Goal: Information Seeking & Learning: Learn about a topic

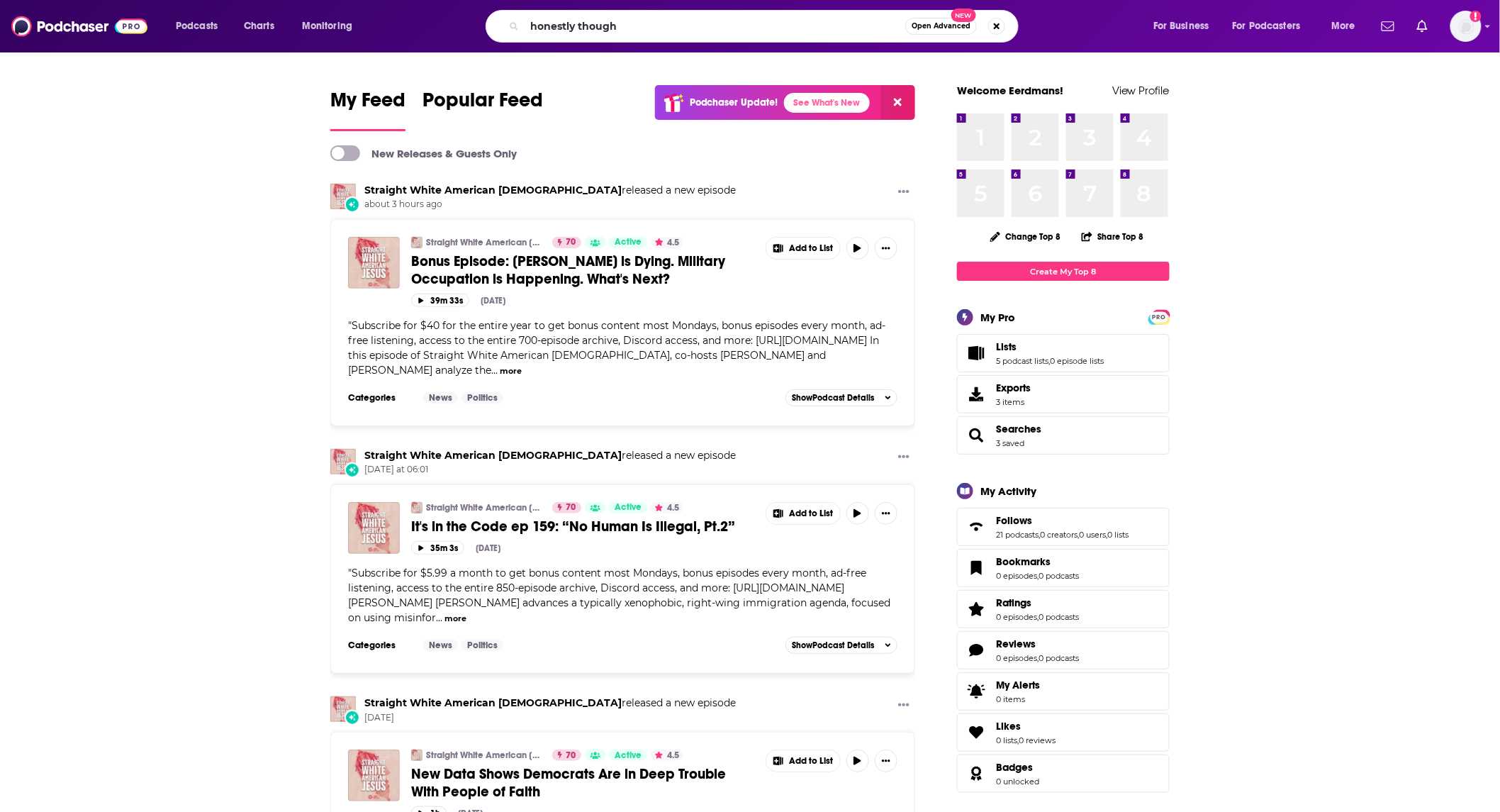
type input "honestly though"
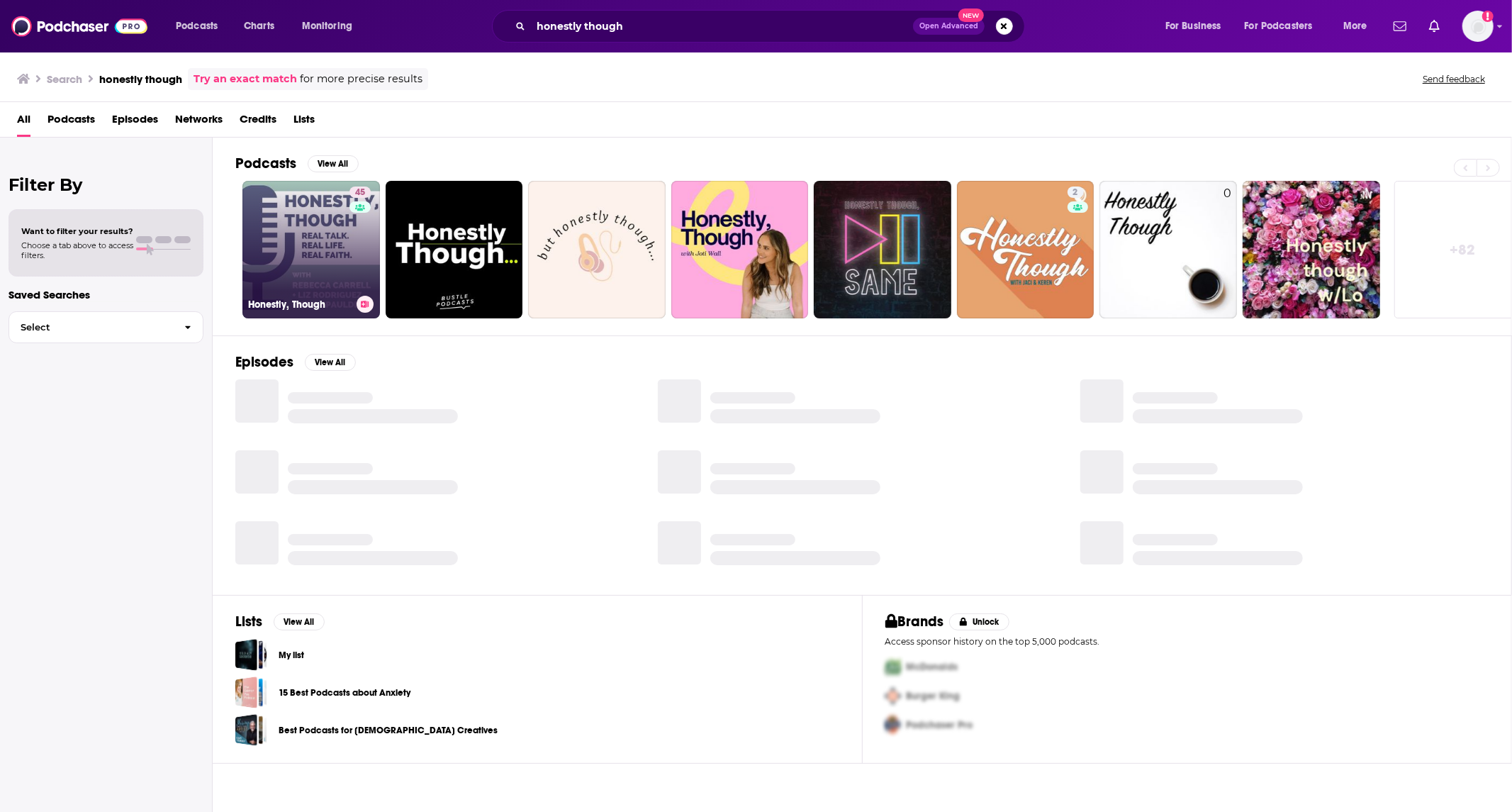
click at [313, 238] on link "45 Honestly, Though" at bounding box center [311, 249] width 138 height 138
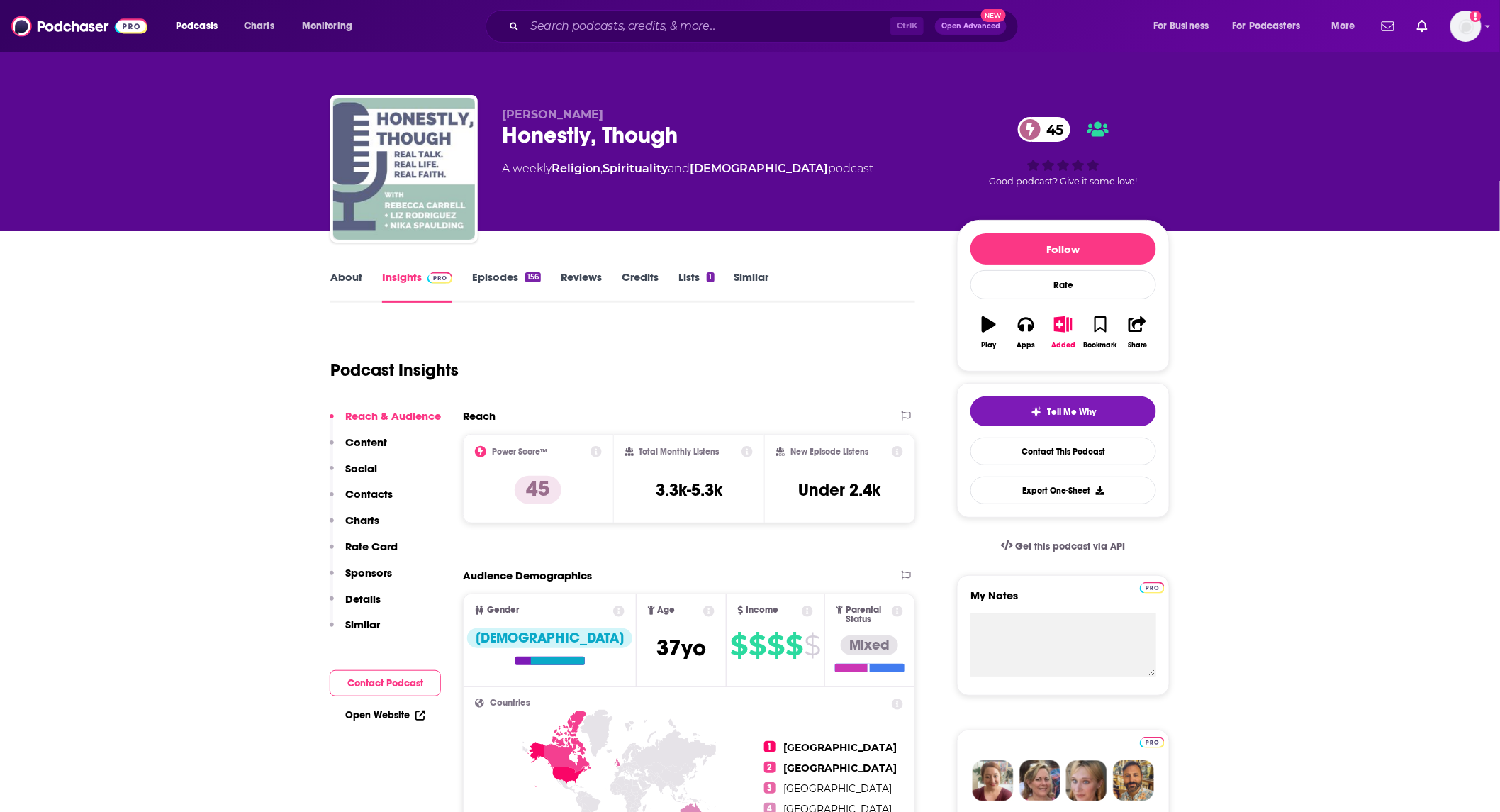
click at [349, 282] on link "About" at bounding box center [346, 286] width 32 height 33
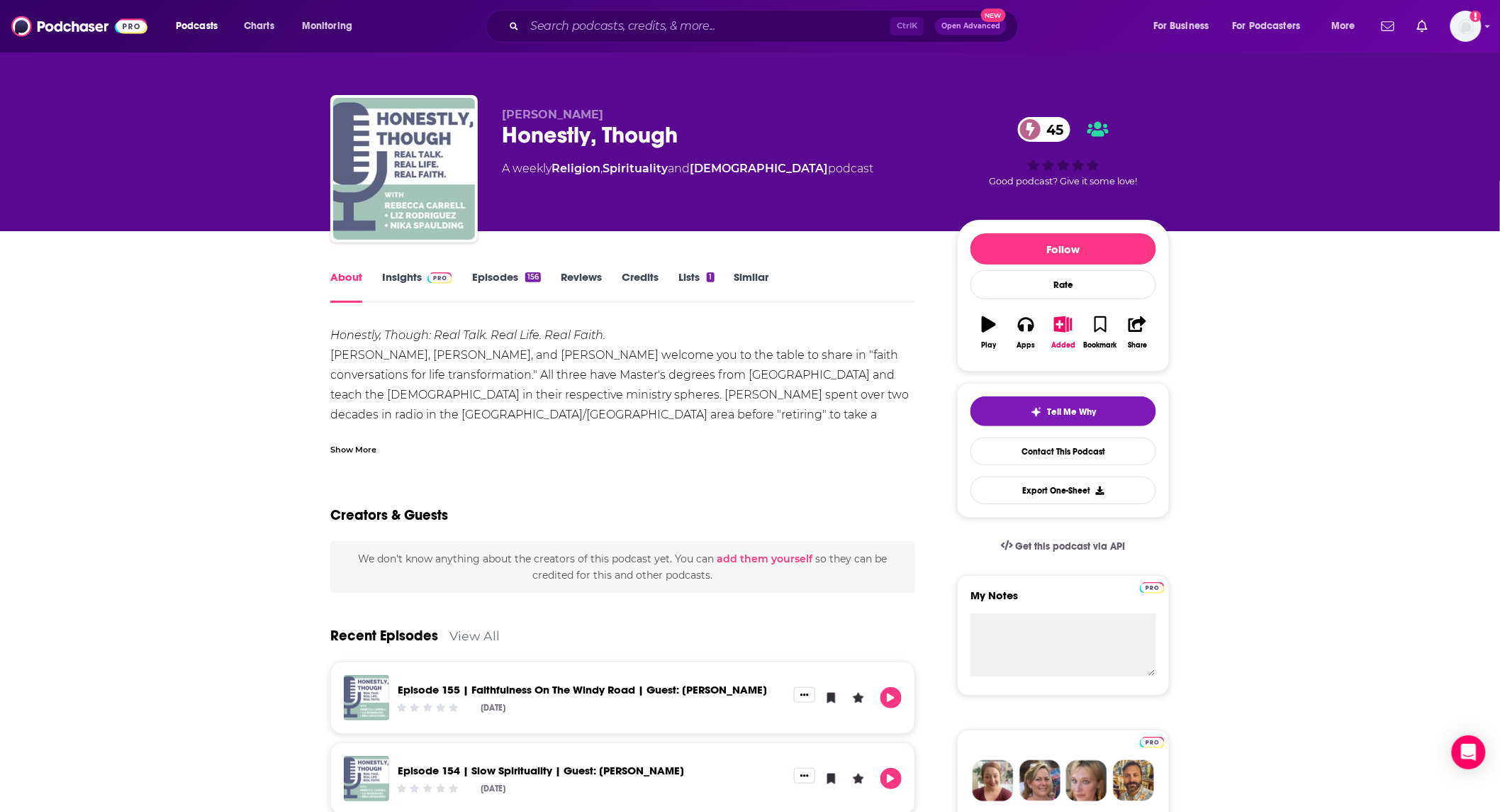
click at [352, 451] on div "Show More" at bounding box center [353, 448] width 46 height 13
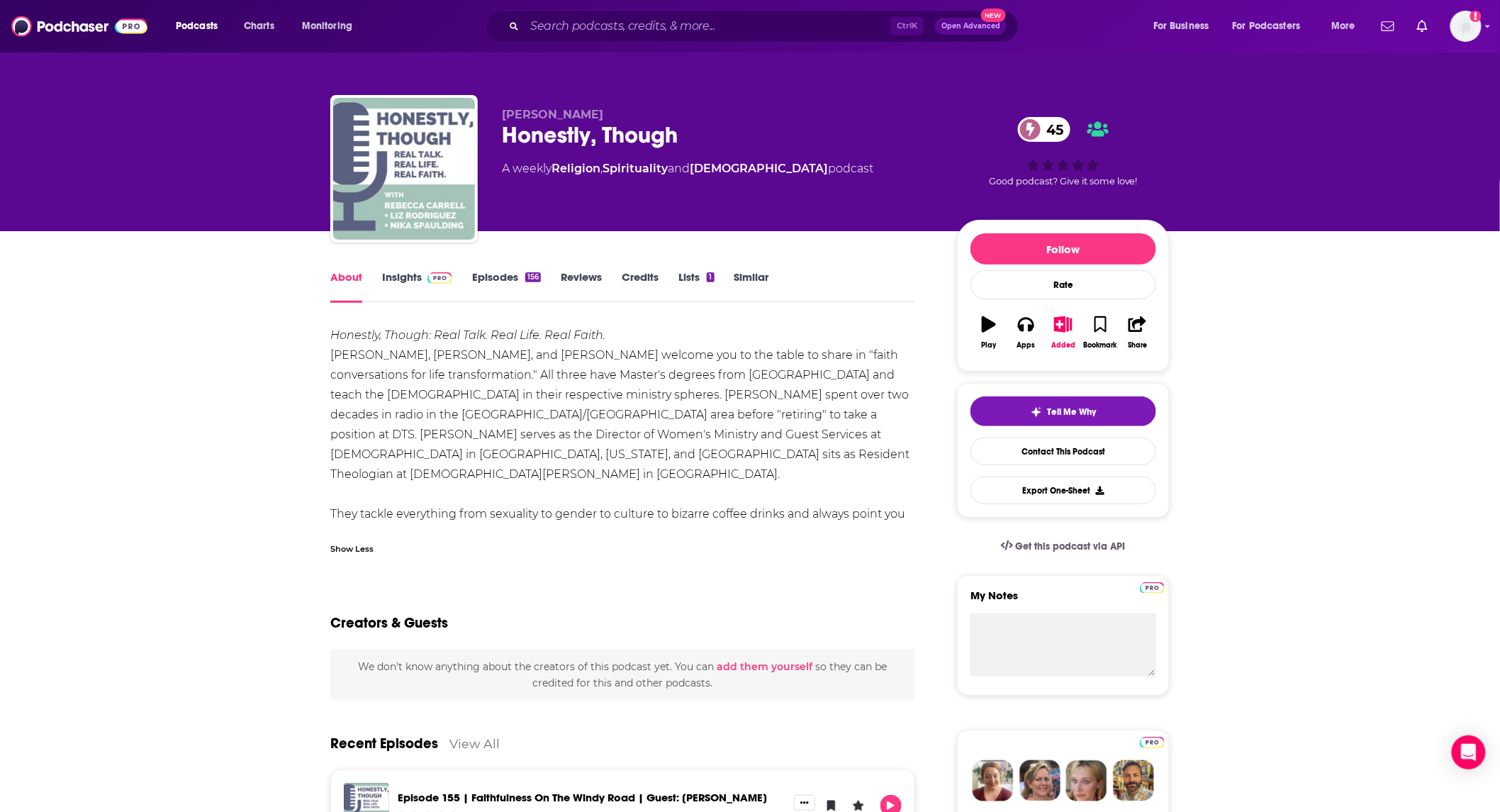
click at [412, 274] on link "Insights" at bounding box center [417, 286] width 70 height 33
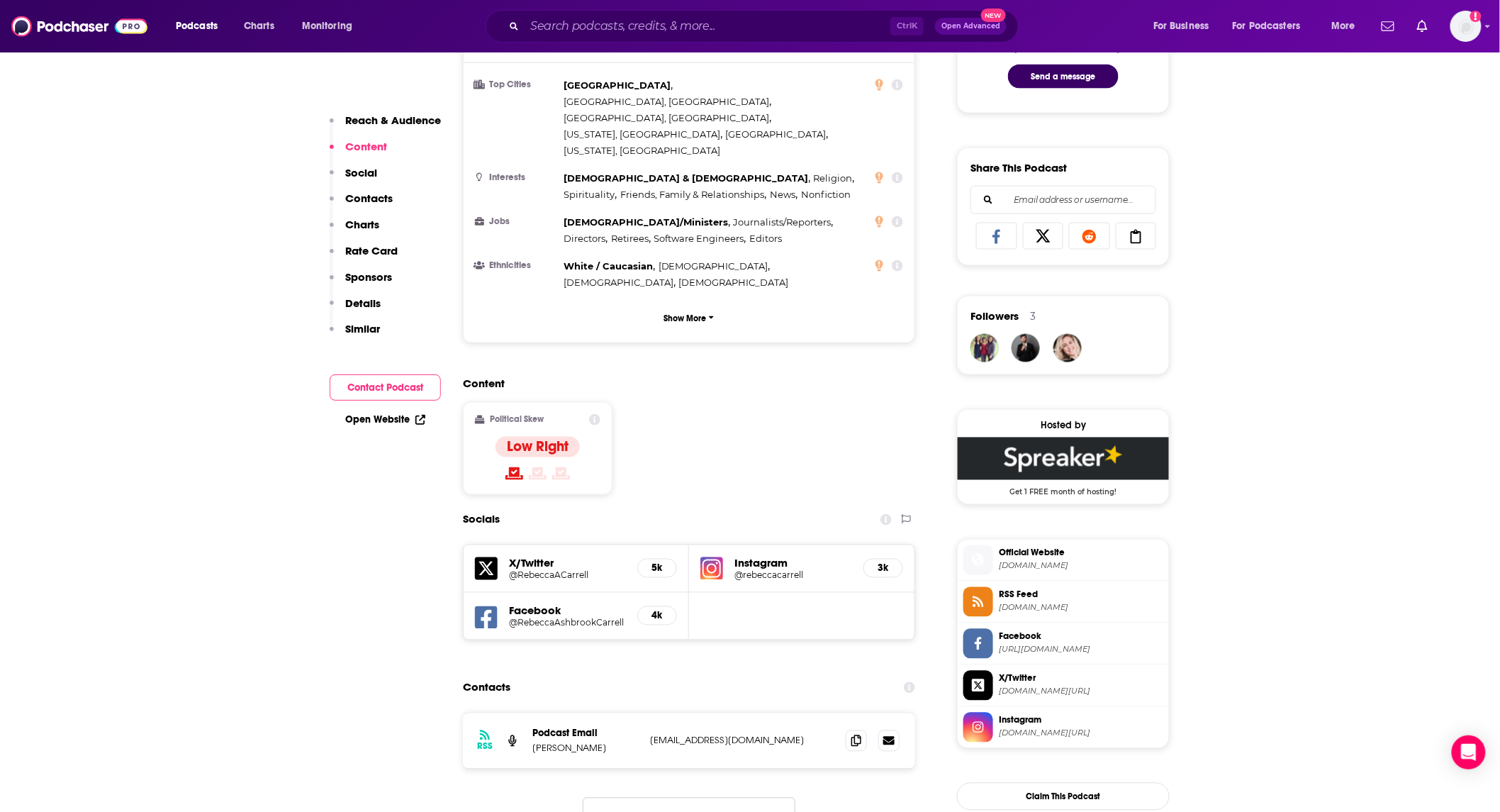
scroll to position [840, 0]
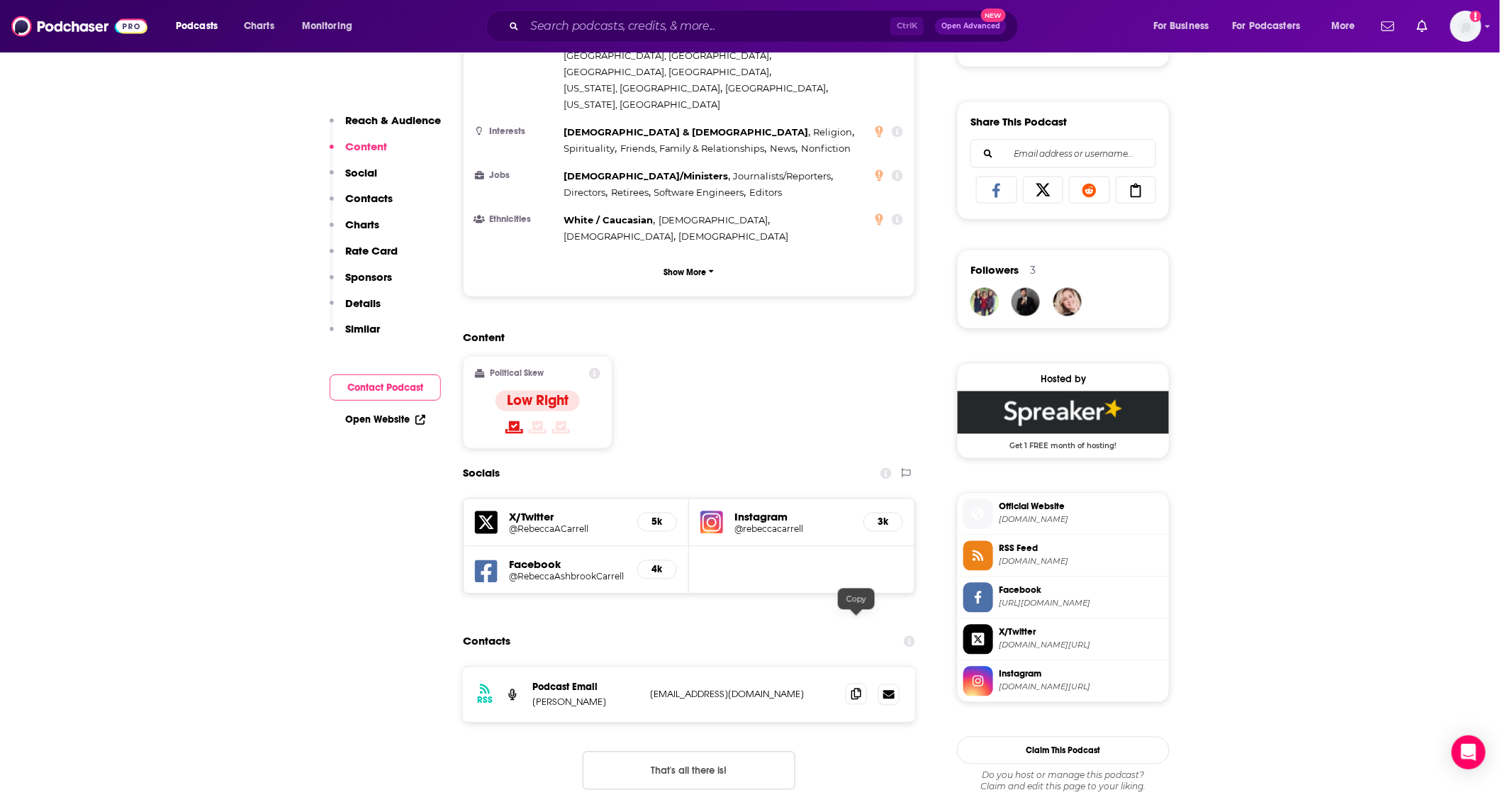
click at [855, 688] on icon at bounding box center [856, 694] width 10 height 11
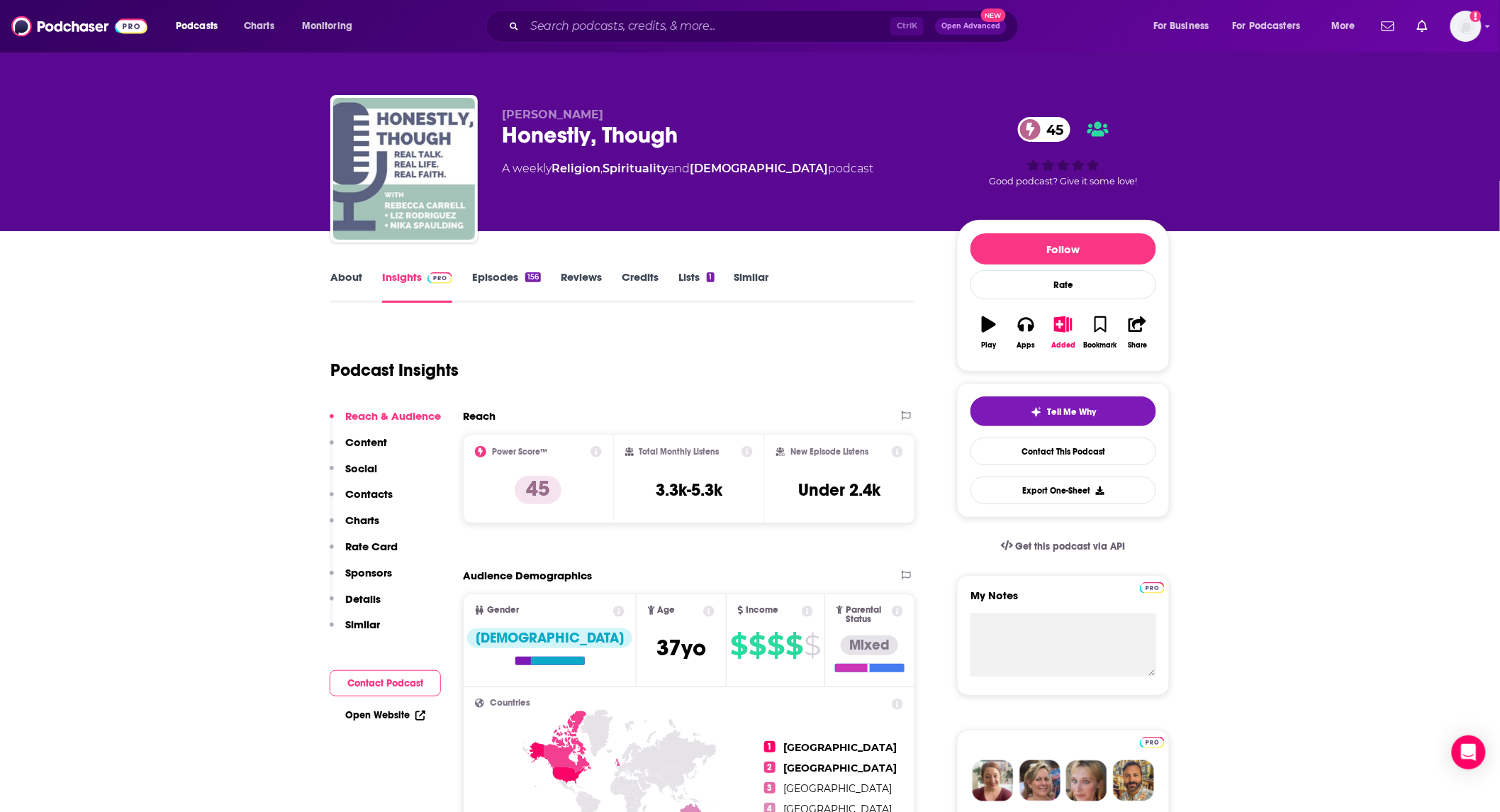
click at [518, 281] on link "Episodes 156" at bounding box center [507, 286] width 69 height 33
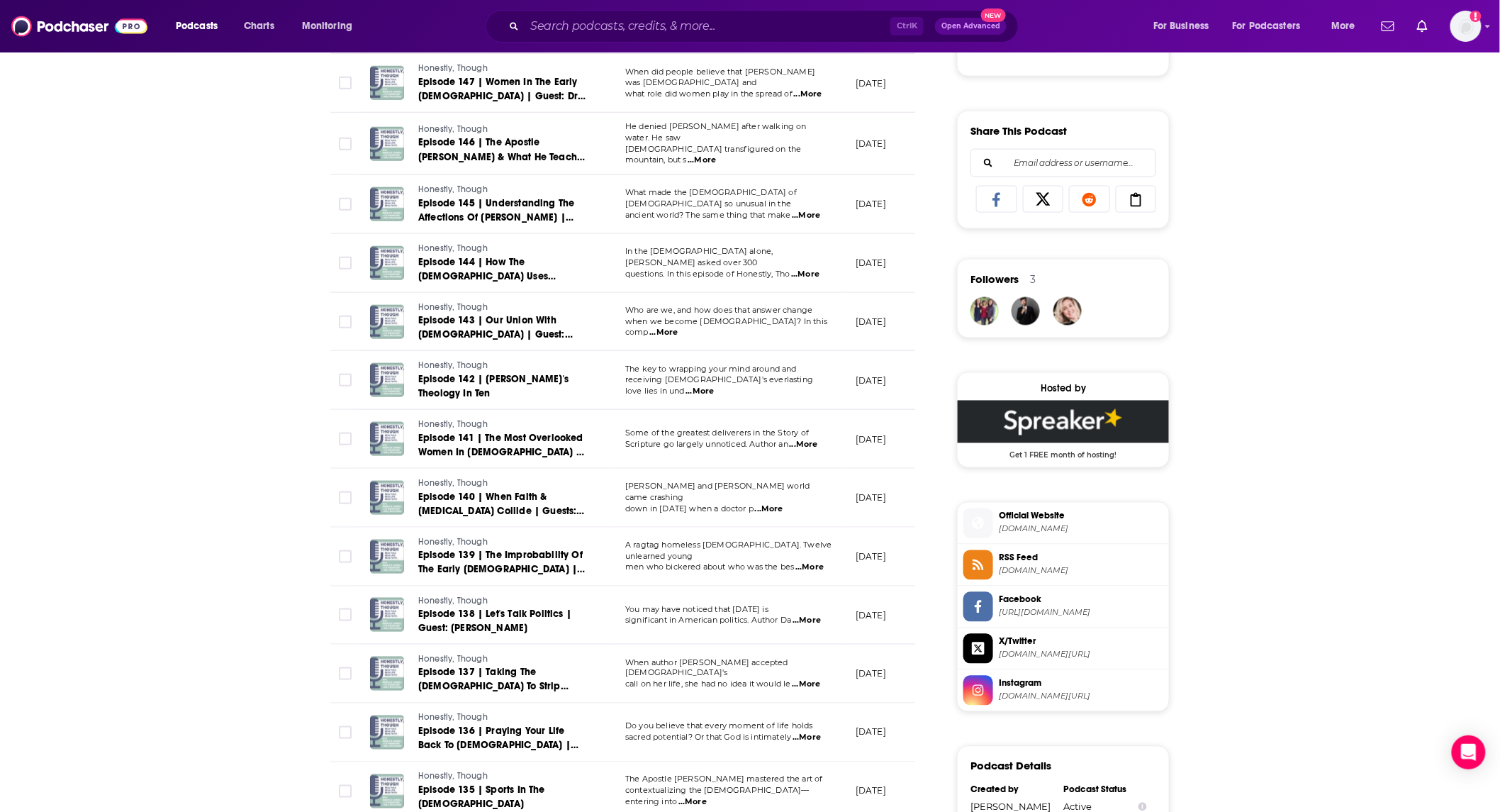
scroll to position [840, 0]
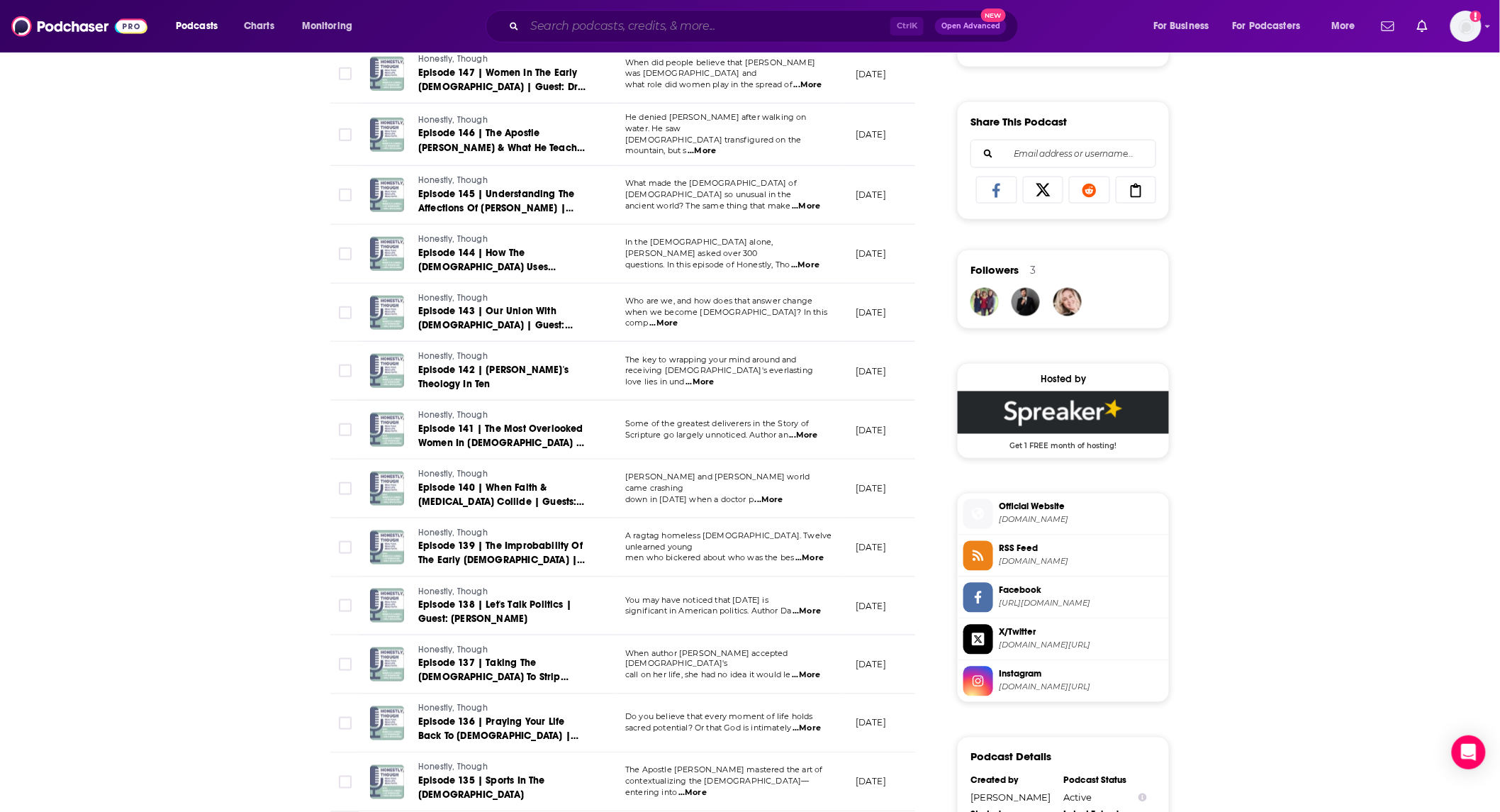
click at [640, 32] on input "Search podcasts, credits, & more..." at bounding box center [707, 26] width 366 height 23
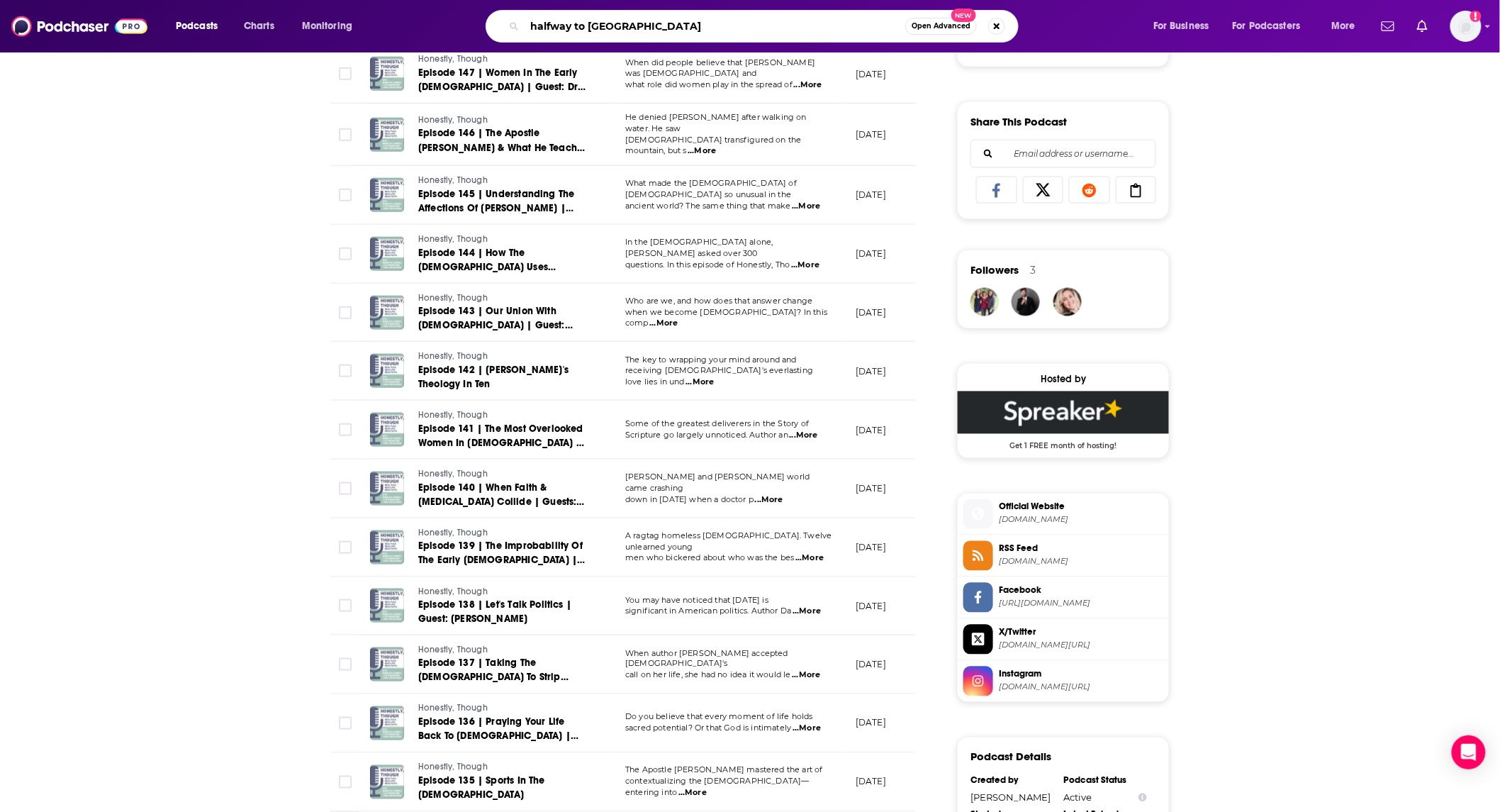
type input "halfway to [DATE]"
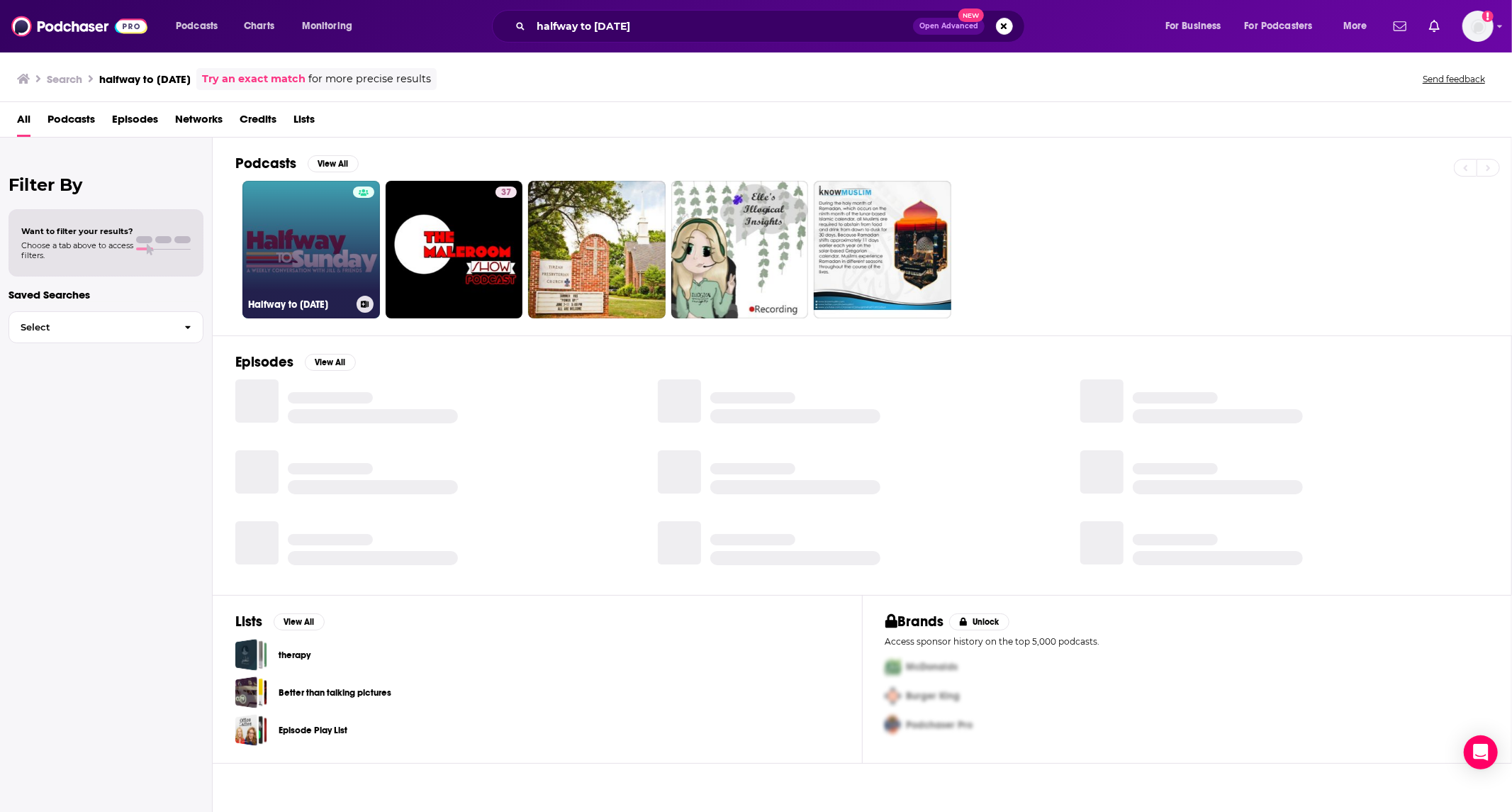
click at [338, 264] on link "Halfway to [DATE]" at bounding box center [311, 249] width 138 height 138
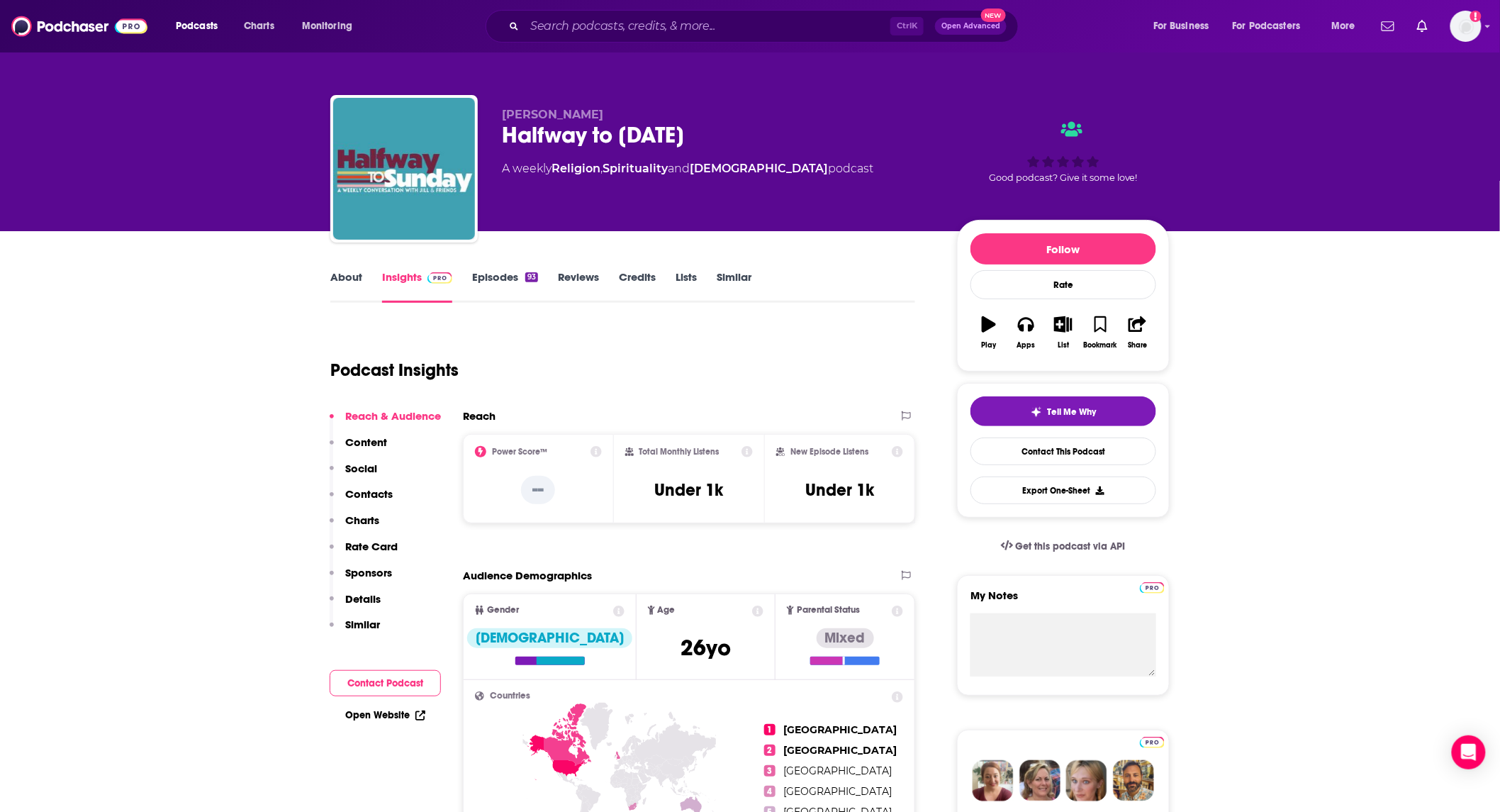
click at [343, 276] on link "About" at bounding box center [346, 286] width 32 height 33
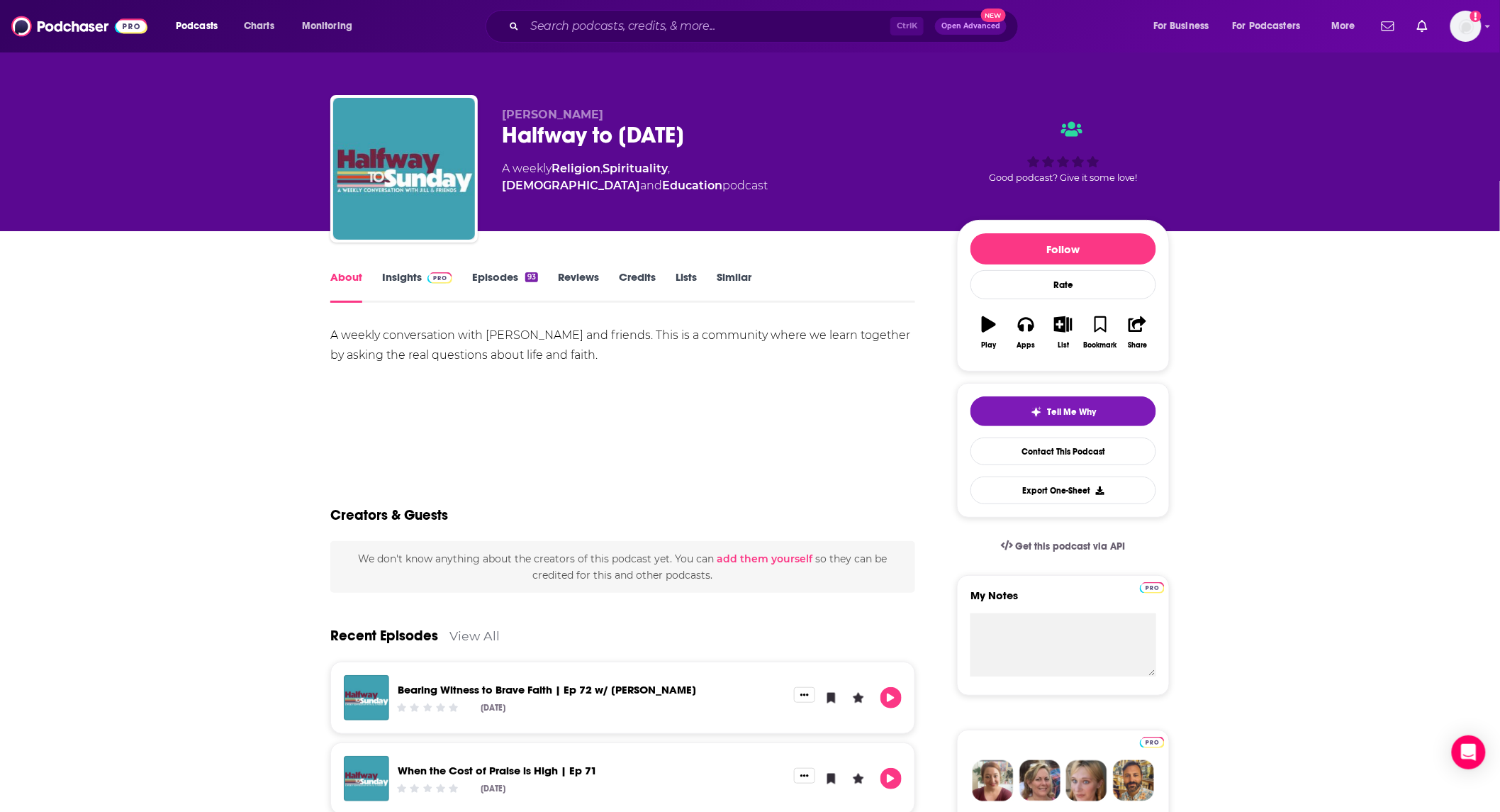
click at [492, 278] on link "Episodes 93" at bounding box center [505, 286] width 66 height 33
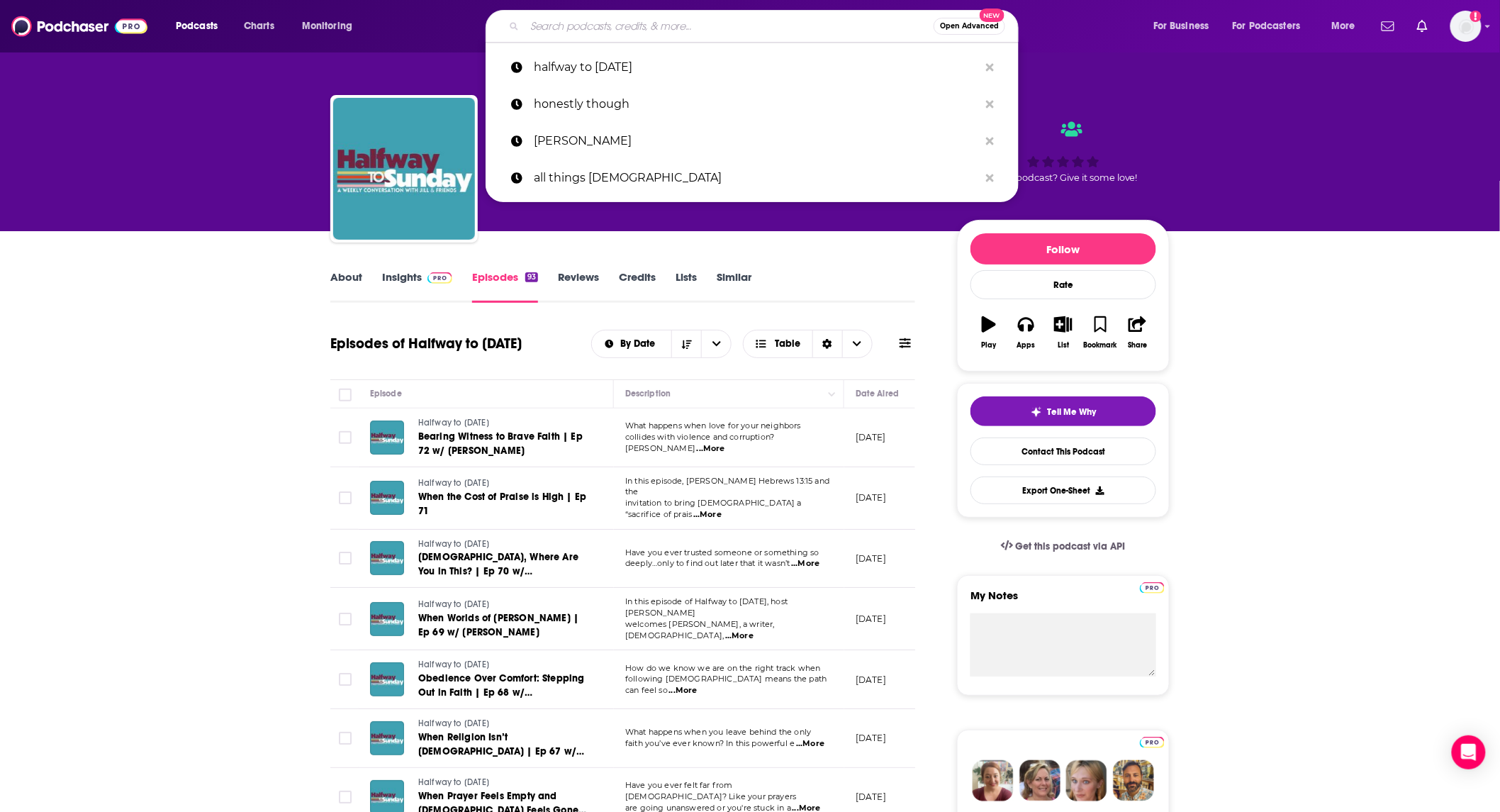
click at [745, 18] on input "Search podcasts, credits, & more..." at bounding box center [729, 26] width 409 height 23
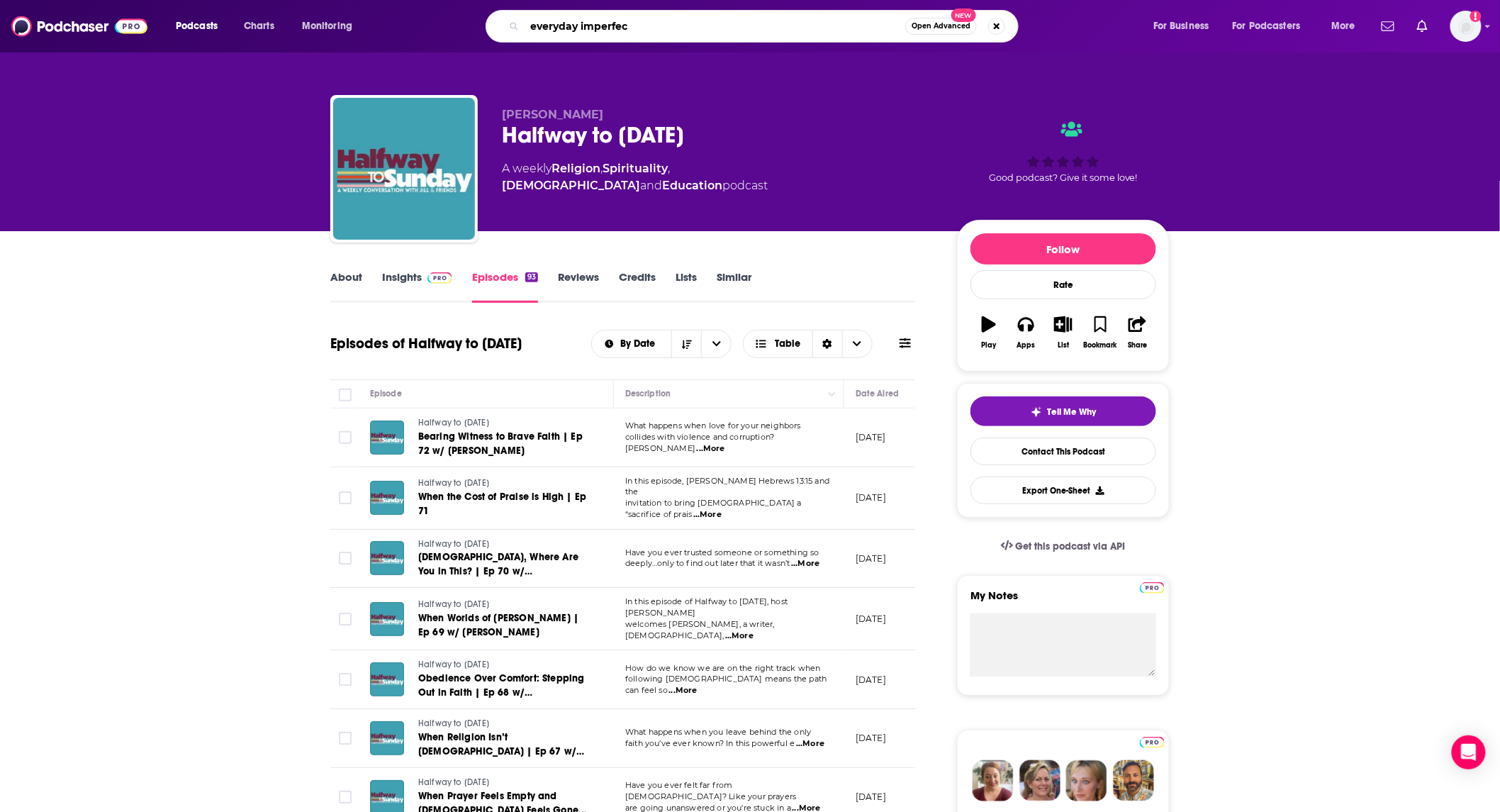
type input "everyday imperfect"
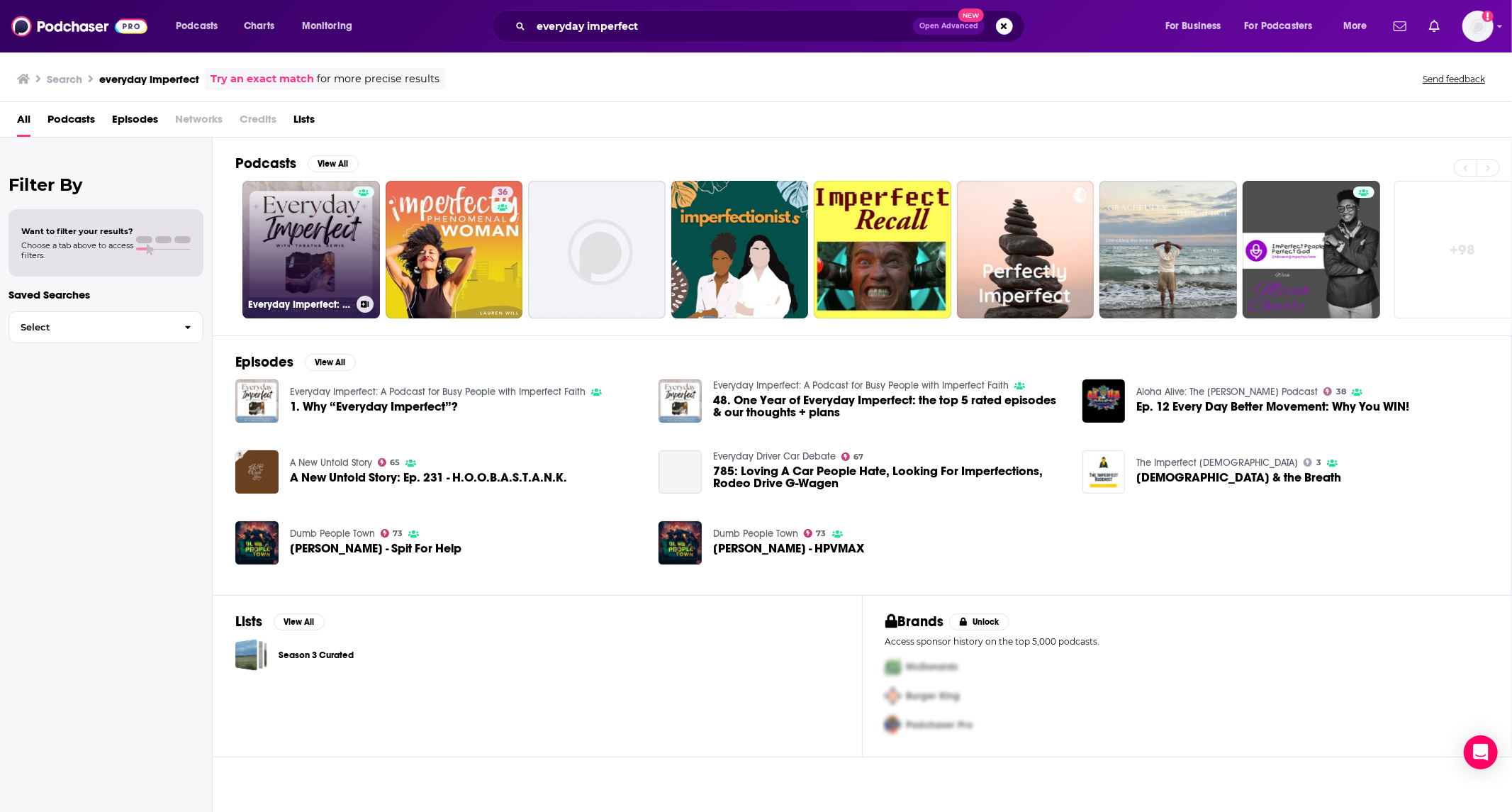
click at [302, 234] on link "Everyday Imperfect: A Podcast for Busy People with Imperfect Faith" at bounding box center [311, 249] width 138 height 138
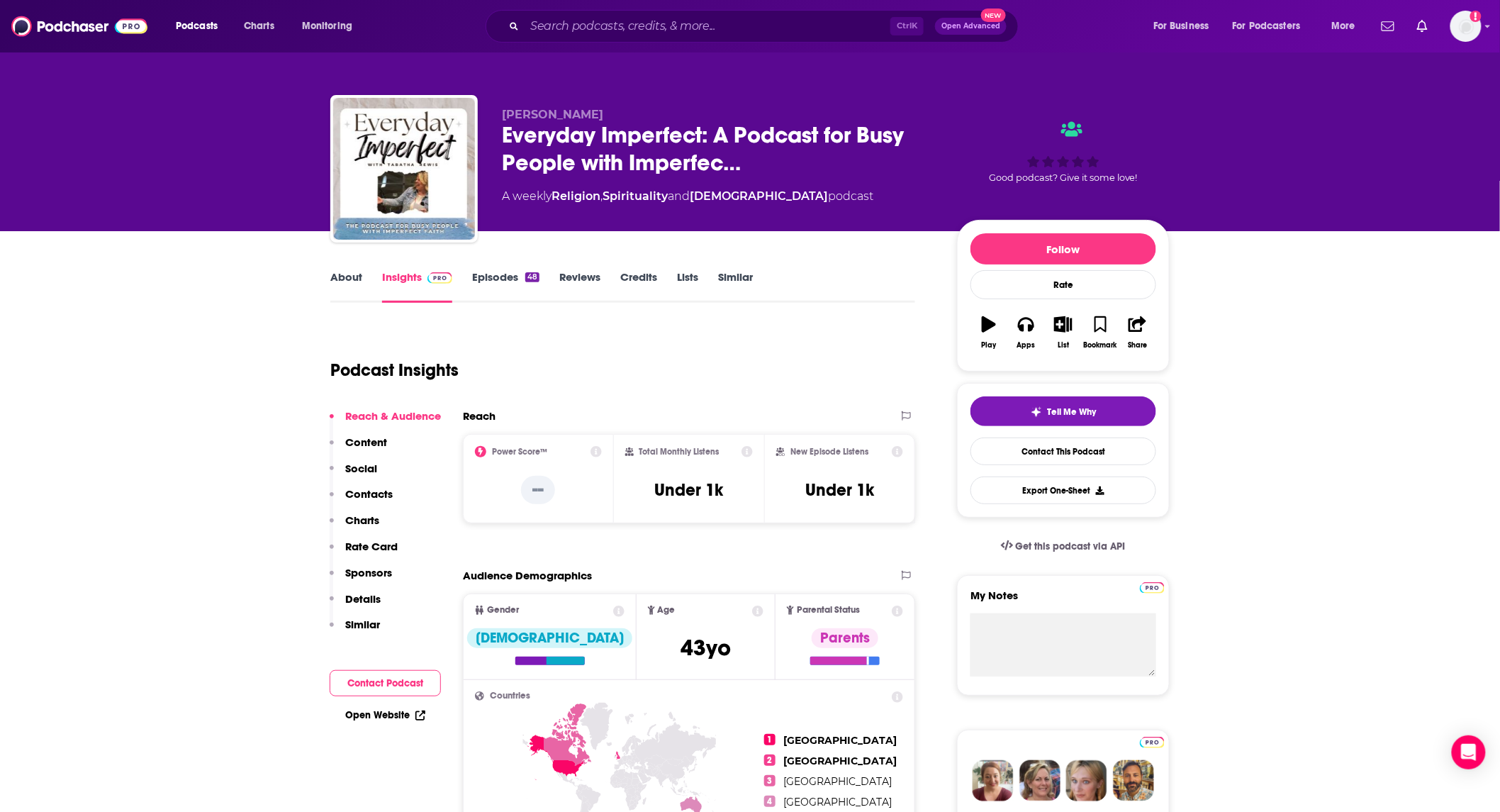
click at [342, 272] on link "About" at bounding box center [346, 286] width 32 height 33
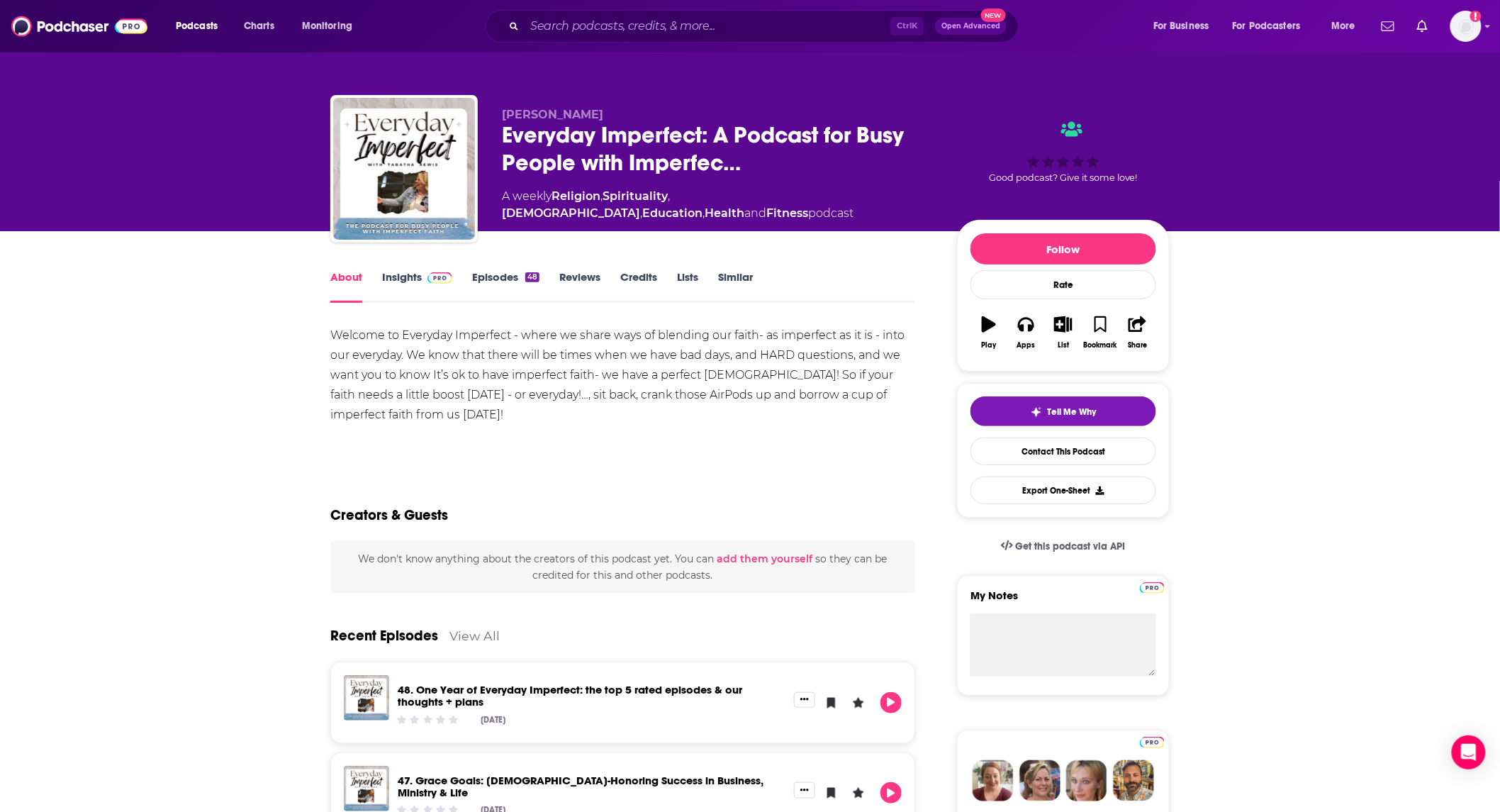
click at [419, 278] on link "Insights" at bounding box center [417, 286] width 70 height 33
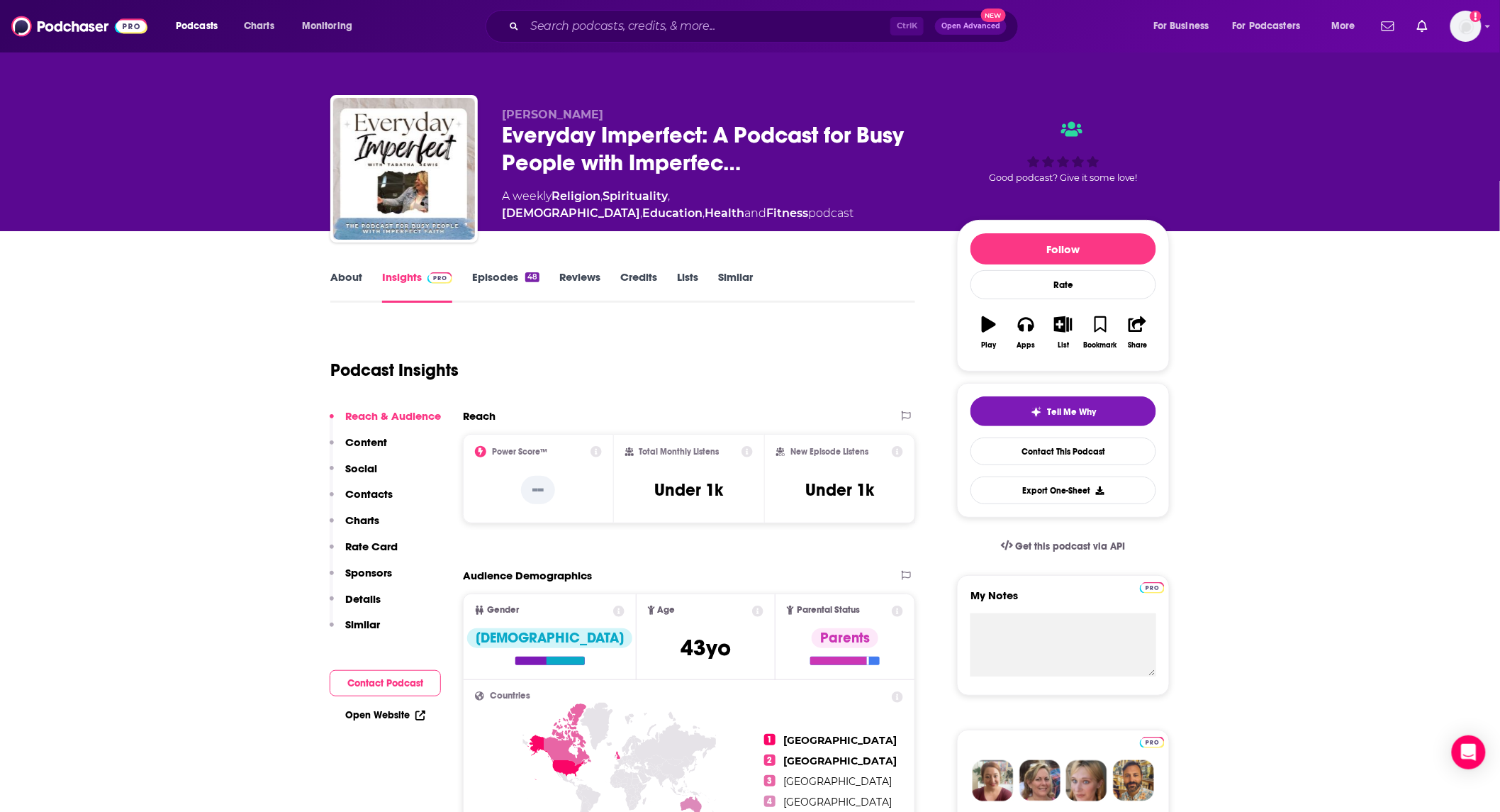
click at [480, 272] on link "Episodes 48" at bounding box center [506, 286] width 68 height 33
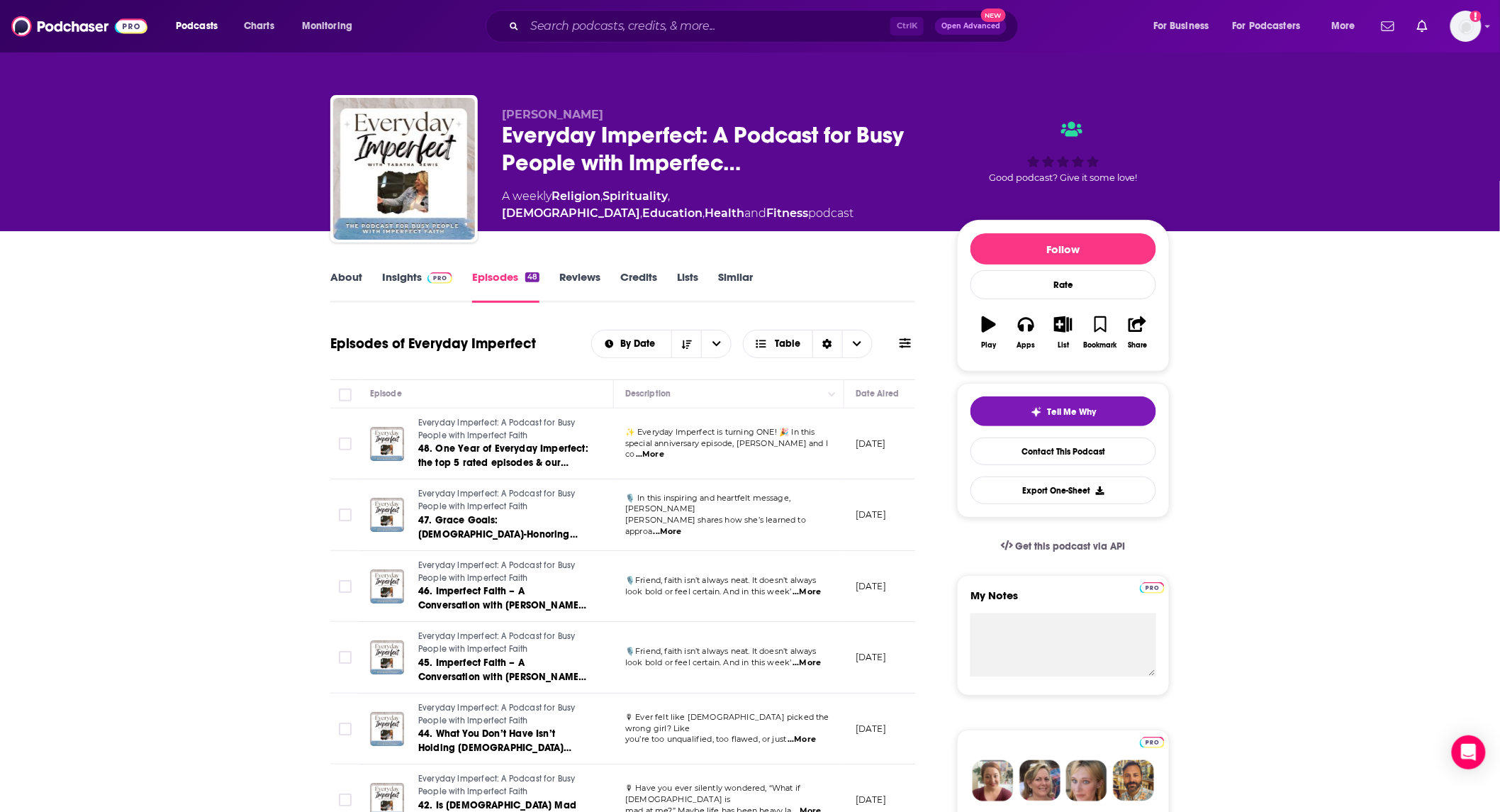
scroll to position [210, 0]
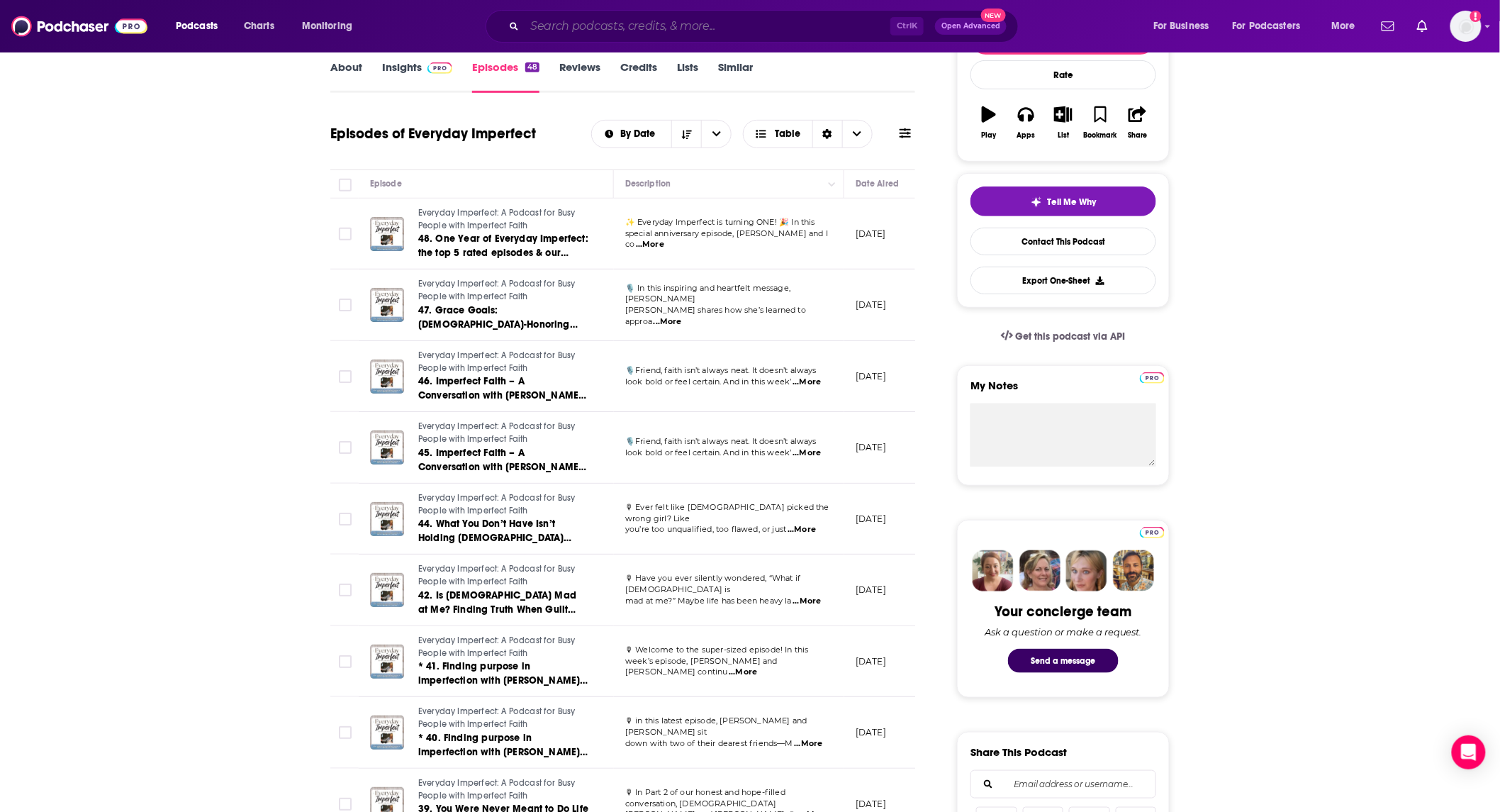
click at [742, 26] on input "Search podcasts, credits, & more..." at bounding box center [707, 26] width 366 height 23
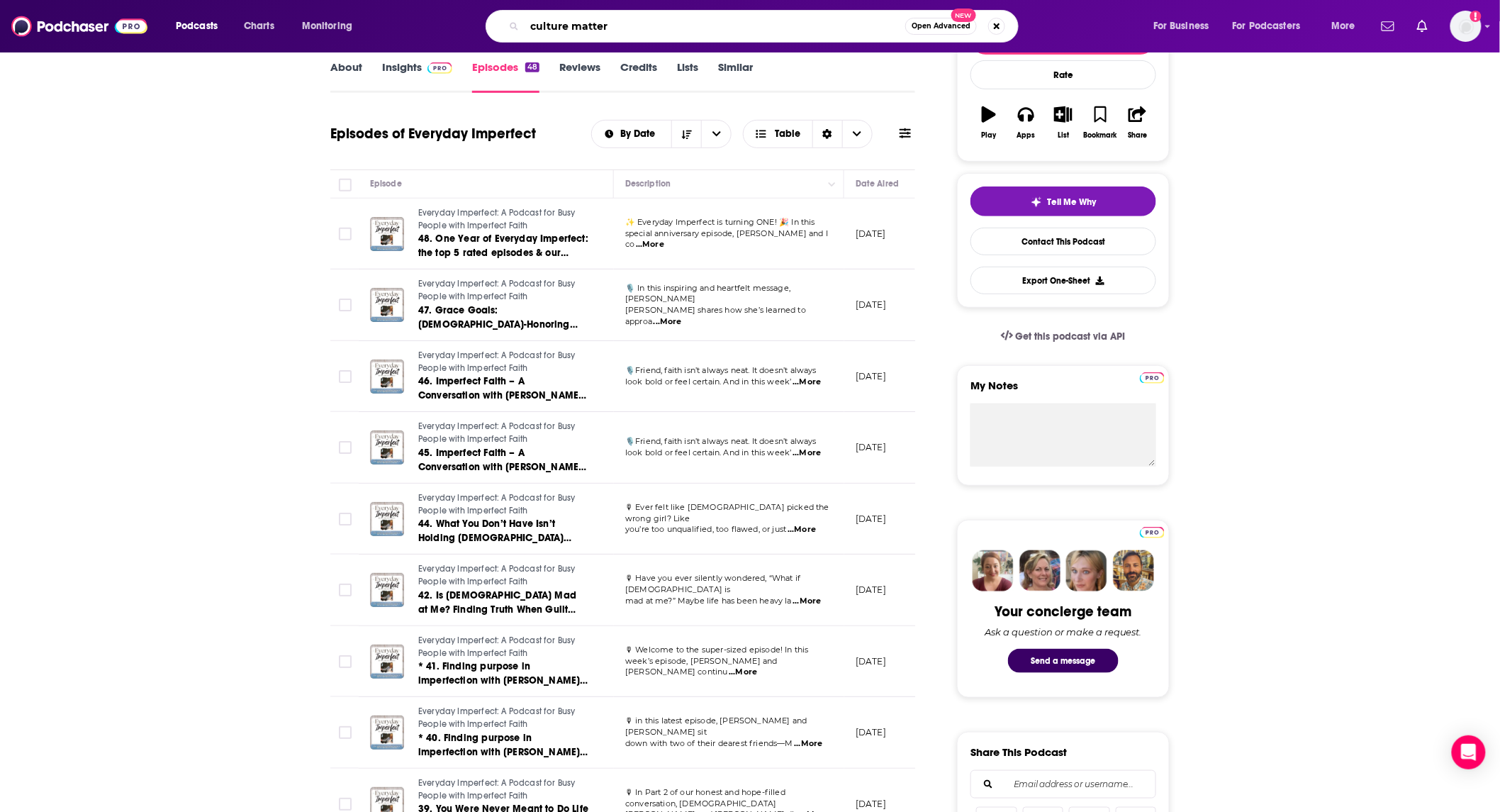
type input "culture matters"
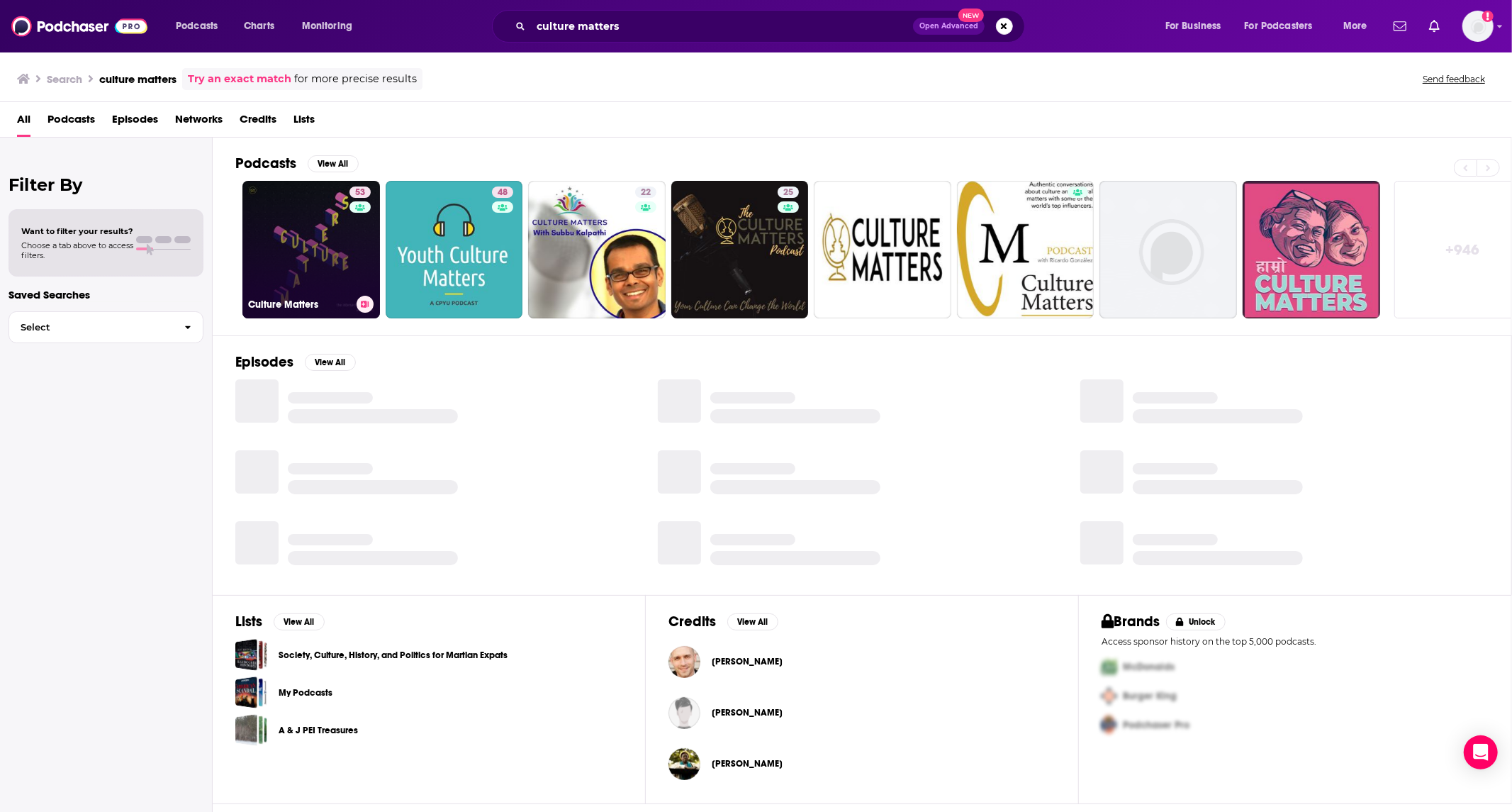
click at [273, 276] on link "53 Culture Matters" at bounding box center [311, 249] width 138 height 138
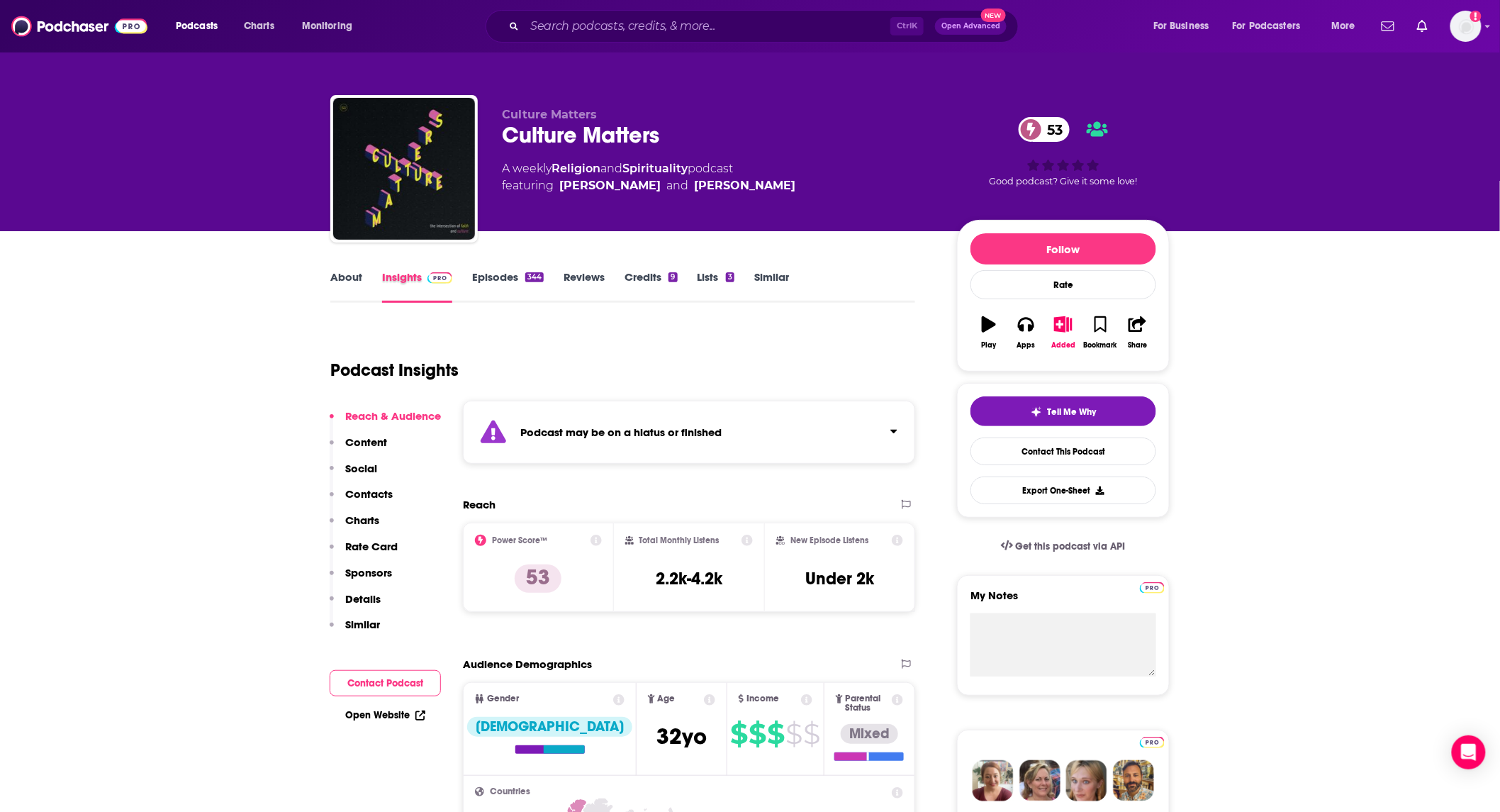
click at [457, 280] on div "Insights" at bounding box center [427, 286] width 90 height 33
click at [469, 274] on div "Insights" at bounding box center [427, 286] width 90 height 33
click at [478, 274] on link "Episodes 344" at bounding box center [508, 286] width 72 height 33
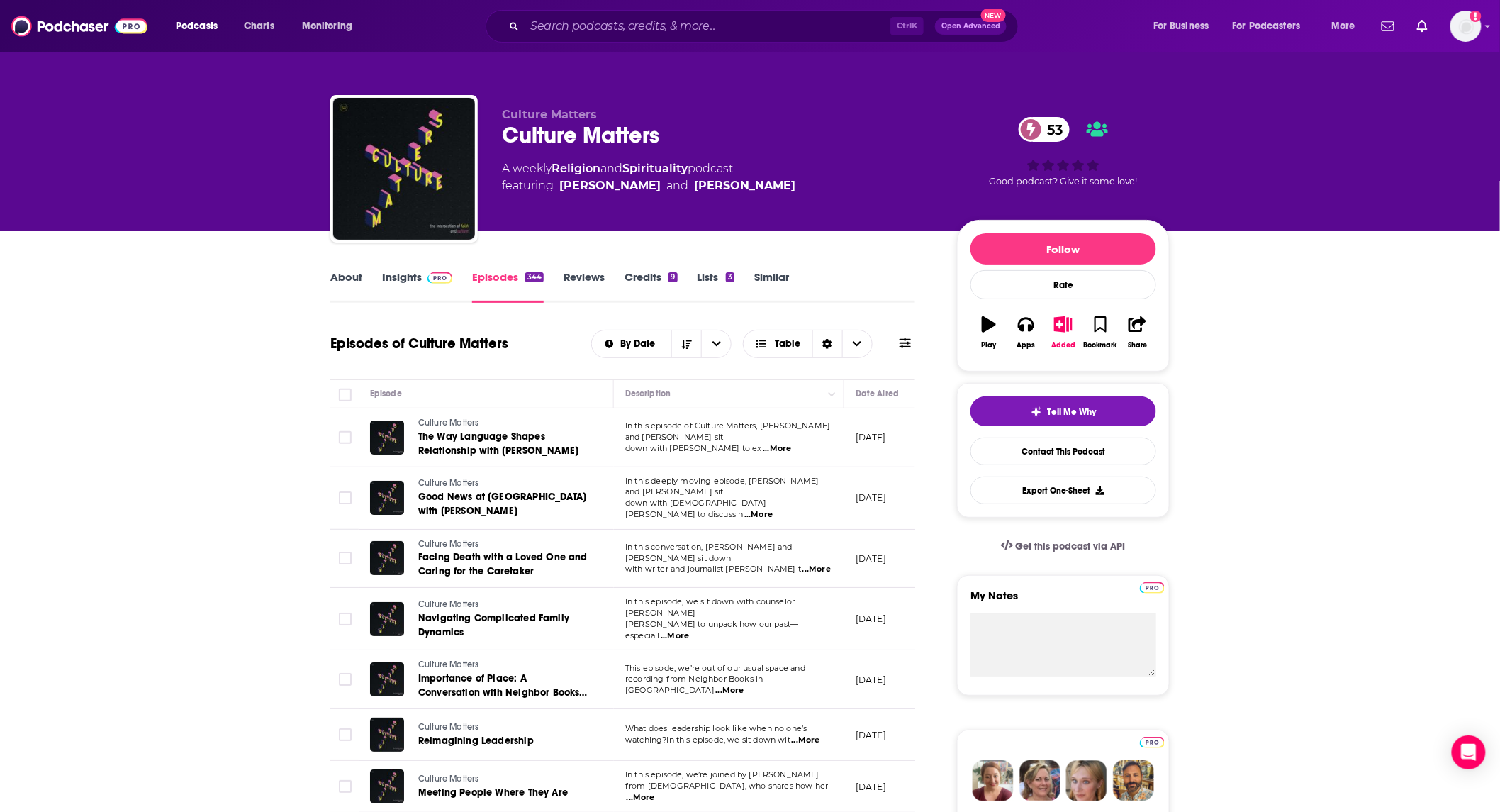
click at [389, 278] on link "Insights" at bounding box center [417, 286] width 70 height 33
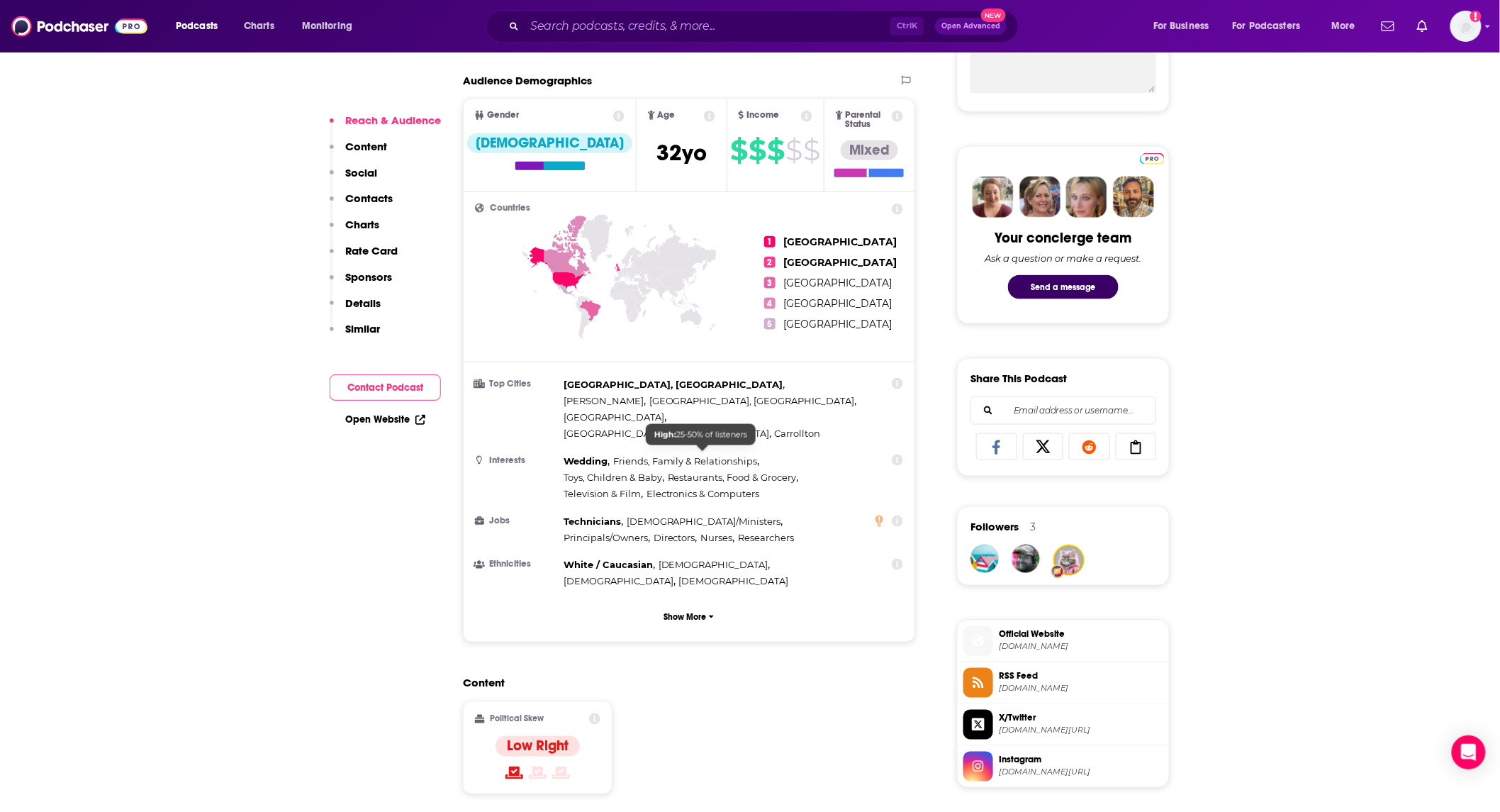
scroll to position [840, 0]
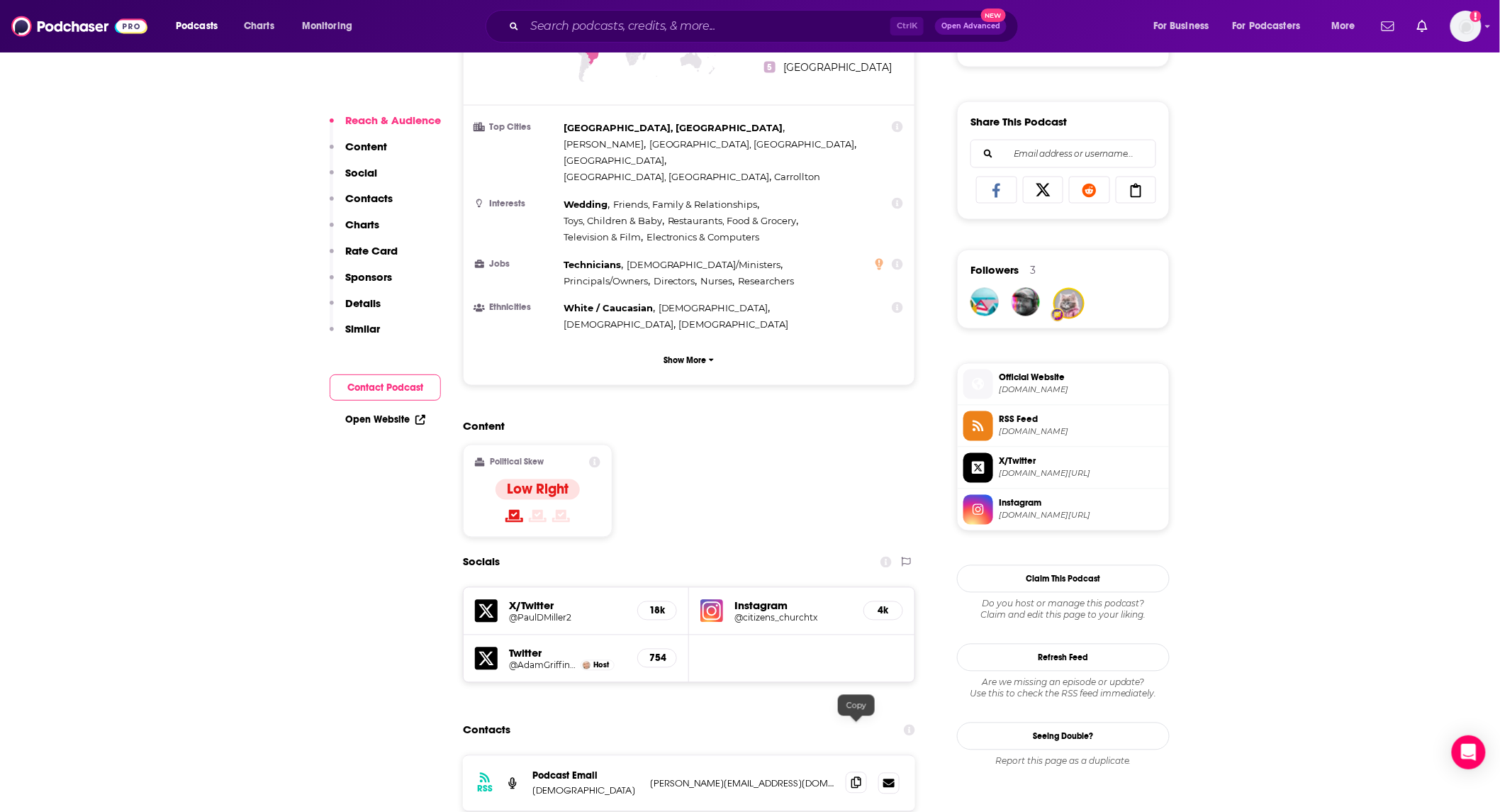
click at [856, 777] on icon at bounding box center [856, 783] width 10 height 11
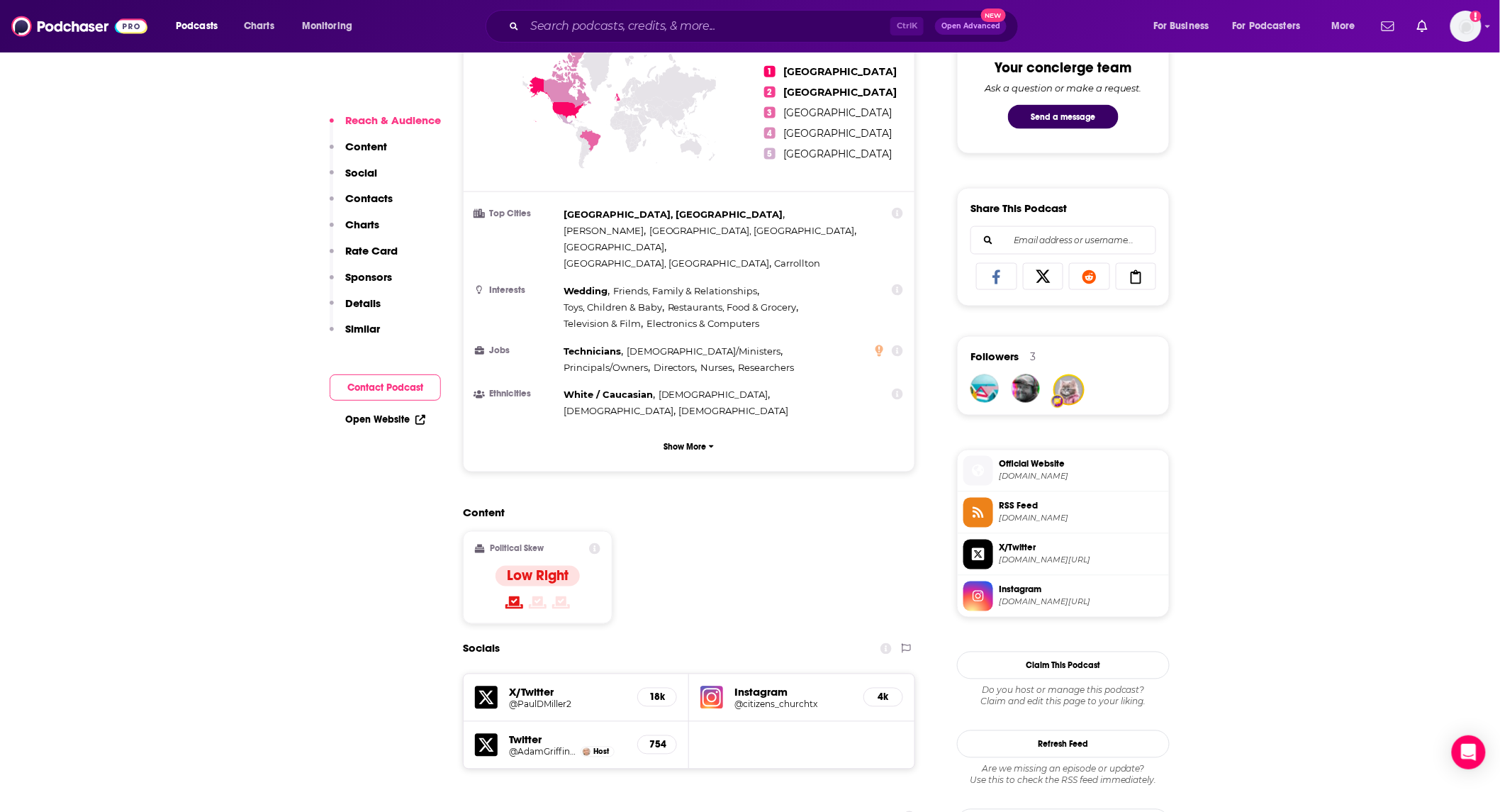
scroll to position [0, 0]
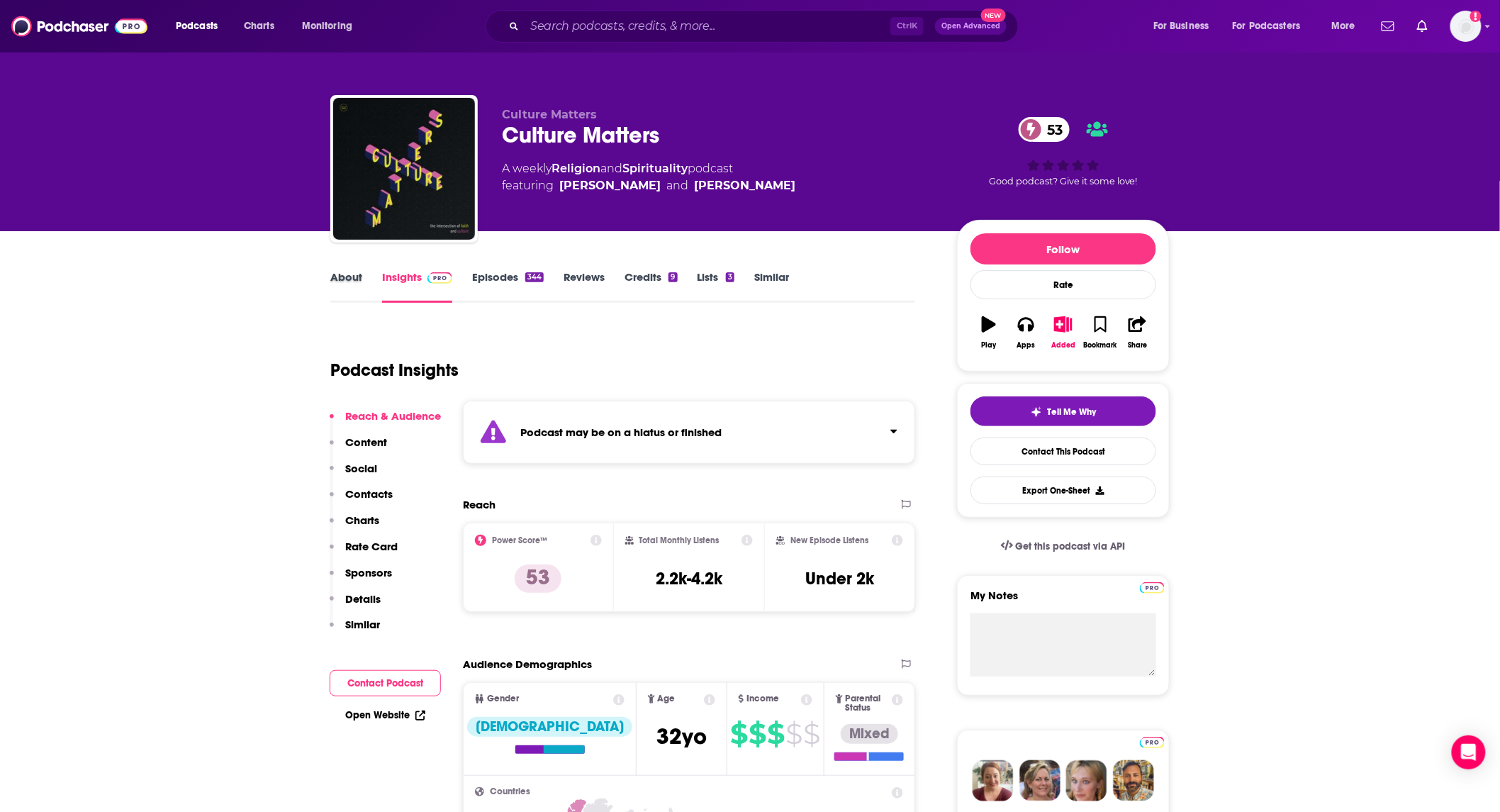
click at [362, 284] on div "About" at bounding box center [356, 286] width 52 height 33
click at [352, 278] on link "About" at bounding box center [346, 286] width 32 height 33
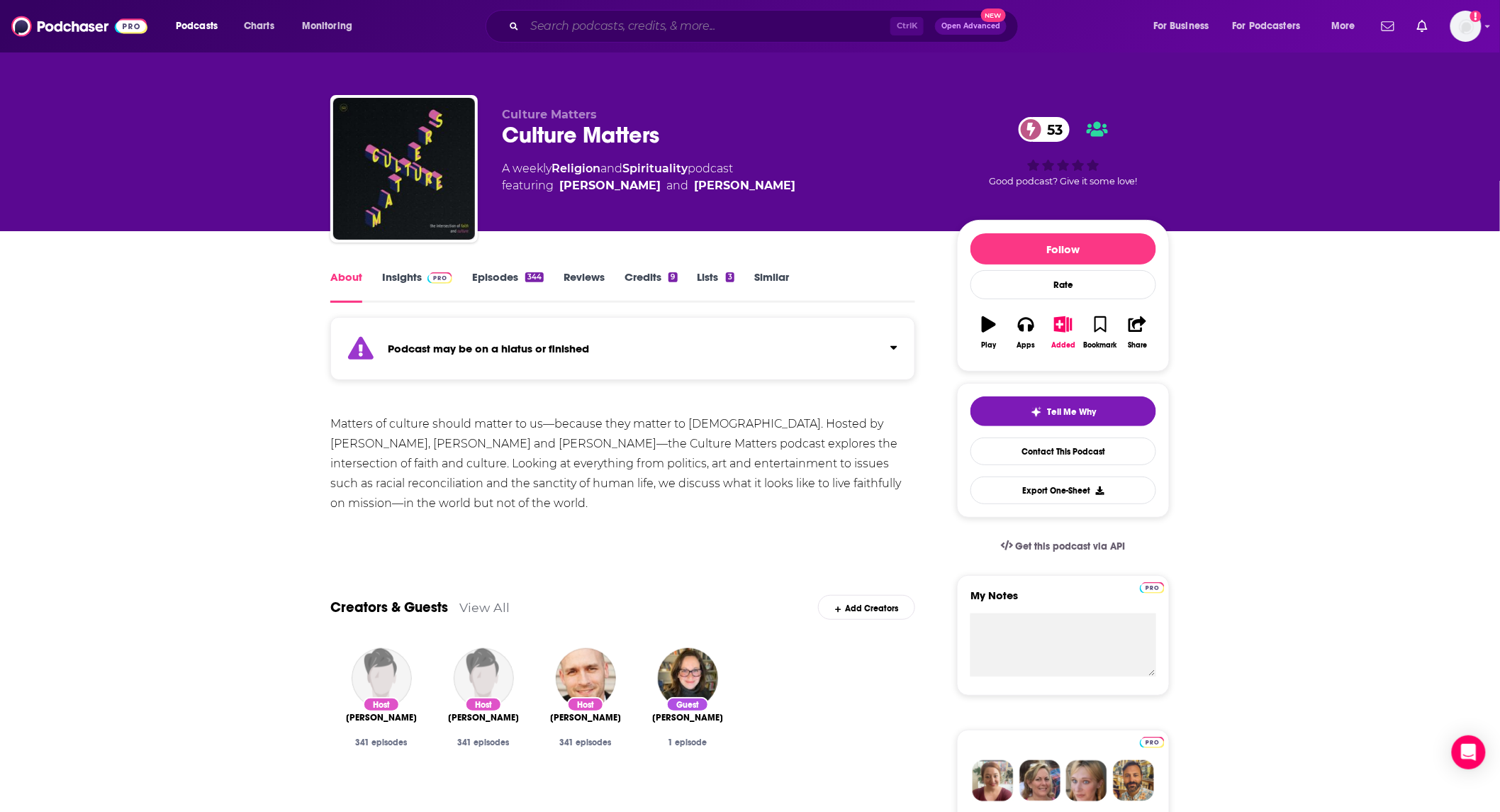
click at [700, 27] on input "Search podcasts, credits, & more..." at bounding box center [707, 26] width 366 height 23
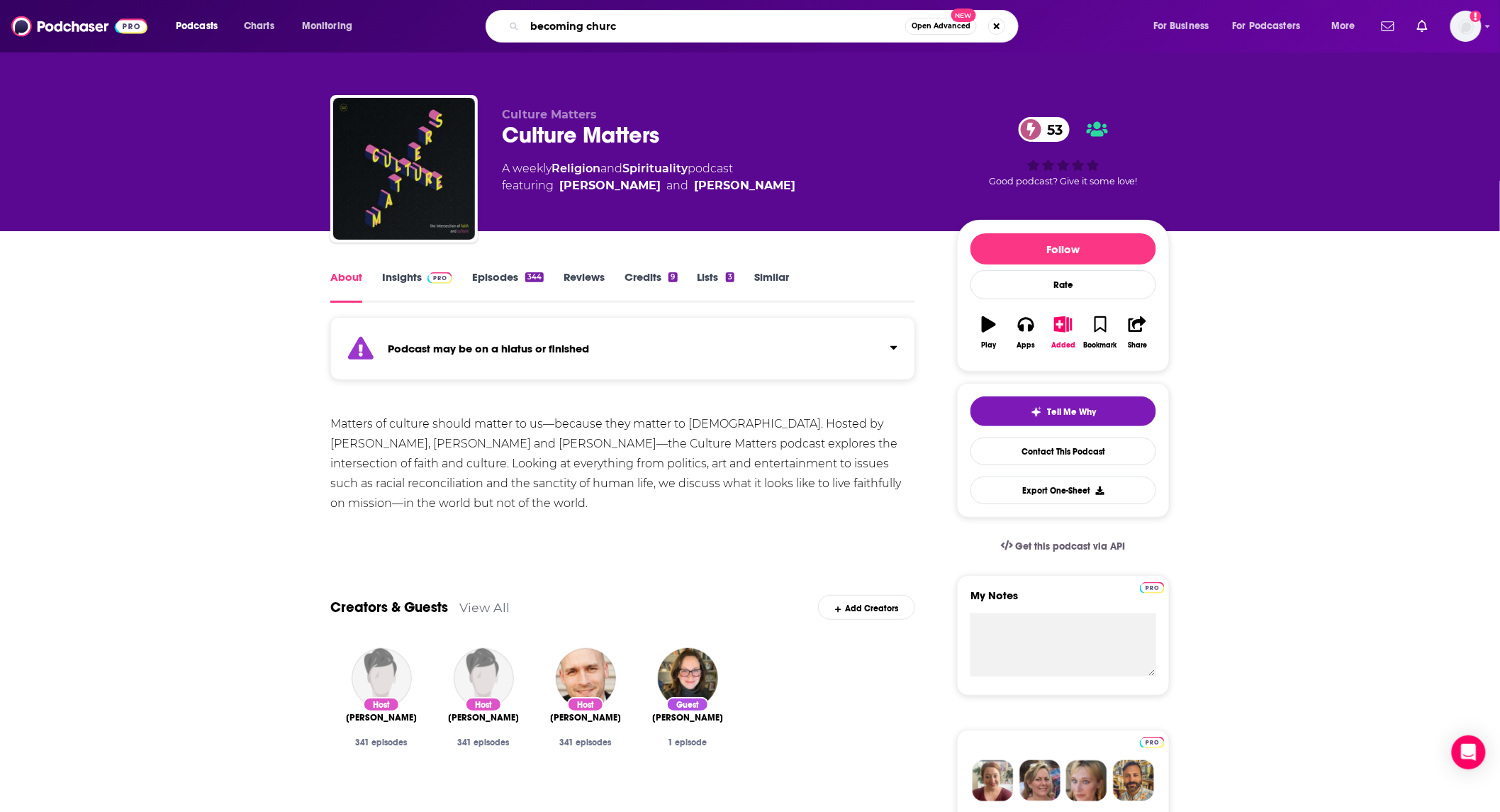
type input "becoming [DEMOGRAPHIC_DATA]"
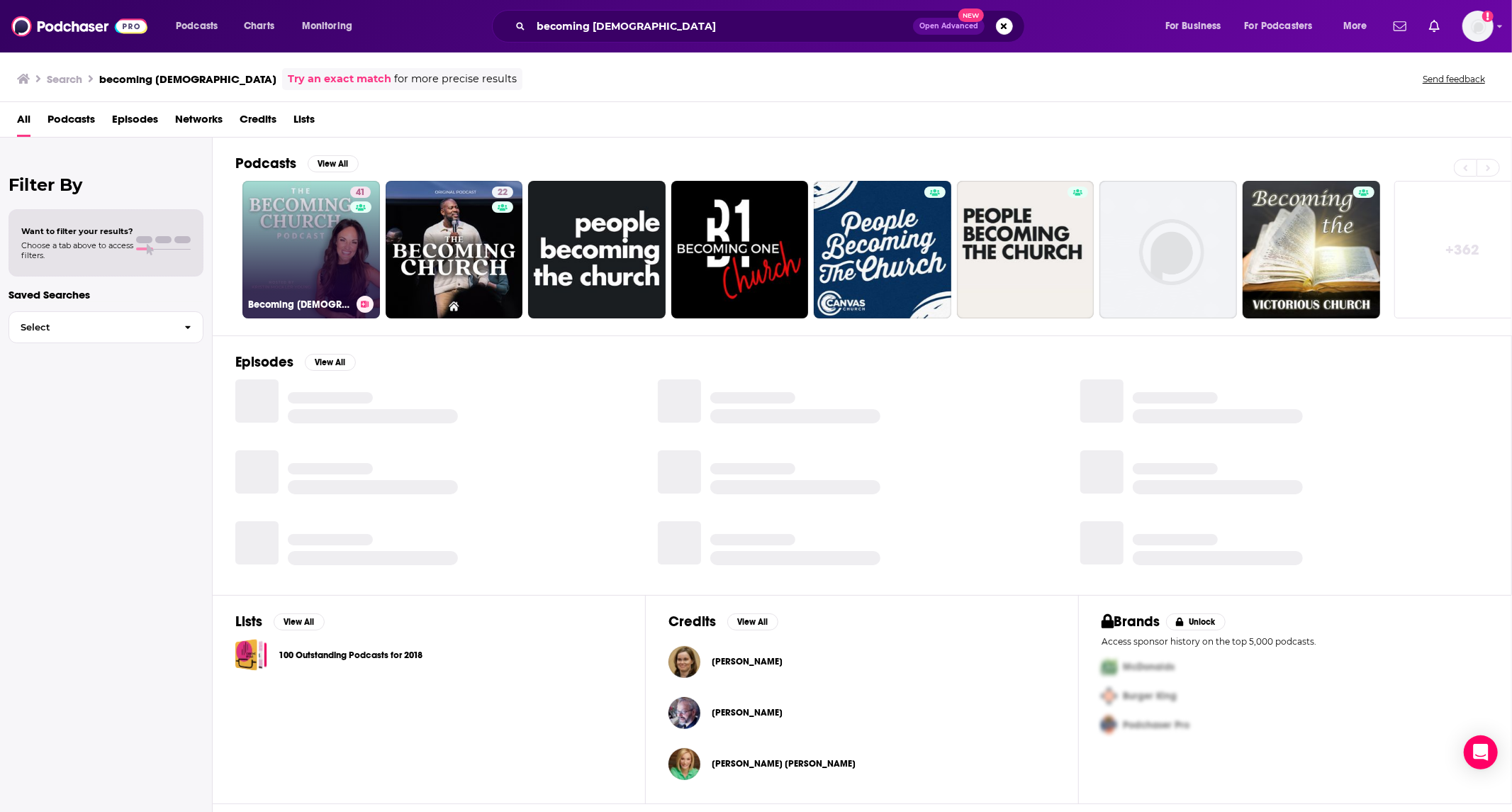
click at [271, 250] on link "41 Becoming [DEMOGRAPHIC_DATA]" at bounding box center [311, 249] width 138 height 138
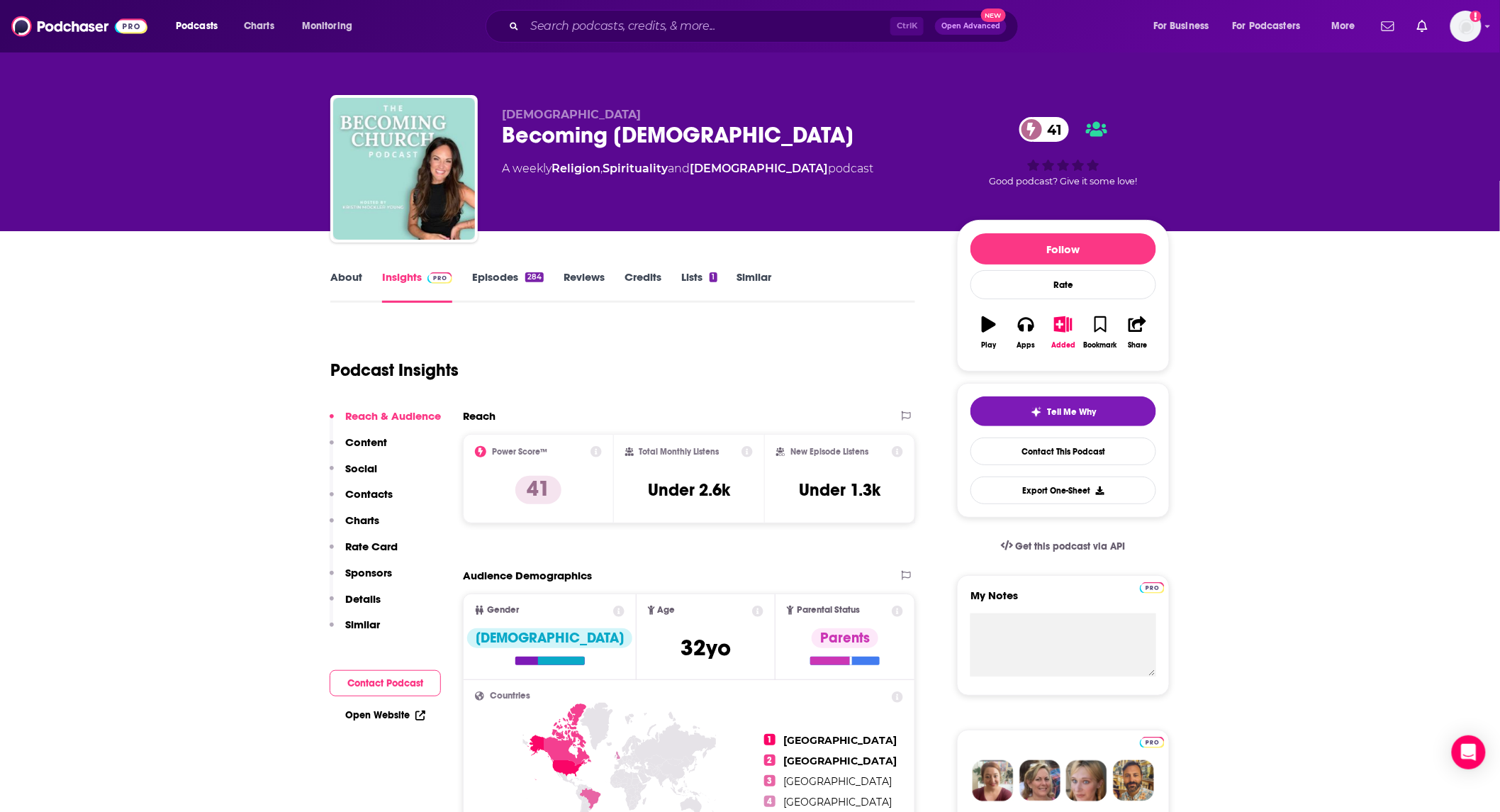
click at [346, 278] on link "About" at bounding box center [346, 286] width 32 height 33
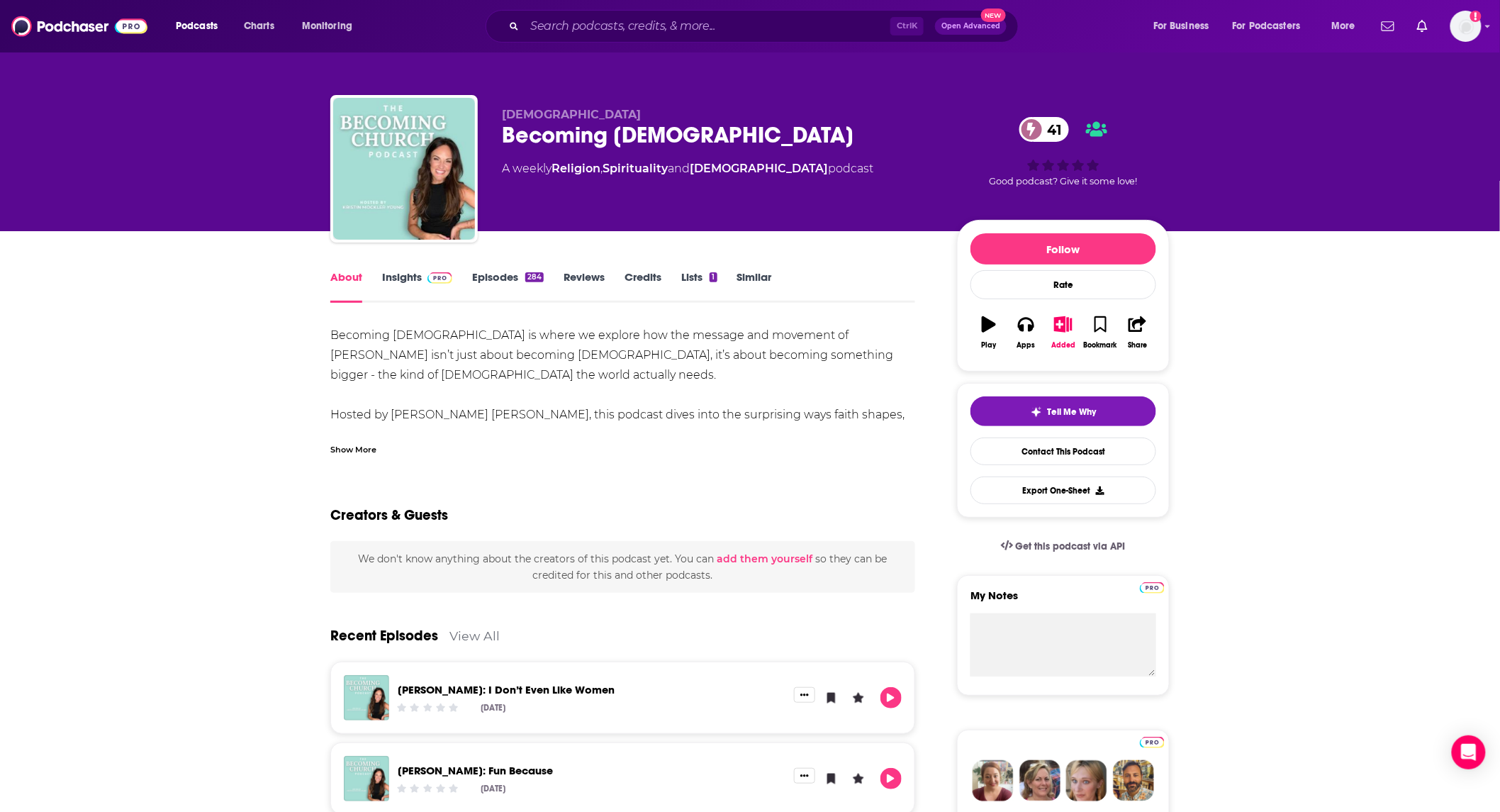
click at [342, 451] on div "Show More" at bounding box center [353, 448] width 46 height 13
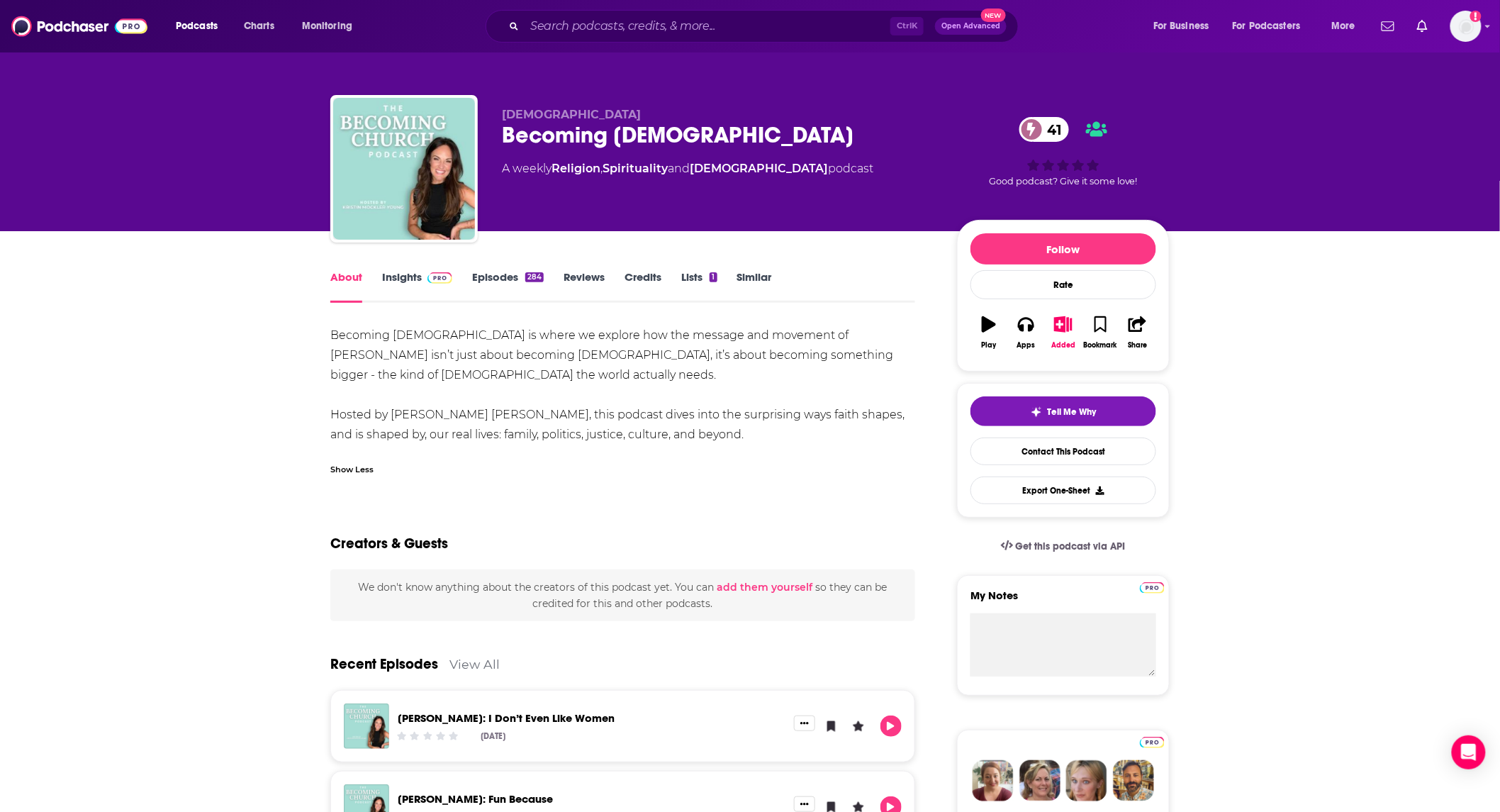
click at [409, 286] on link "Insights" at bounding box center [417, 286] width 70 height 33
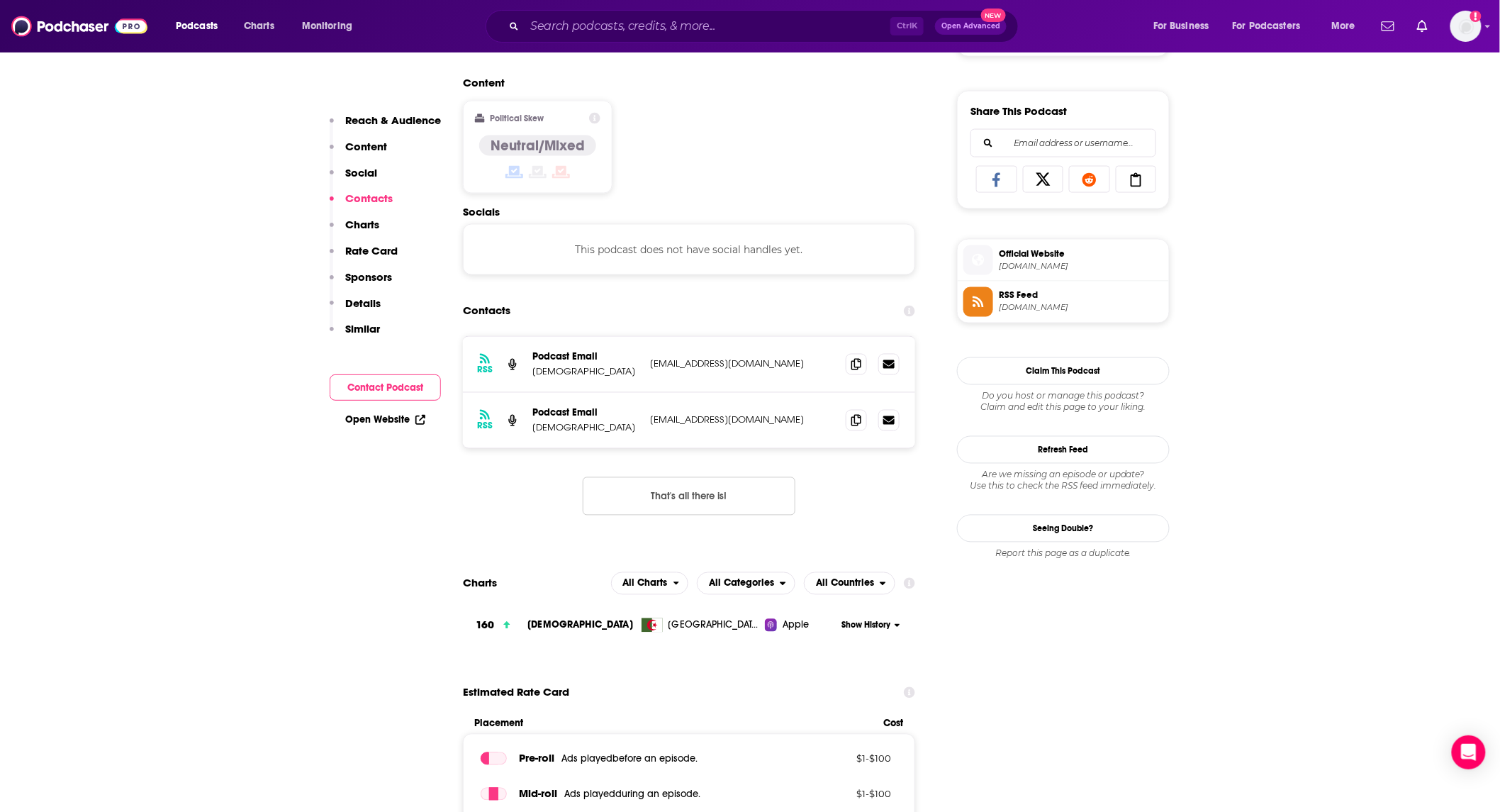
scroll to position [840, 0]
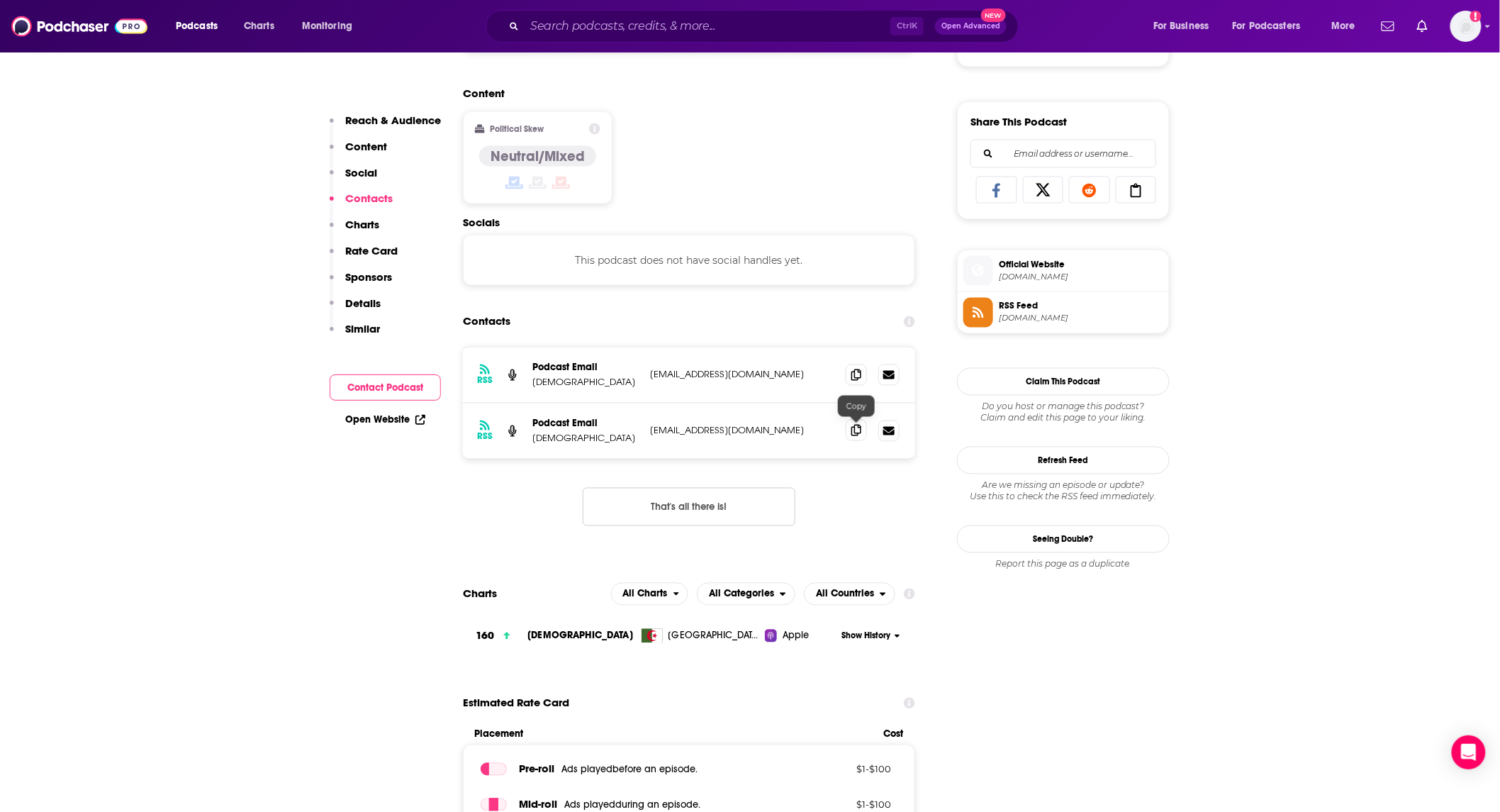
click at [859, 434] on icon at bounding box center [856, 431] width 10 height 11
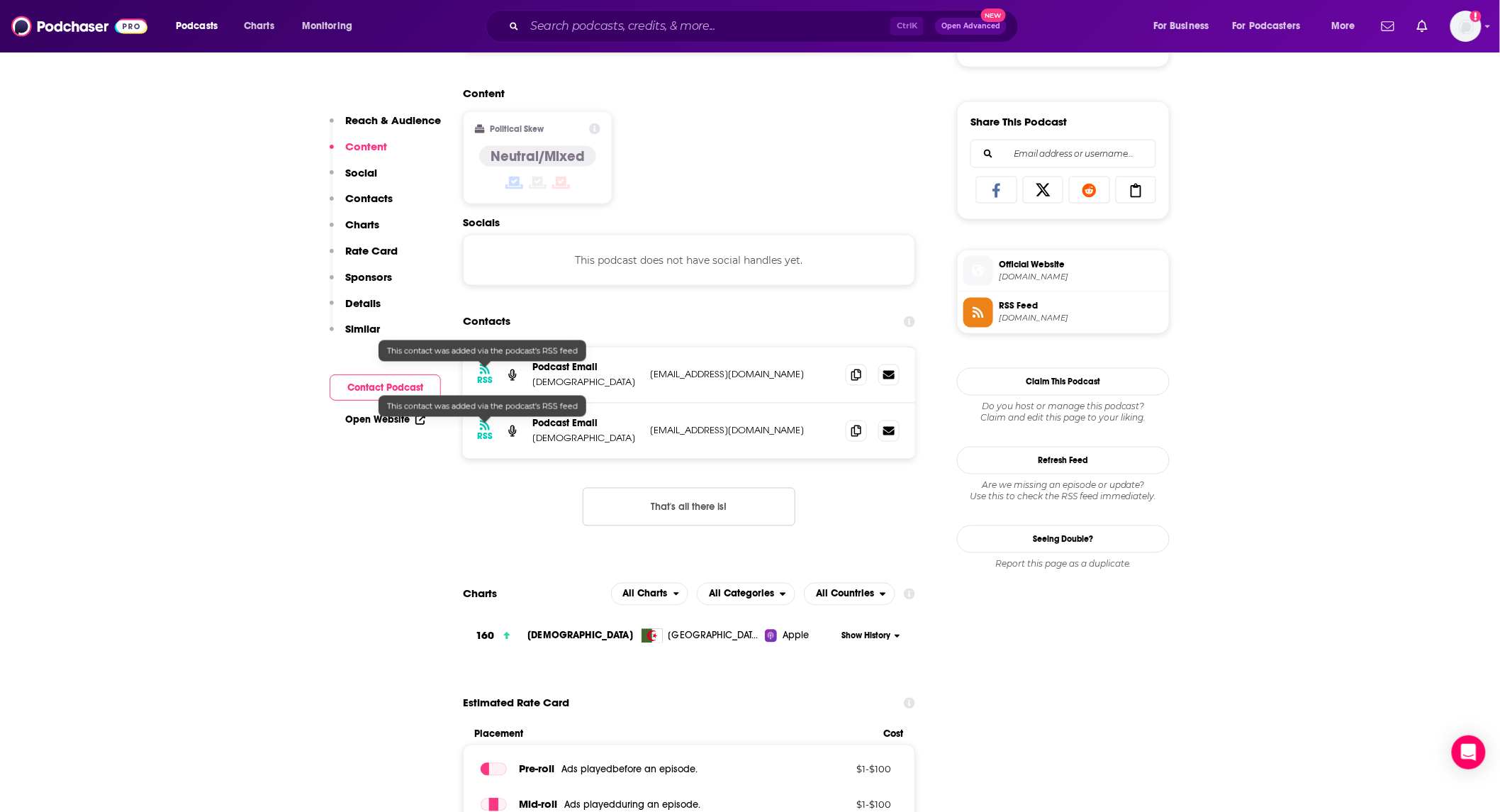
scroll to position [0, 0]
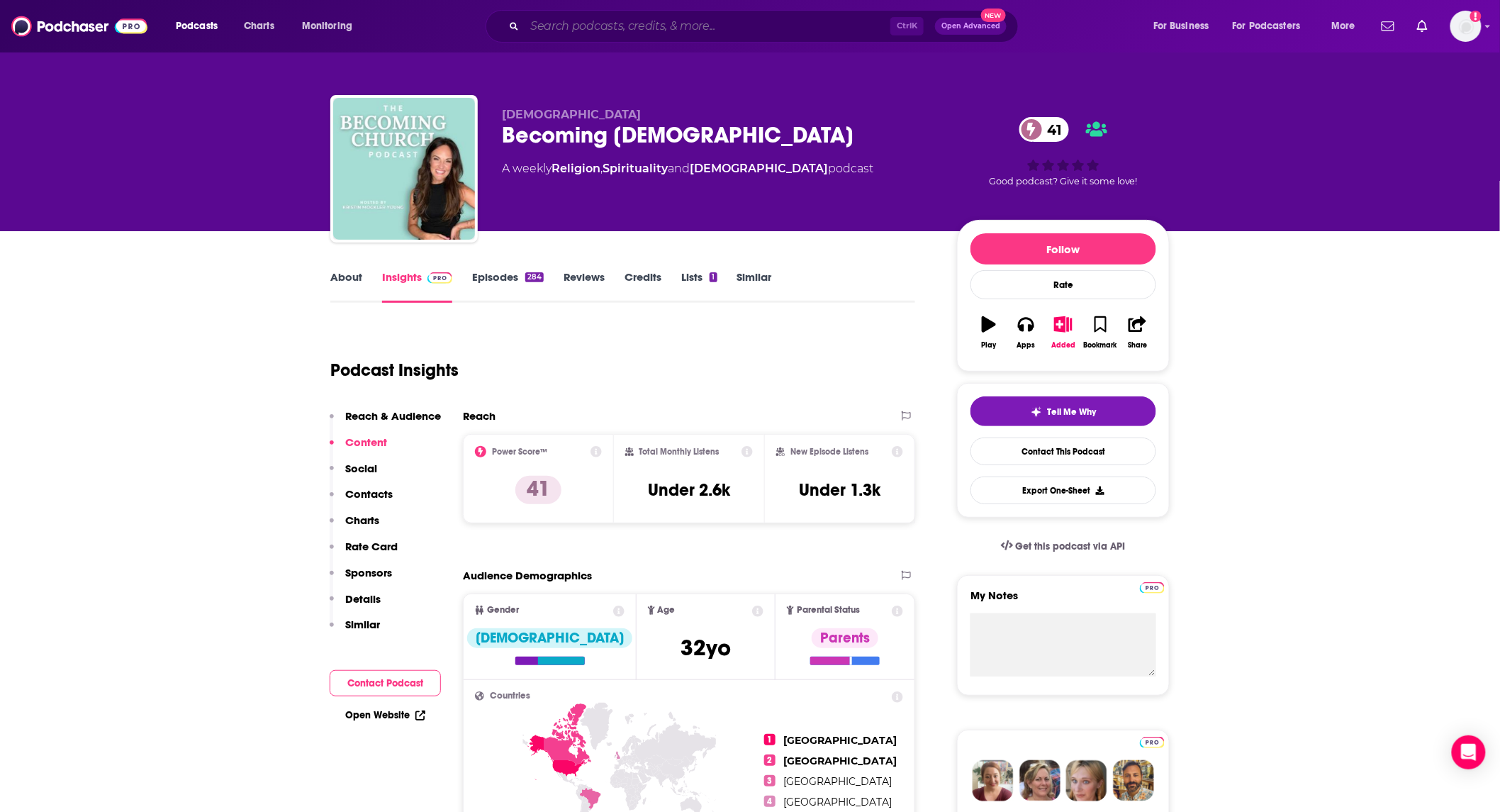
click at [675, 23] on input "Search podcasts, credits, & more..." at bounding box center [707, 26] width 366 height 23
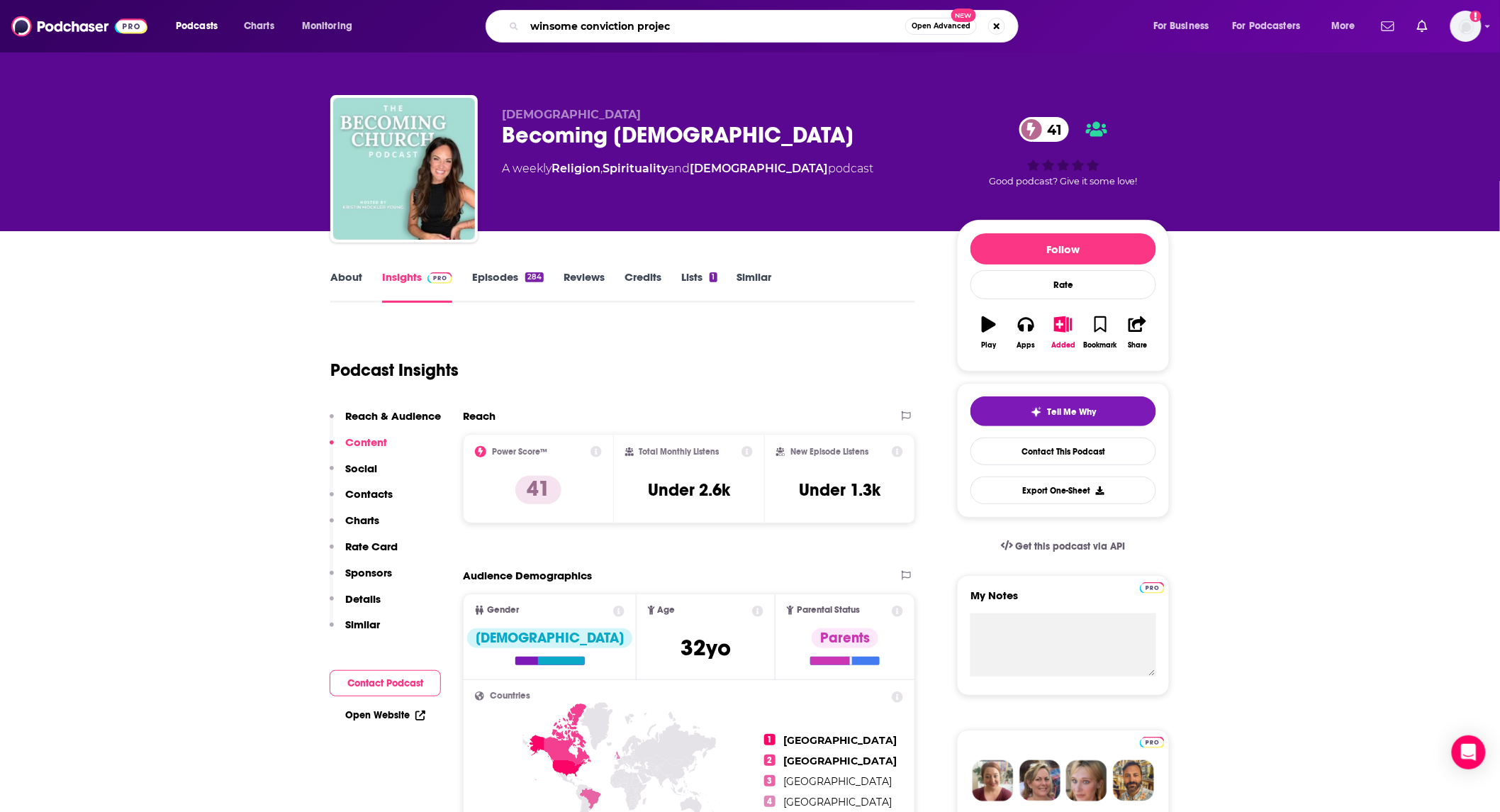
type input "winsome conviction project"
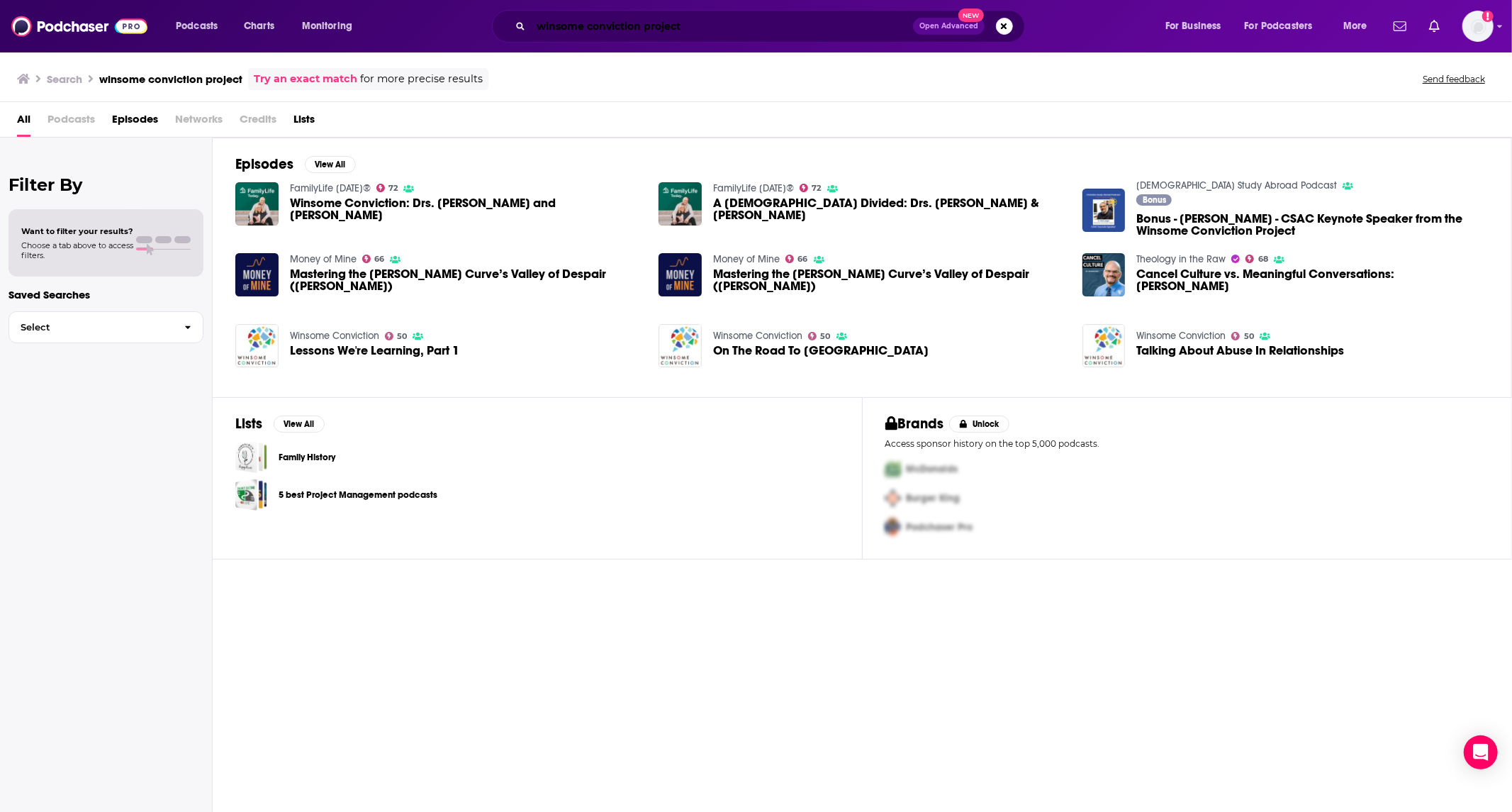
click at [678, 36] on input "winsome conviction project" at bounding box center [722, 26] width 382 height 23
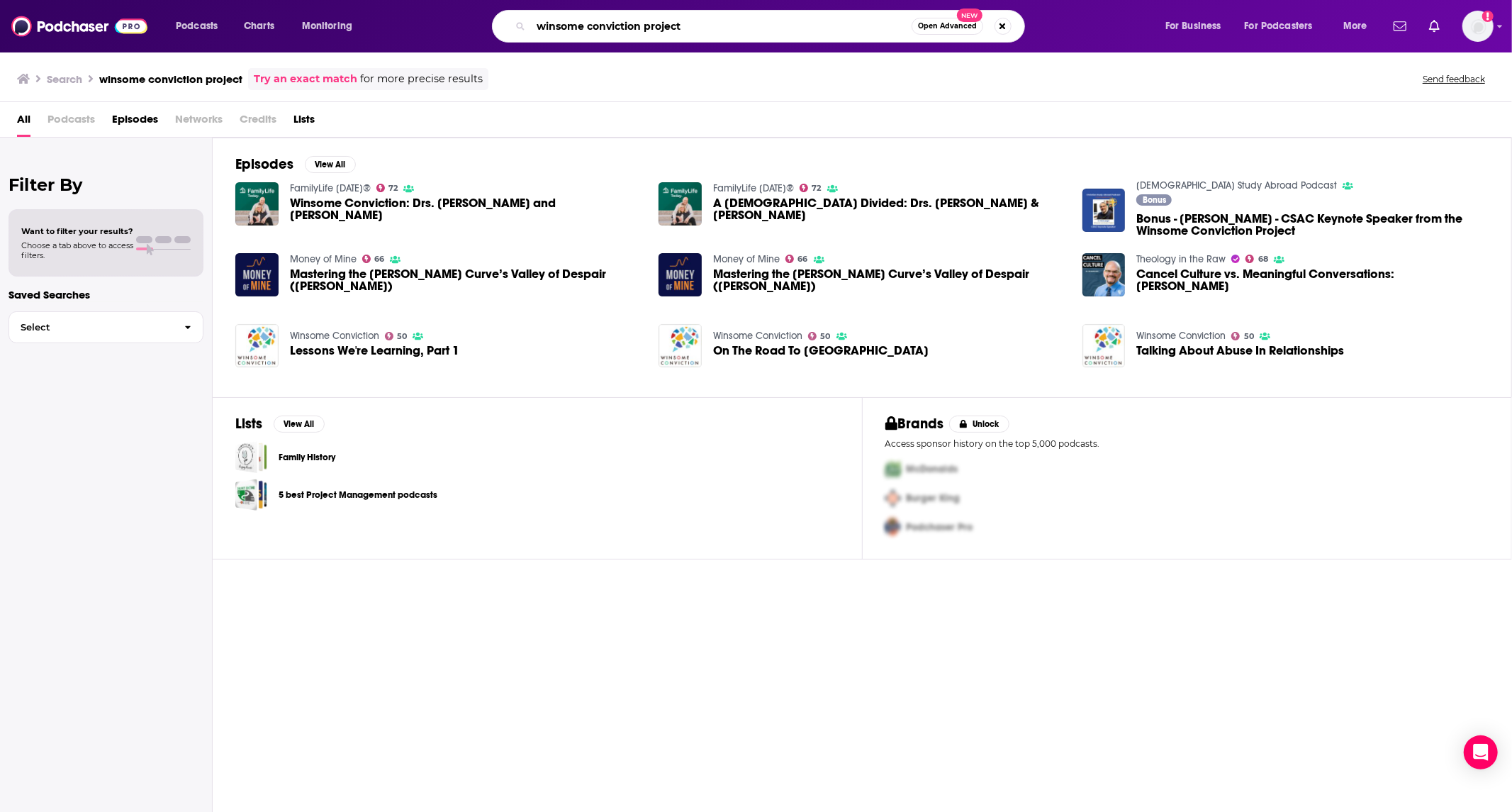
click at [678, 36] on input "winsome conviction project" at bounding box center [721, 26] width 381 height 23
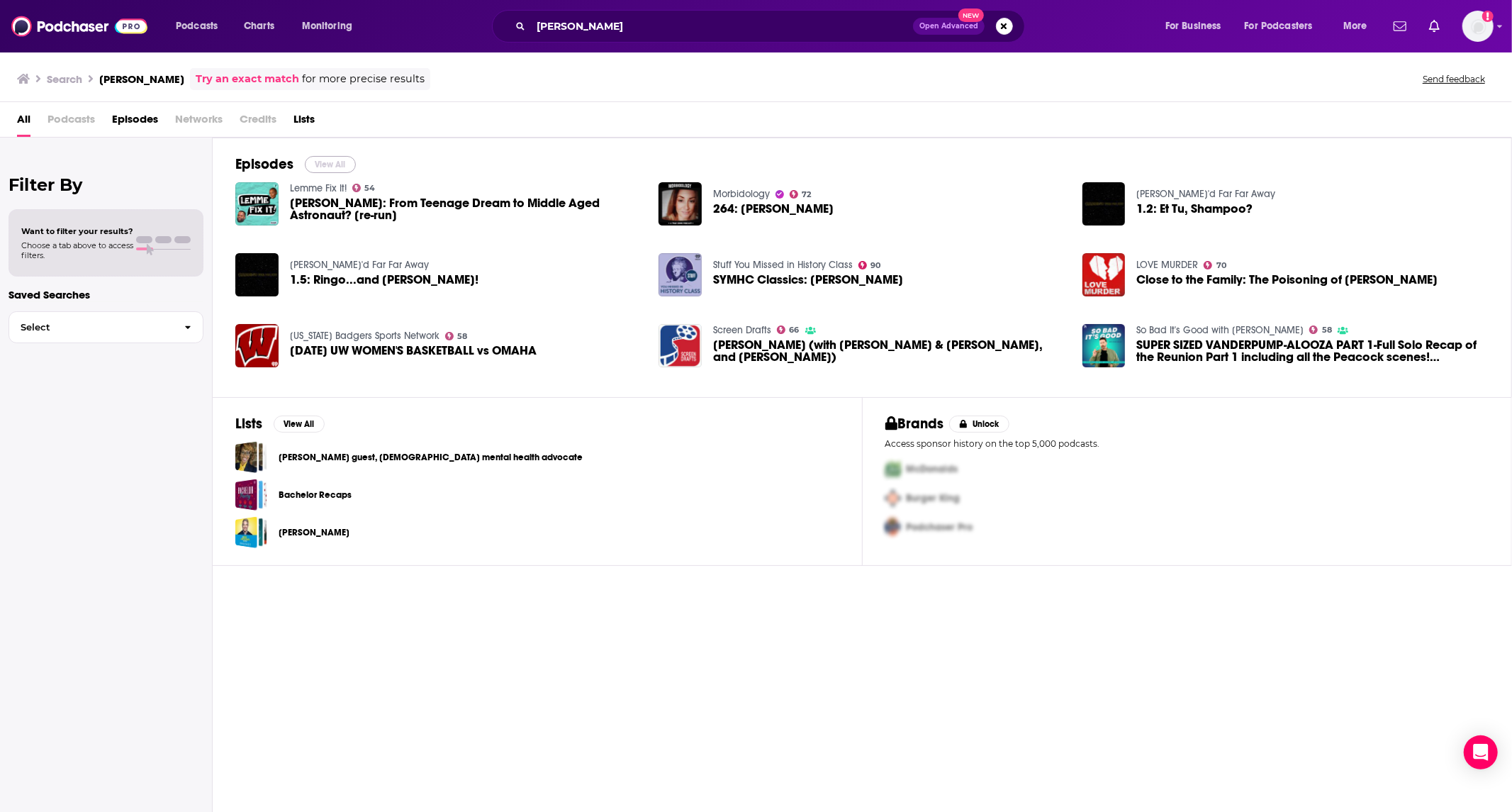
click at [344, 163] on button "View All" at bounding box center [330, 165] width 51 height 17
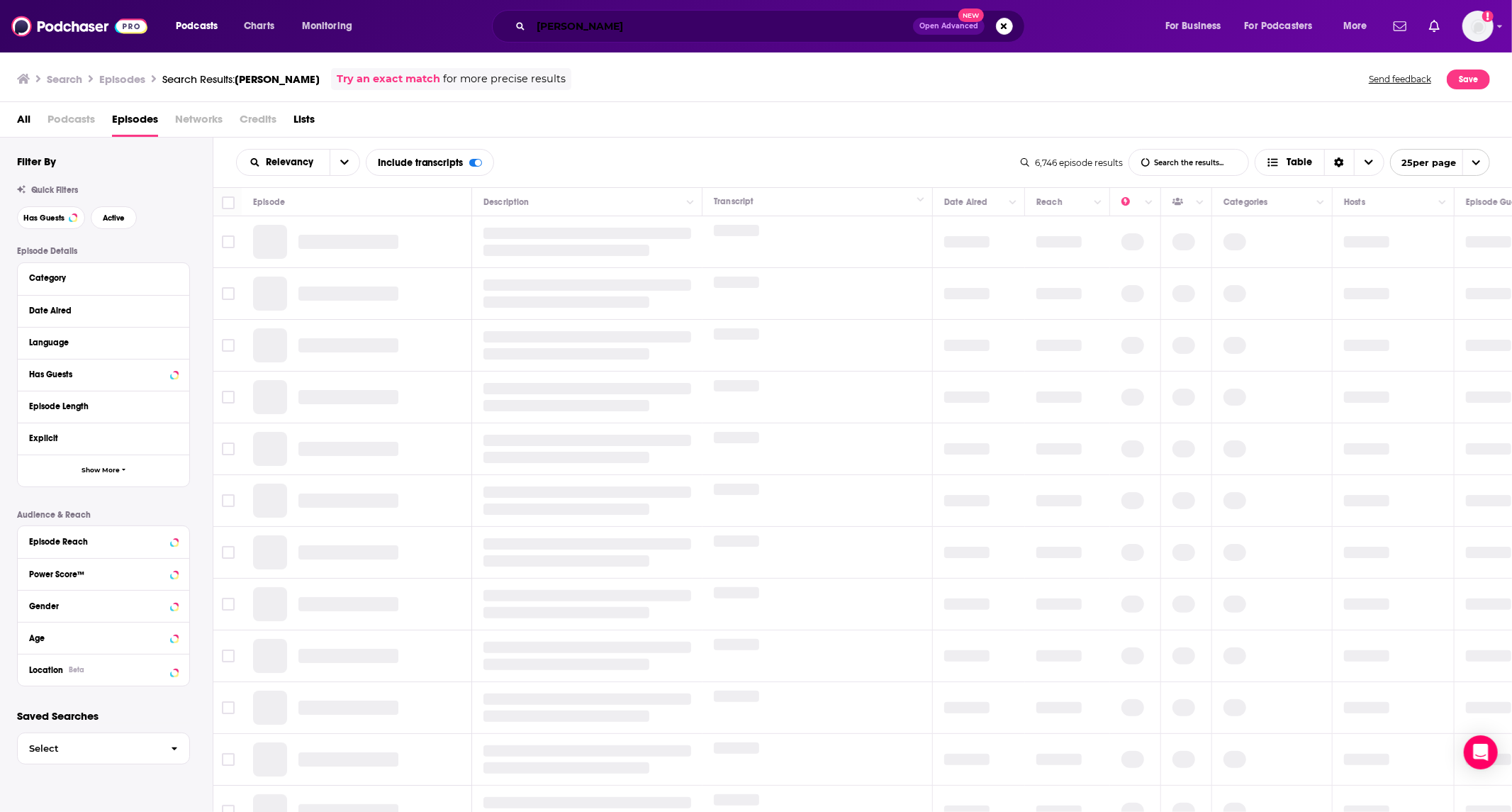
click at [562, 27] on input "[PERSON_NAME]" at bounding box center [722, 26] width 382 height 23
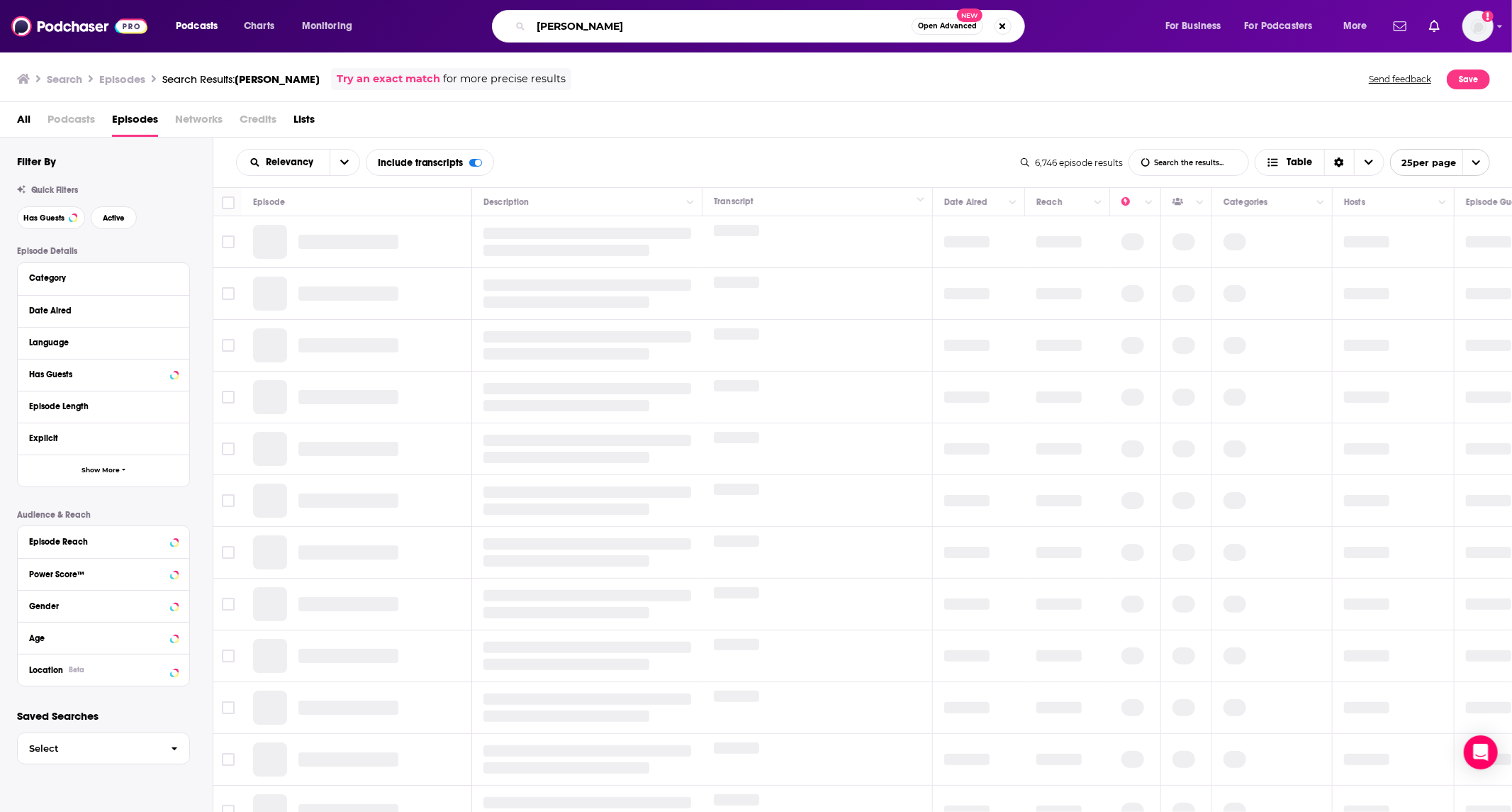
type input "[PERSON_NAME]"
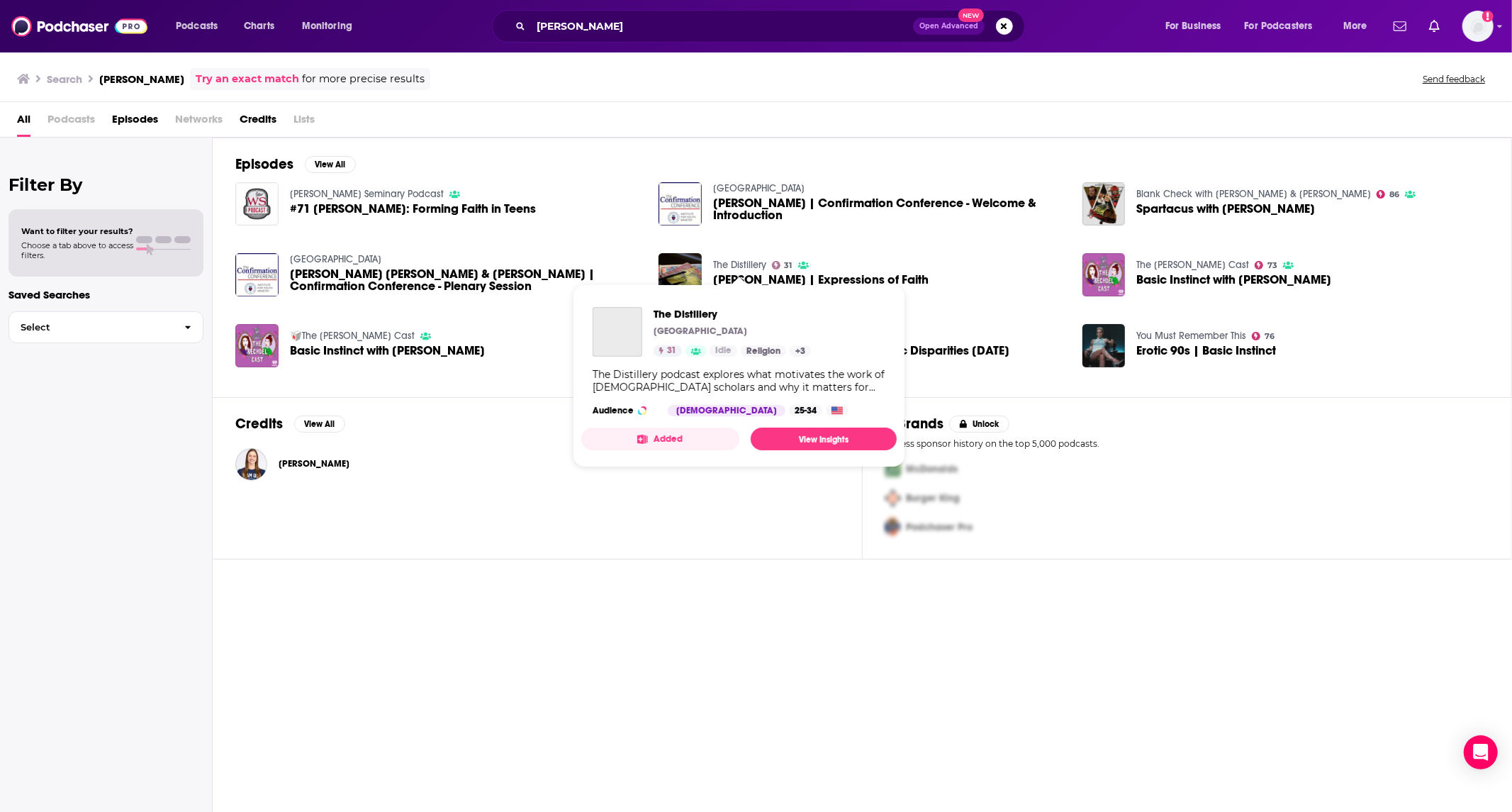
click at [729, 259] on link "The Distillery" at bounding box center [740, 264] width 53 height 12
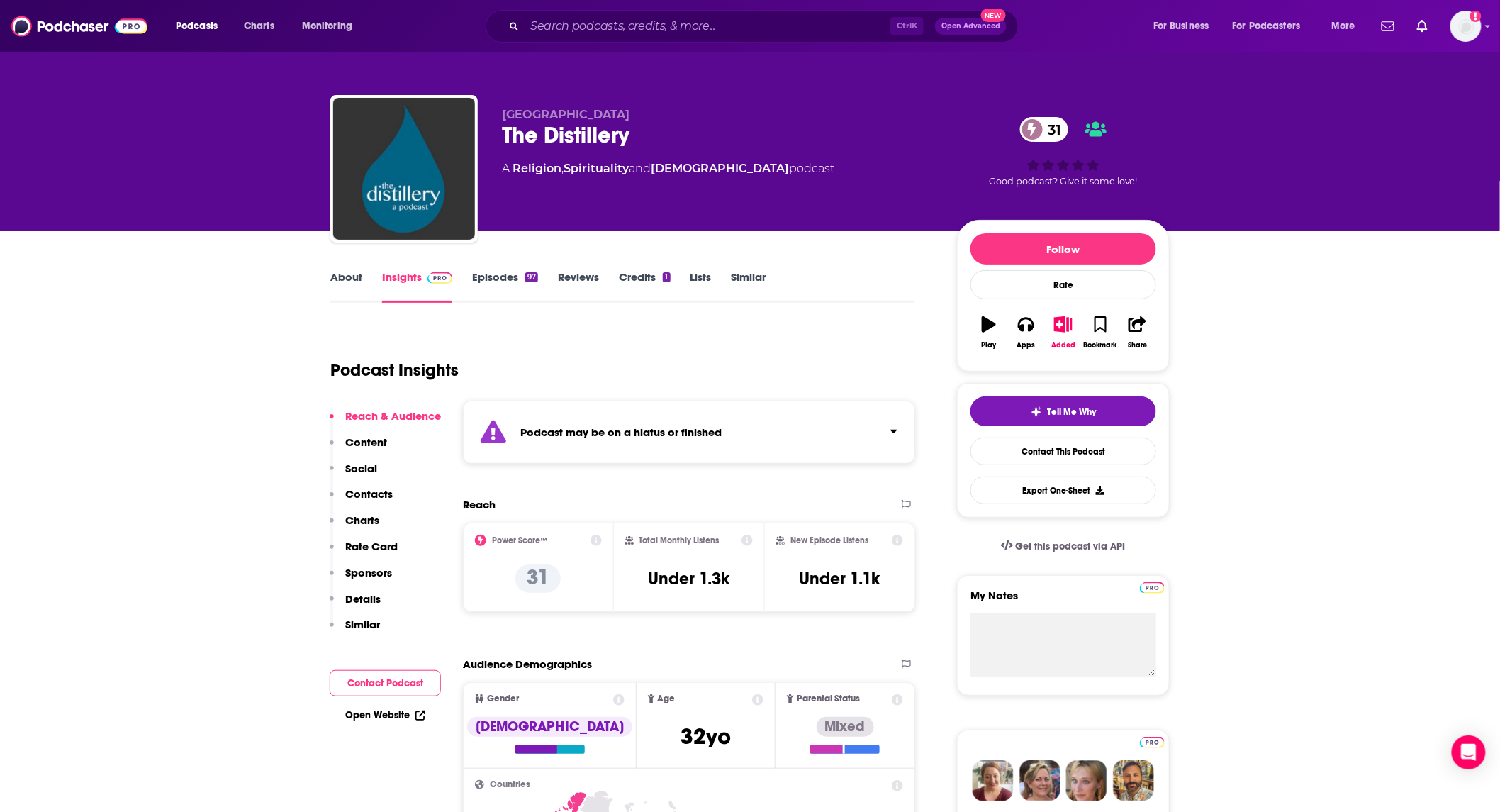
click at [500, 273] on link "Episodes 97" at bounding box center [505, 286] width 66 height 33
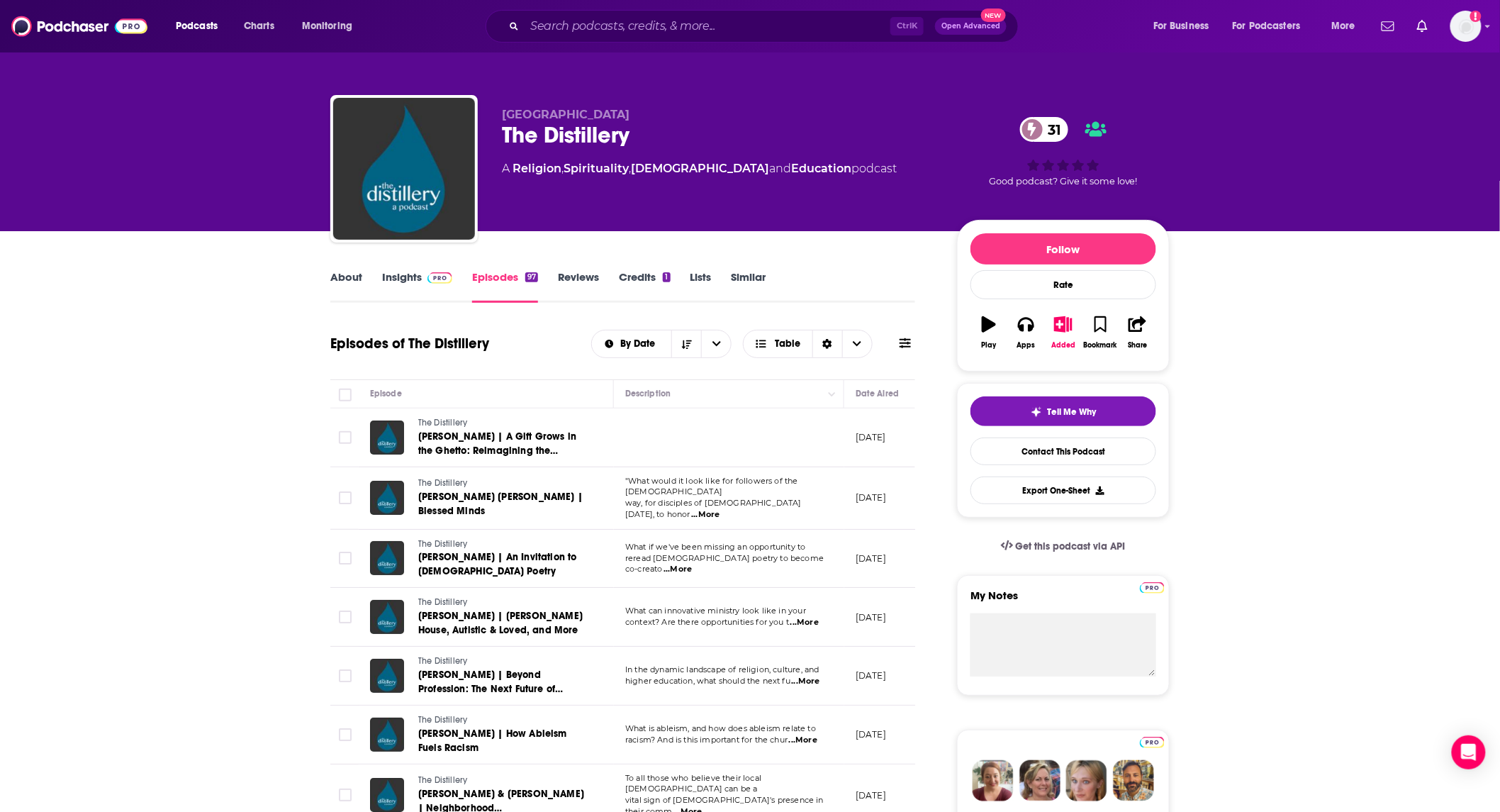
click at [388, 278] on link "Insights" at bounding box center [417, 286] width 70 height 33
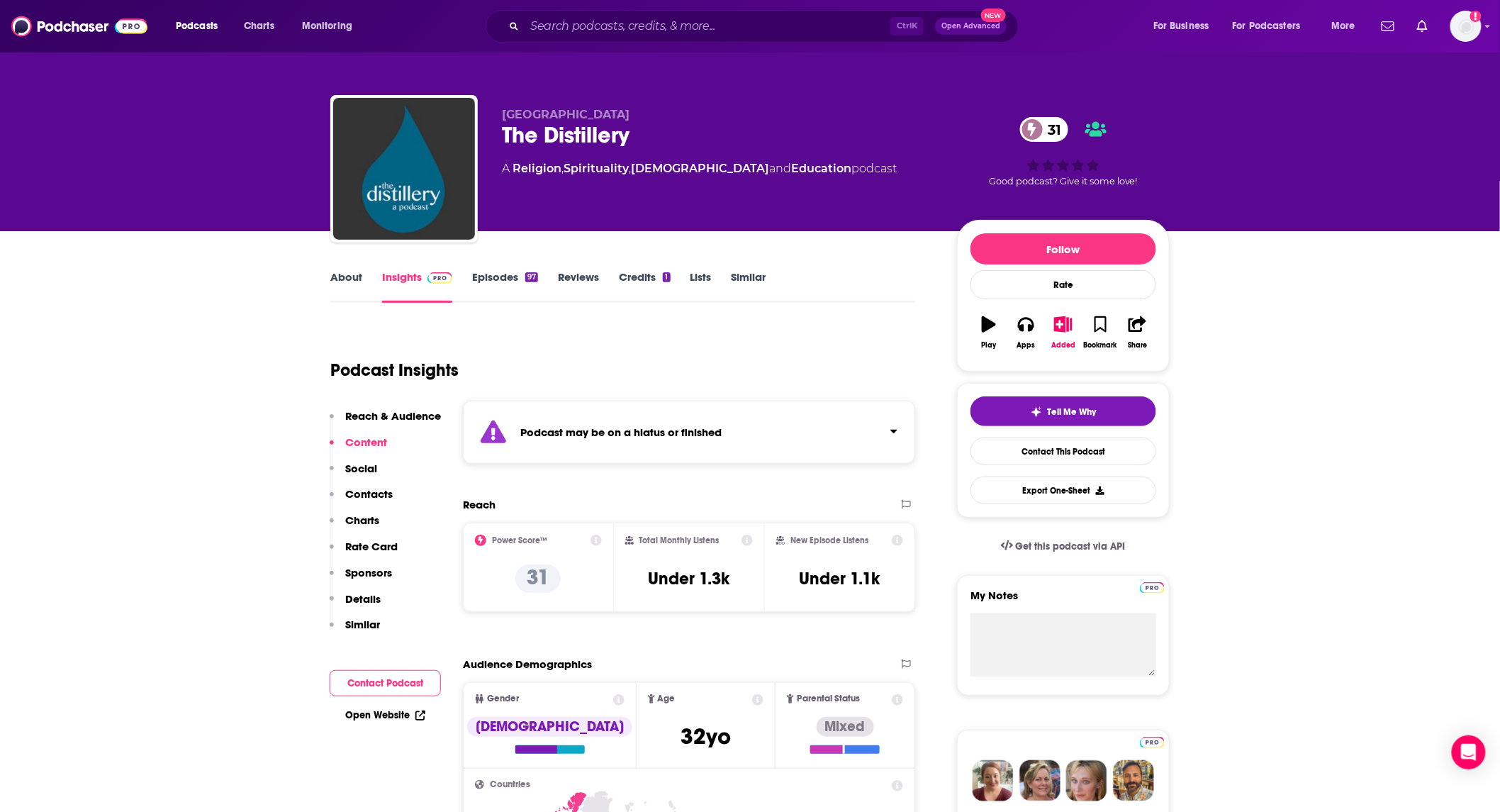
click at [348, 277] on link "About" at bounding box center [346, 286] width 32 height 33
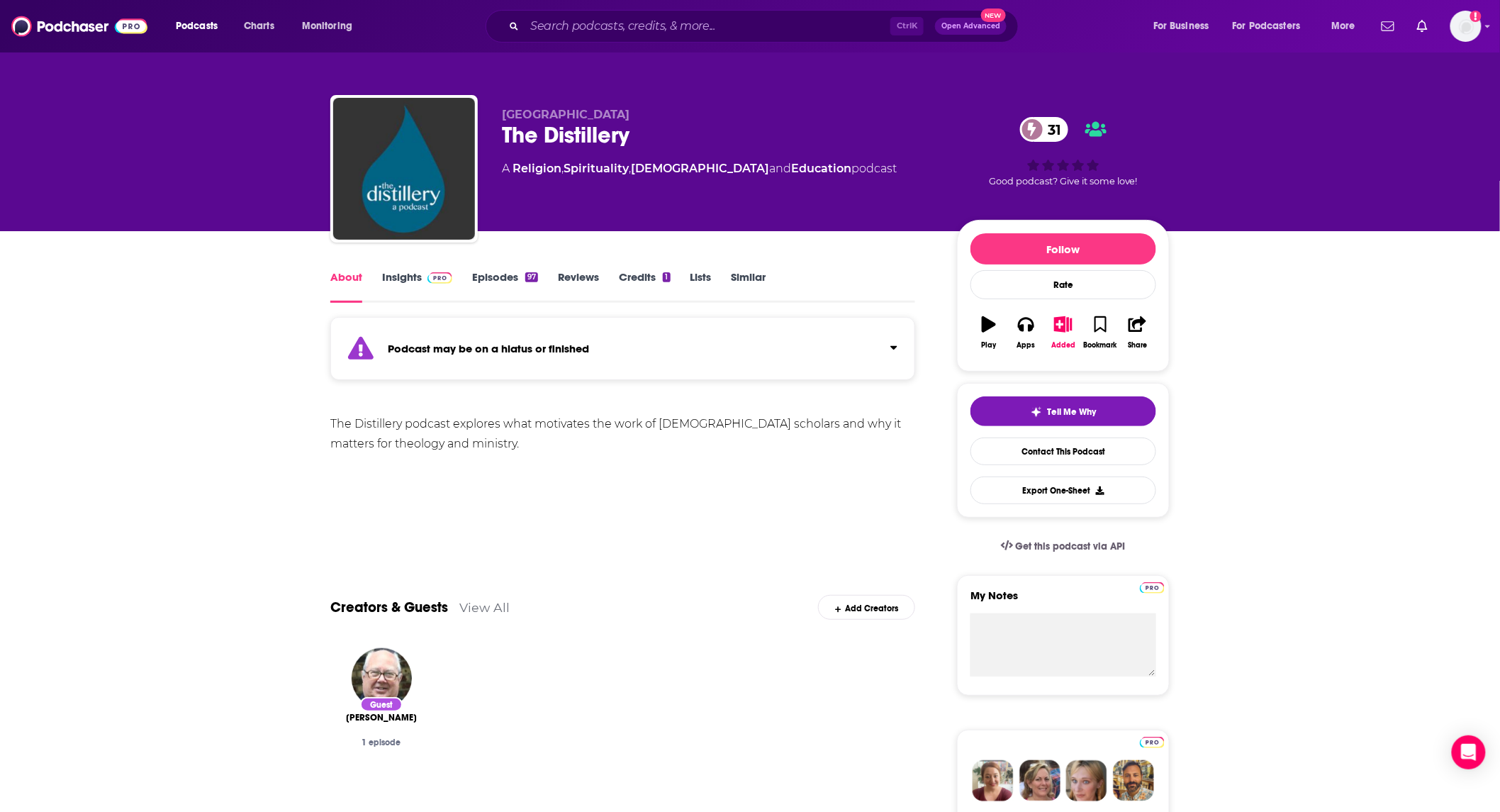
click at [399, 278] on link "Insights" at bounding box center [417, 286] width 70 height 33
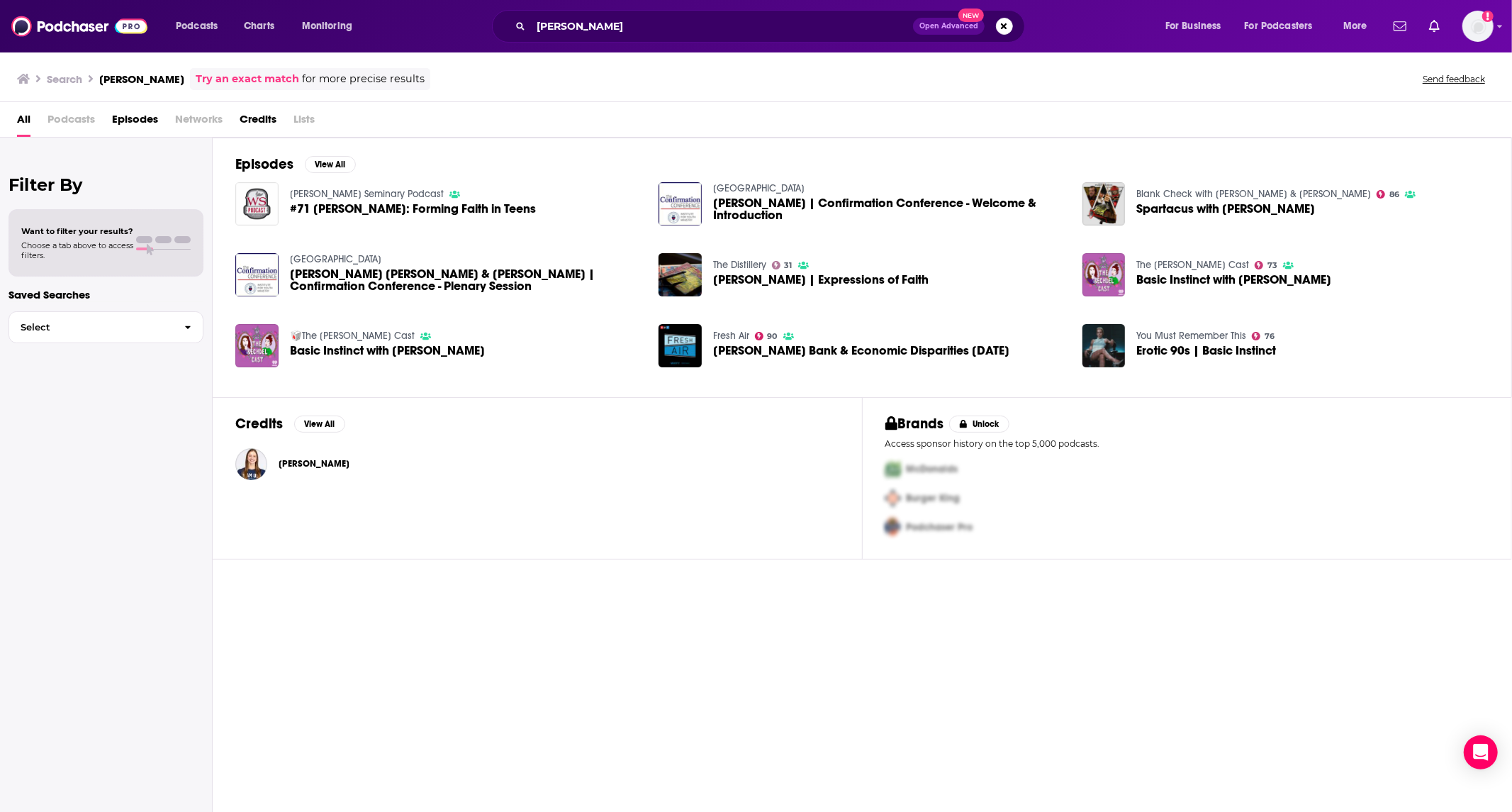
click at [755, 278] on span "[PERSON_NAME] | Expressions of Faith" at bounding box center [821, 279] width 215 height 12
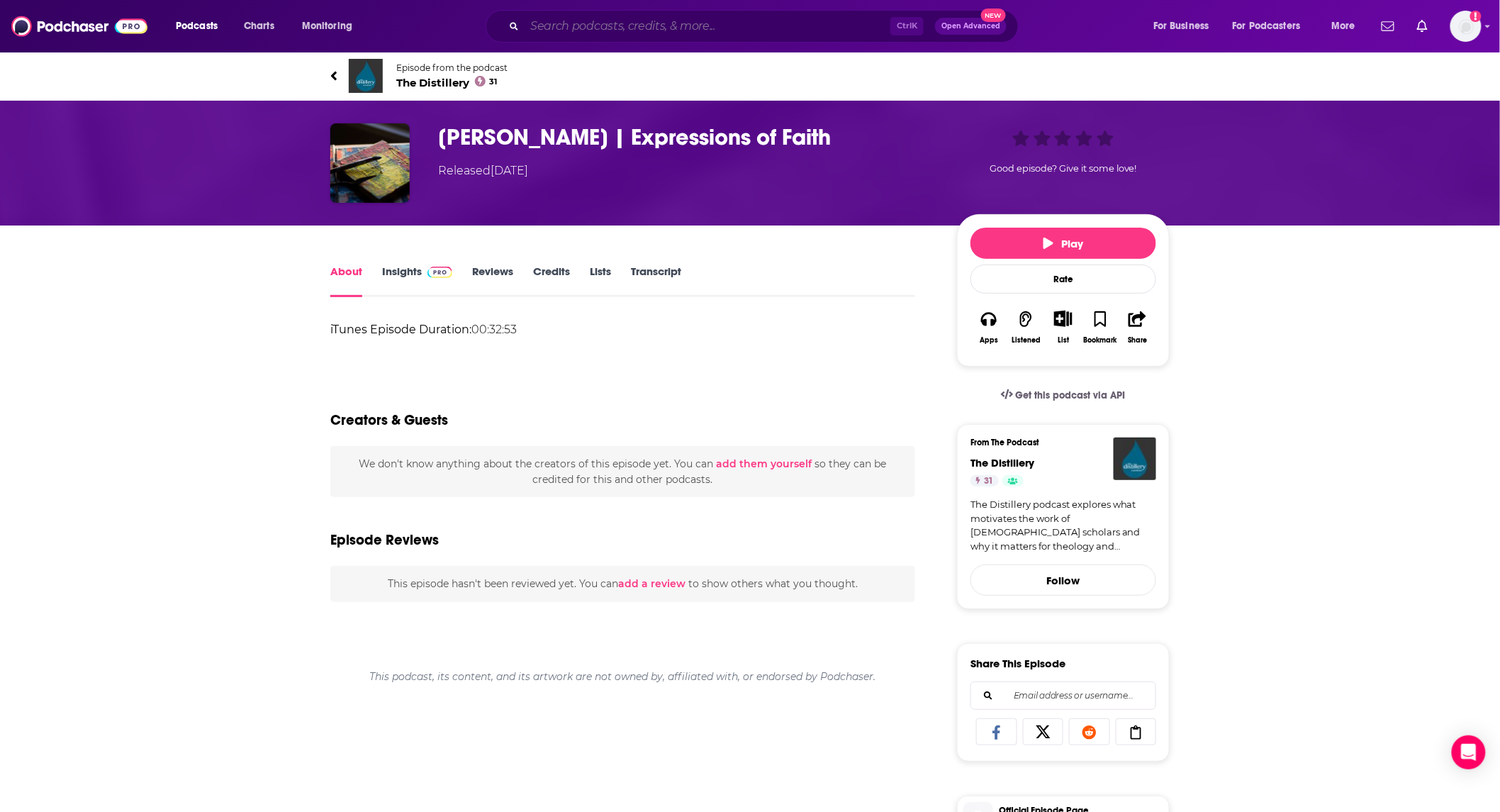
click at [663, 28] on input "Search podcasts, credits, & more..." at bounding box center [707, 26] width 366 height 23
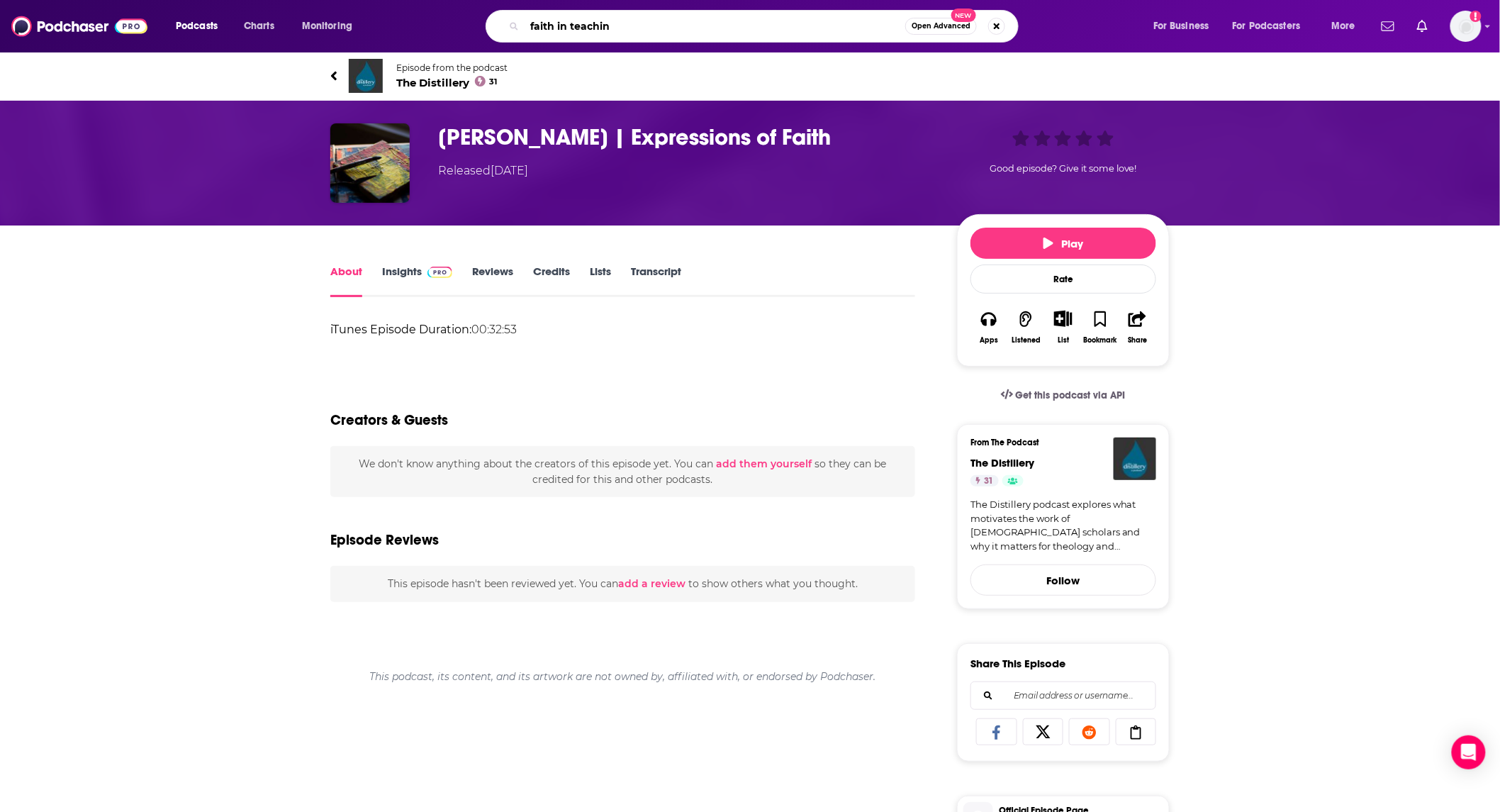
type input "faith in teaching"
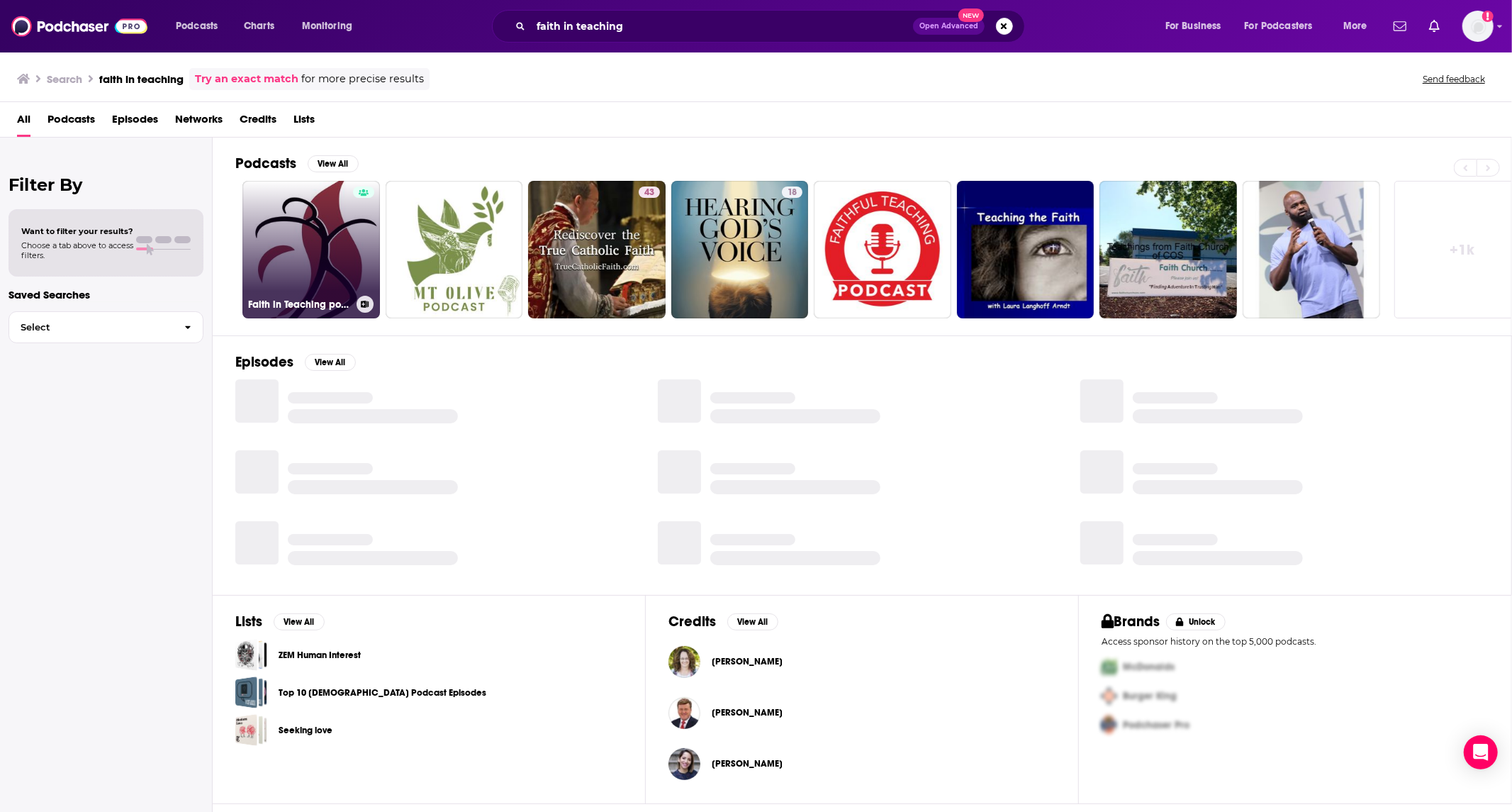
click at [323, 237] on link "Faith in Teaching podcast" at bounding box center [311, 249] width 138 height 138
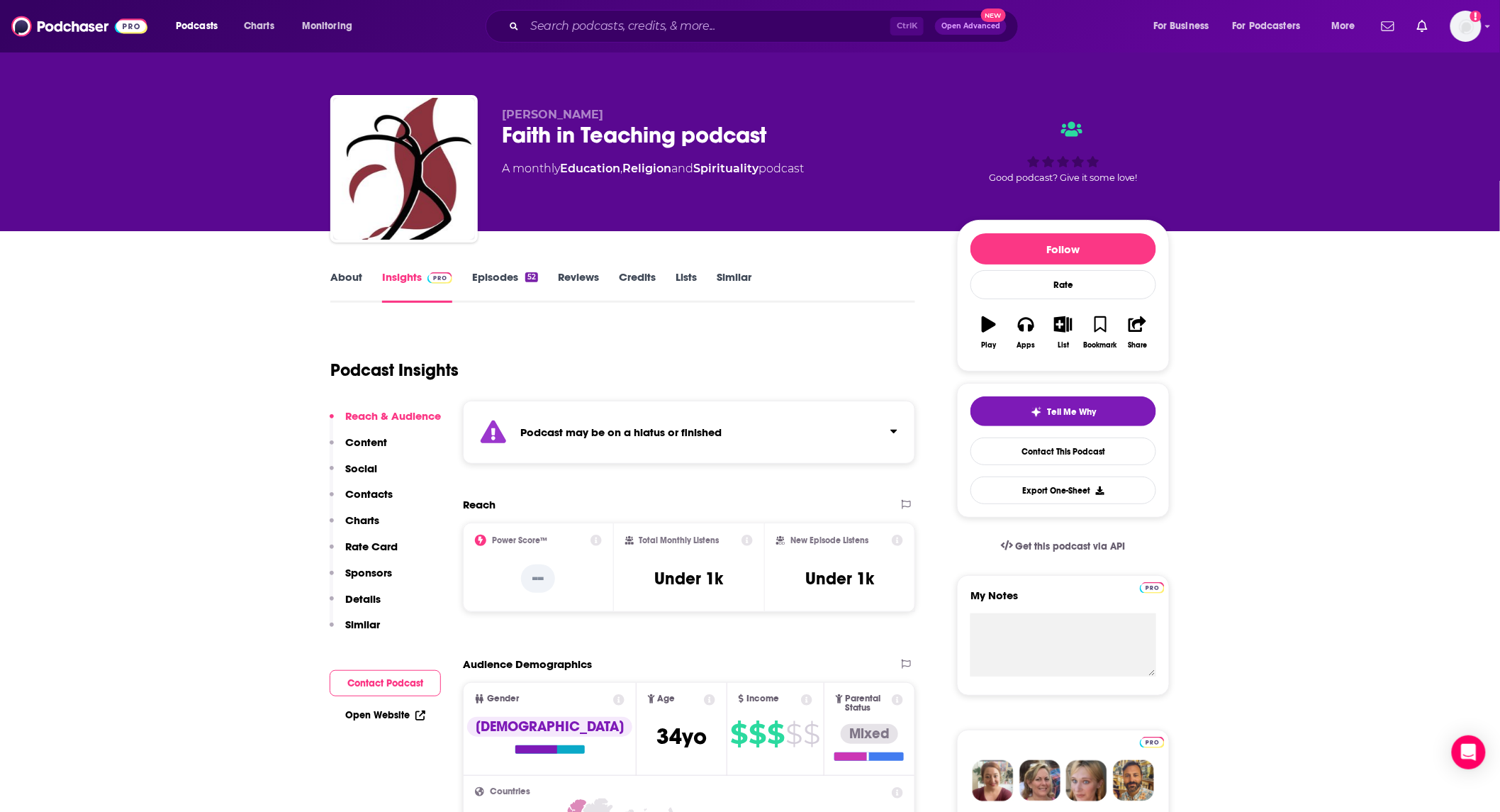
click at [342, 273] on link "About" at bounding box center [346, 286] width 32 height 33
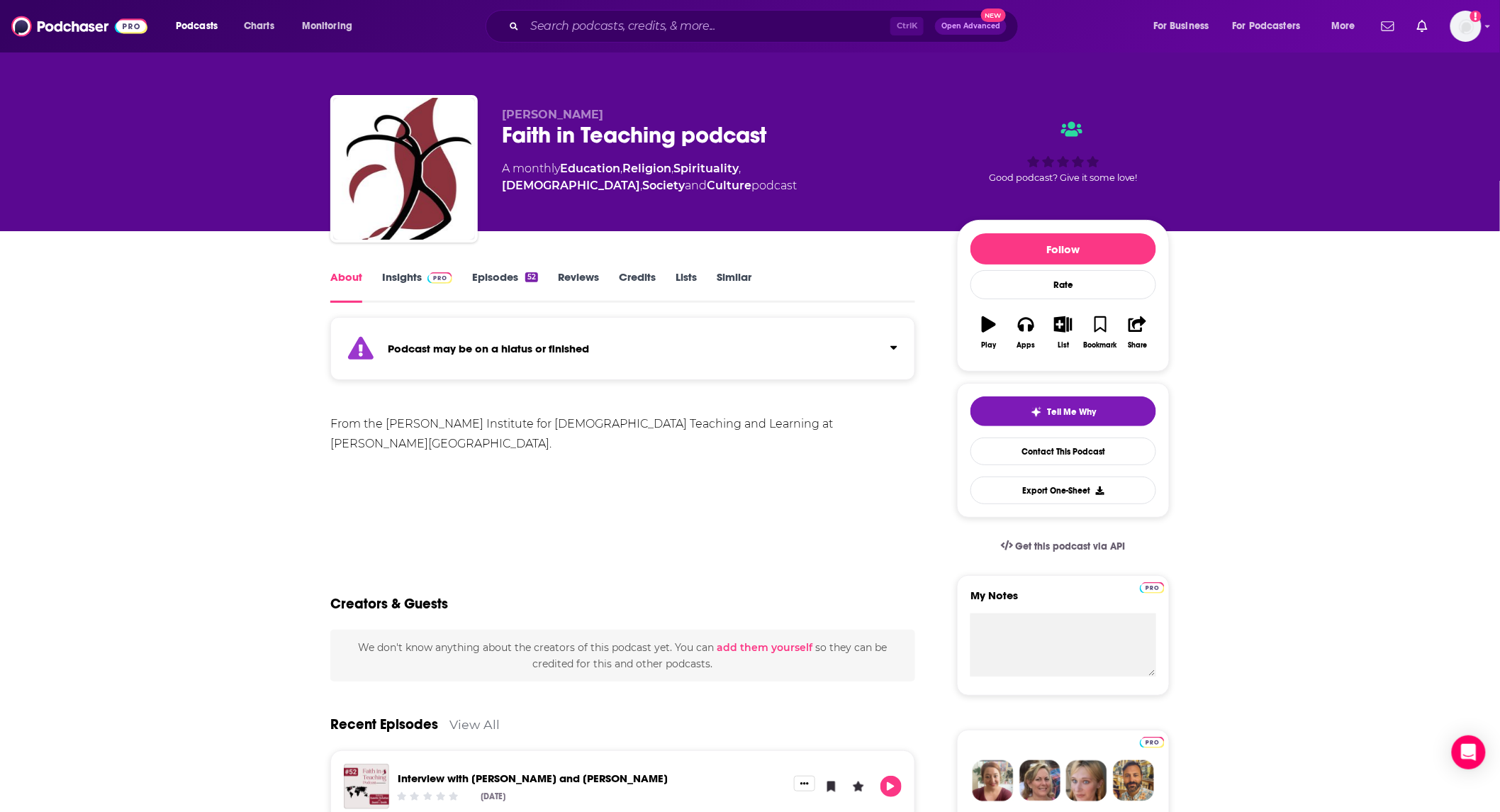
click at [477, 283] on link "Episodes 52" at bounding box center [505, 286] width 66 height 33
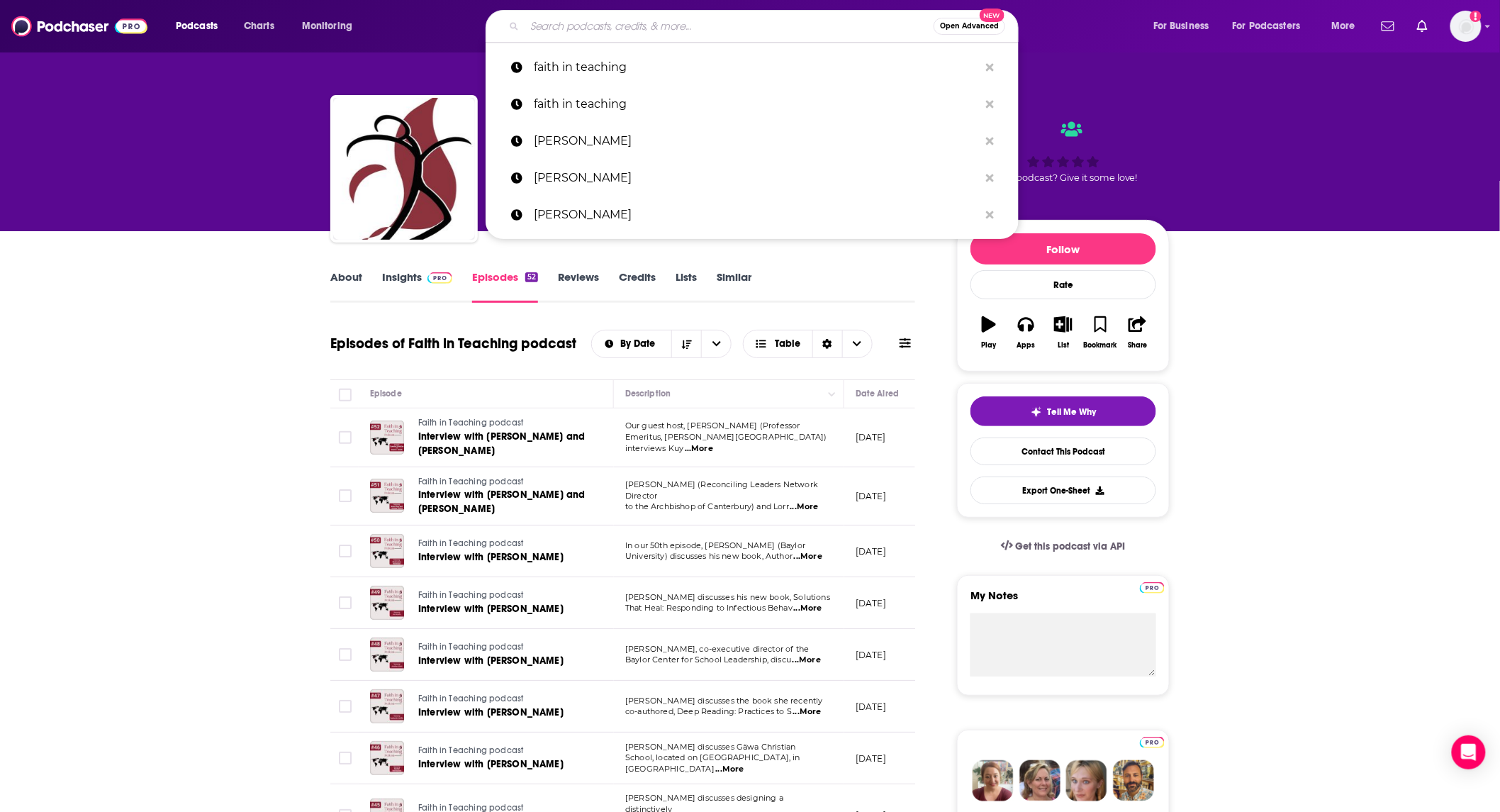
click at [755, 22] on input "Search podcasts, credits, & more..." at bounding box center [729, 26] width 409 height 23
paste input "Soul Talks with [PERSON_NAME] & [PERSON_NAME]"
type input "Soul Talks with [PERSON_NAME] & [PERSON_NAME]"
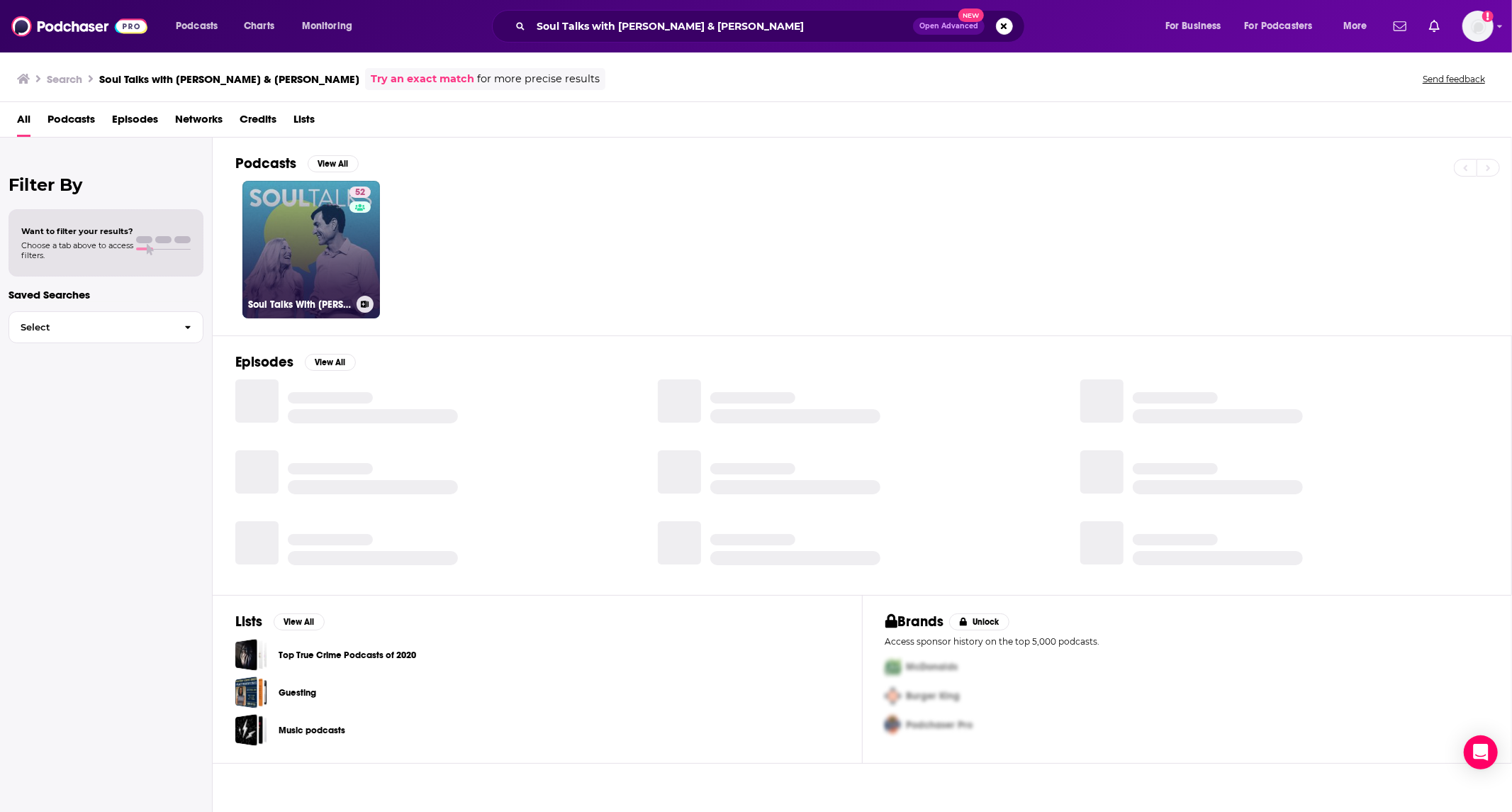
click at [332, 260] on link "52 Soul Talks With [PERSON_NAME] & [PERSON_NAME]" at bounding box center [311, 249] width 138 height 138
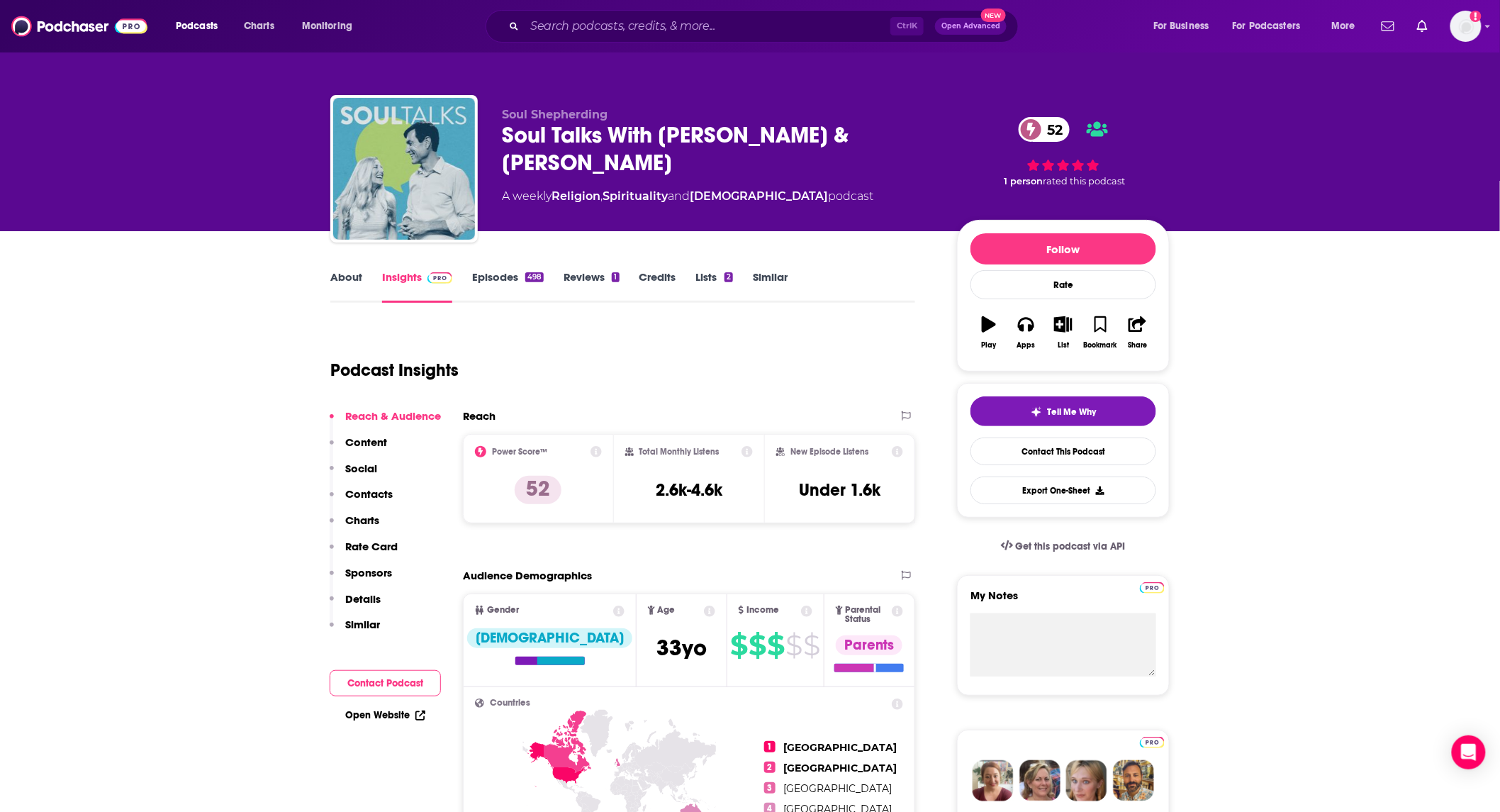
click at [342, 275] on link "About" at bounding box center [346, 286] width 32 height 33
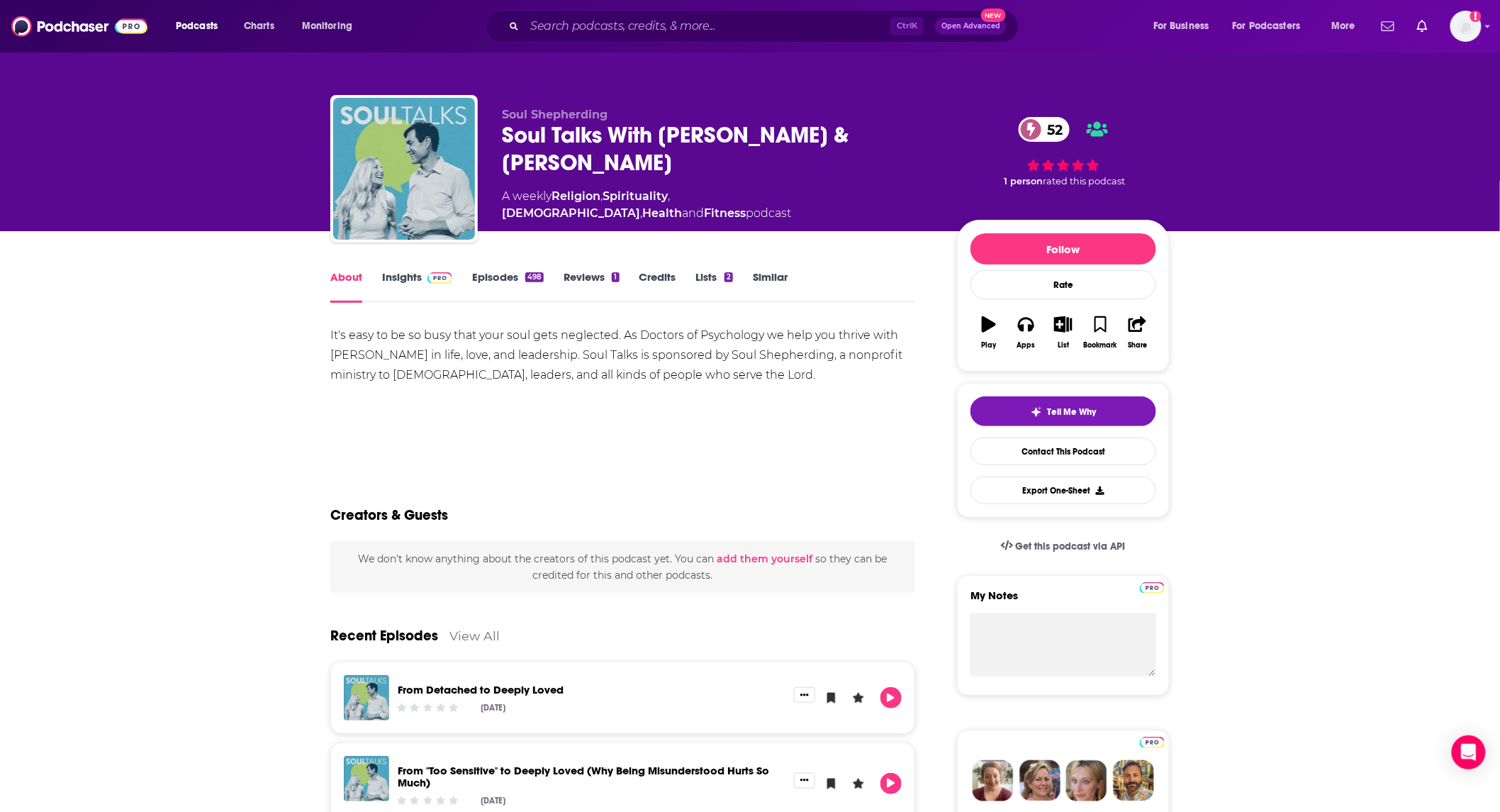
click at [409, 274] on link "Insights" at bounding box center [417, 286] width 70 height 33
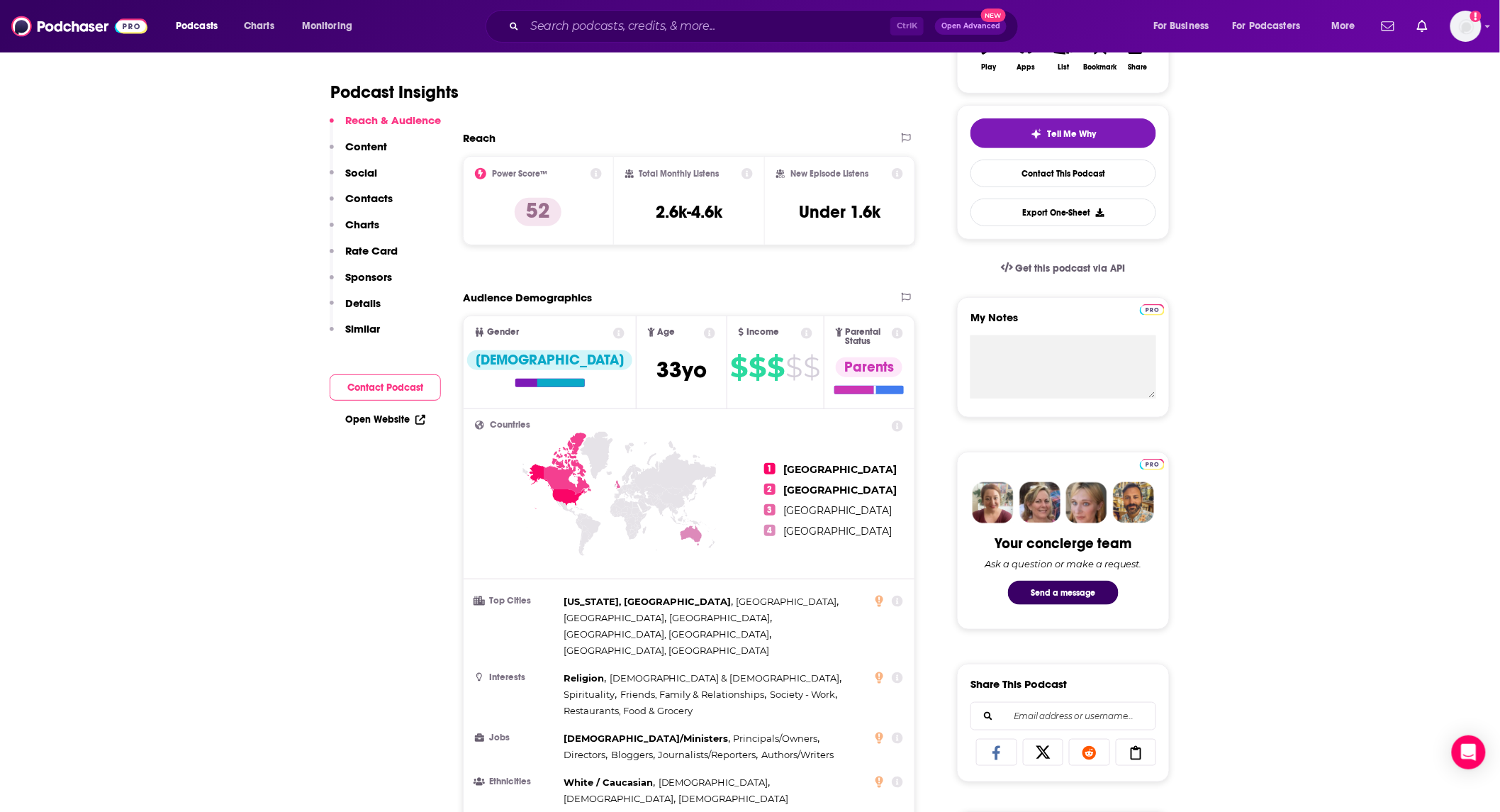
scroll to position [840, 0]
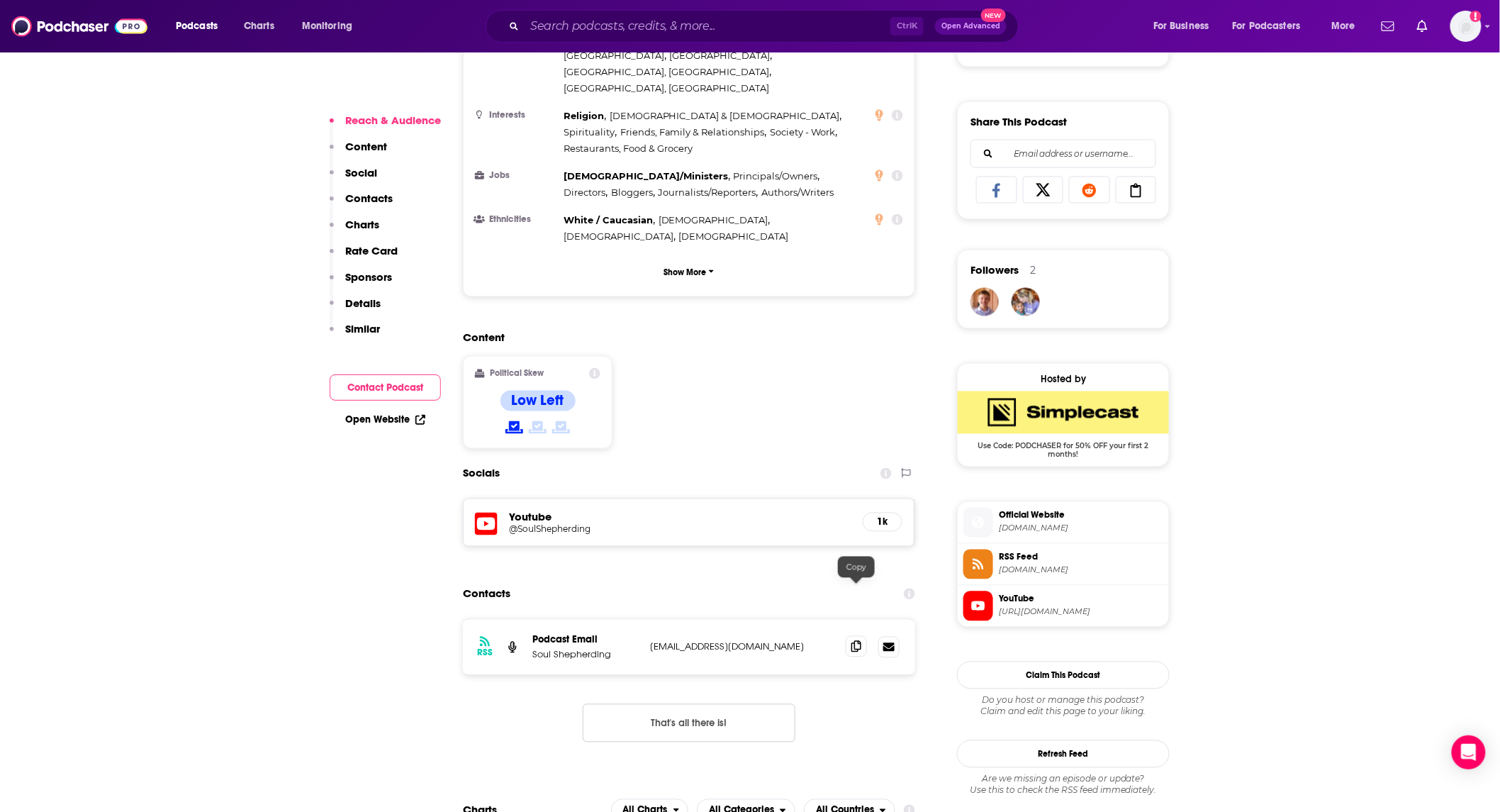
click at [854, 636] on span at bounding box center [856, 646] width 21 height 21
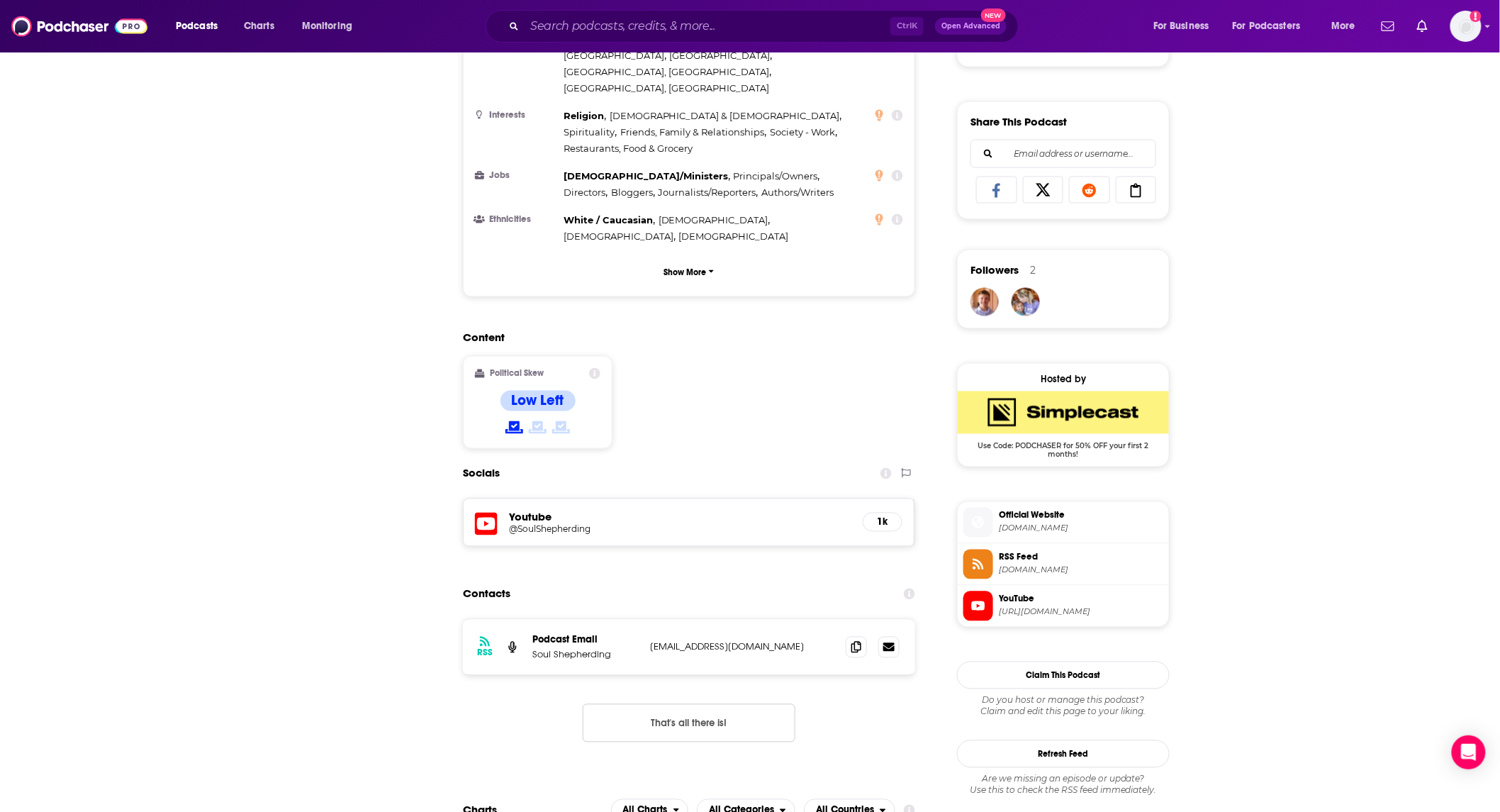
scroll to position [0, 0]
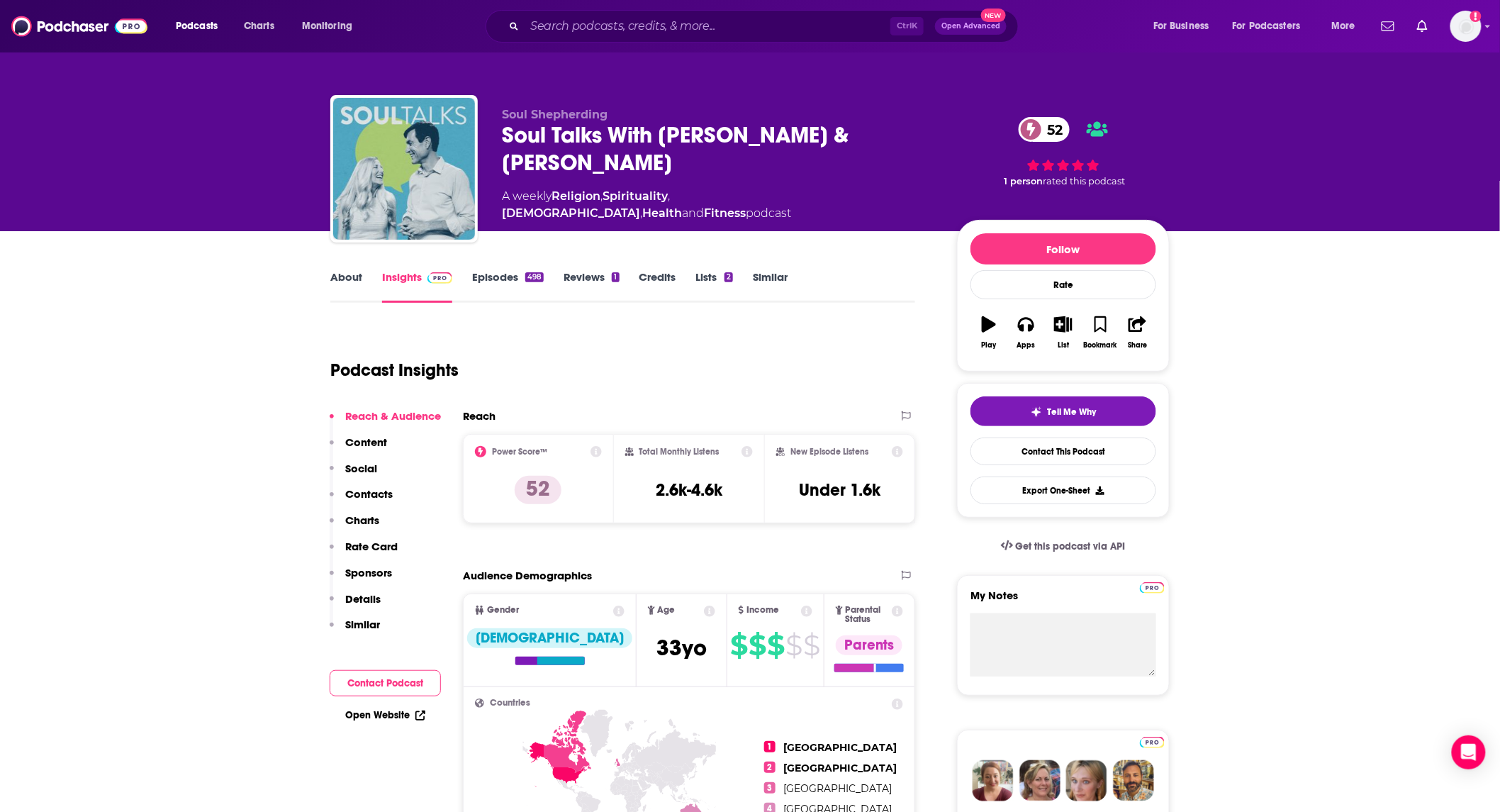
click at [494, 284] on link "Episodes 498" at bounding box center [508, 286] width 72 height 33
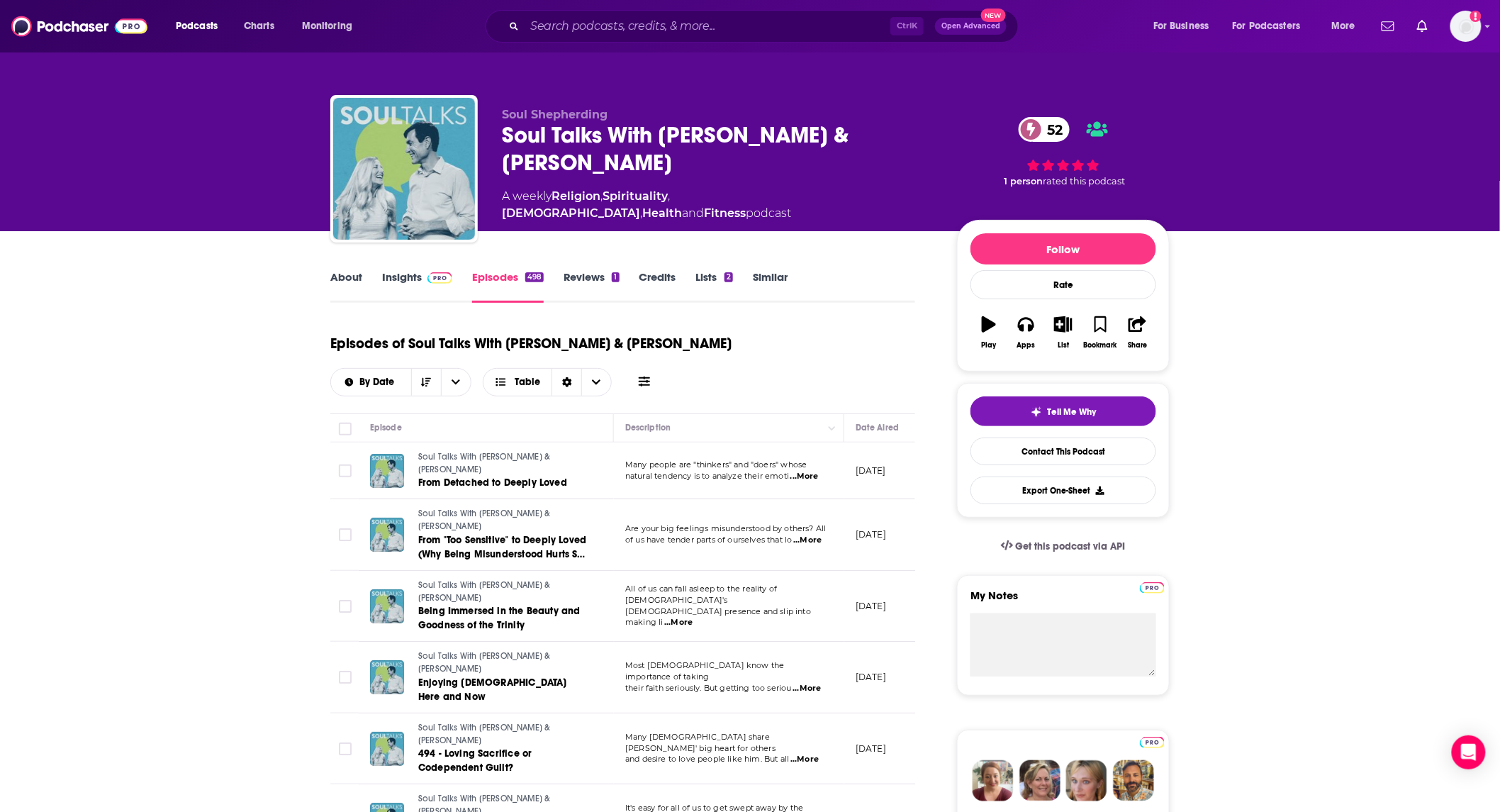
click at [767, 282] on link "Similar" at bounding box center [770, 286] width 35 height 33
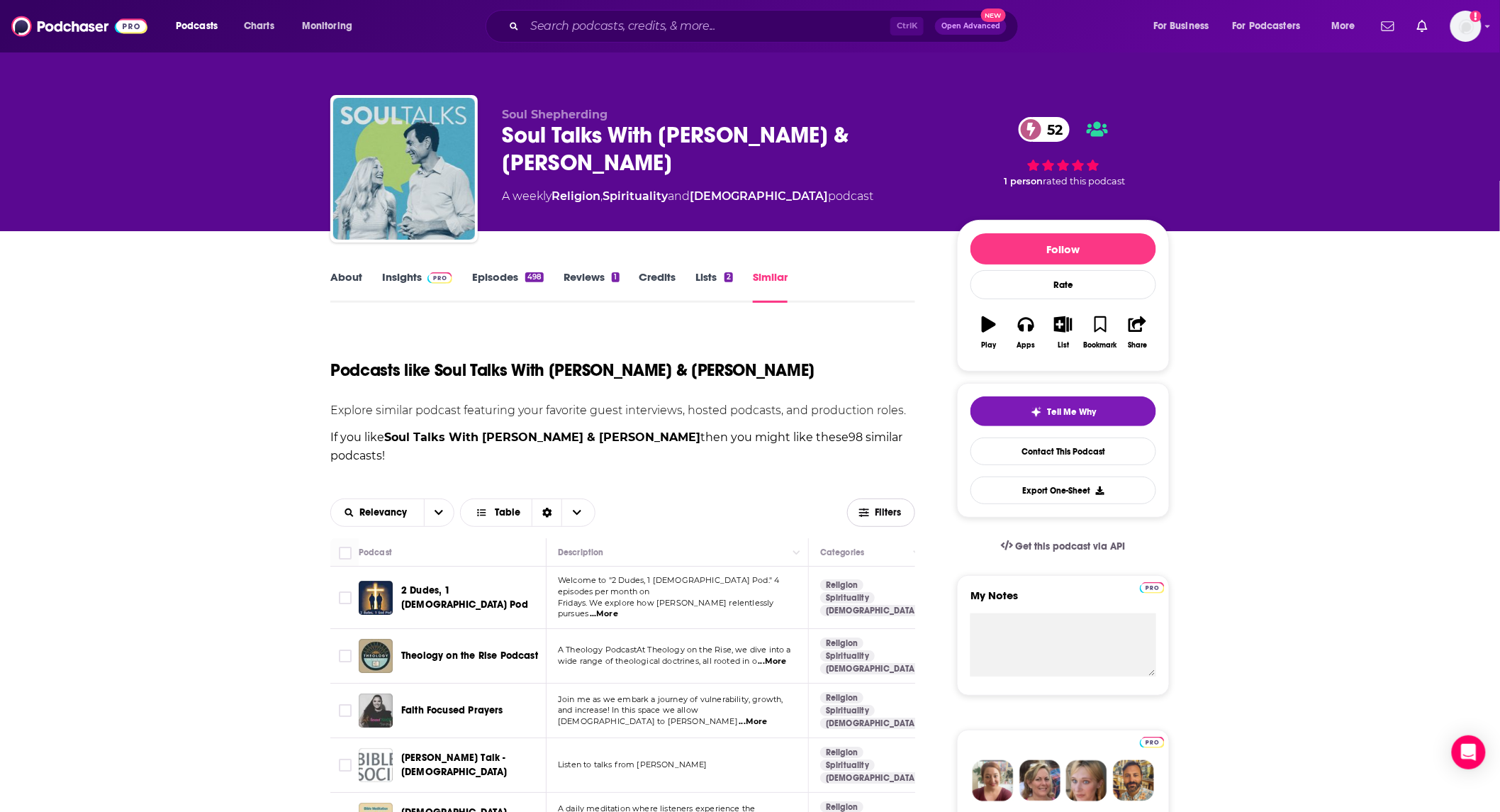
click at [890, 507] on span "Filters" at bounding box center [889, 512] width 28 height 10
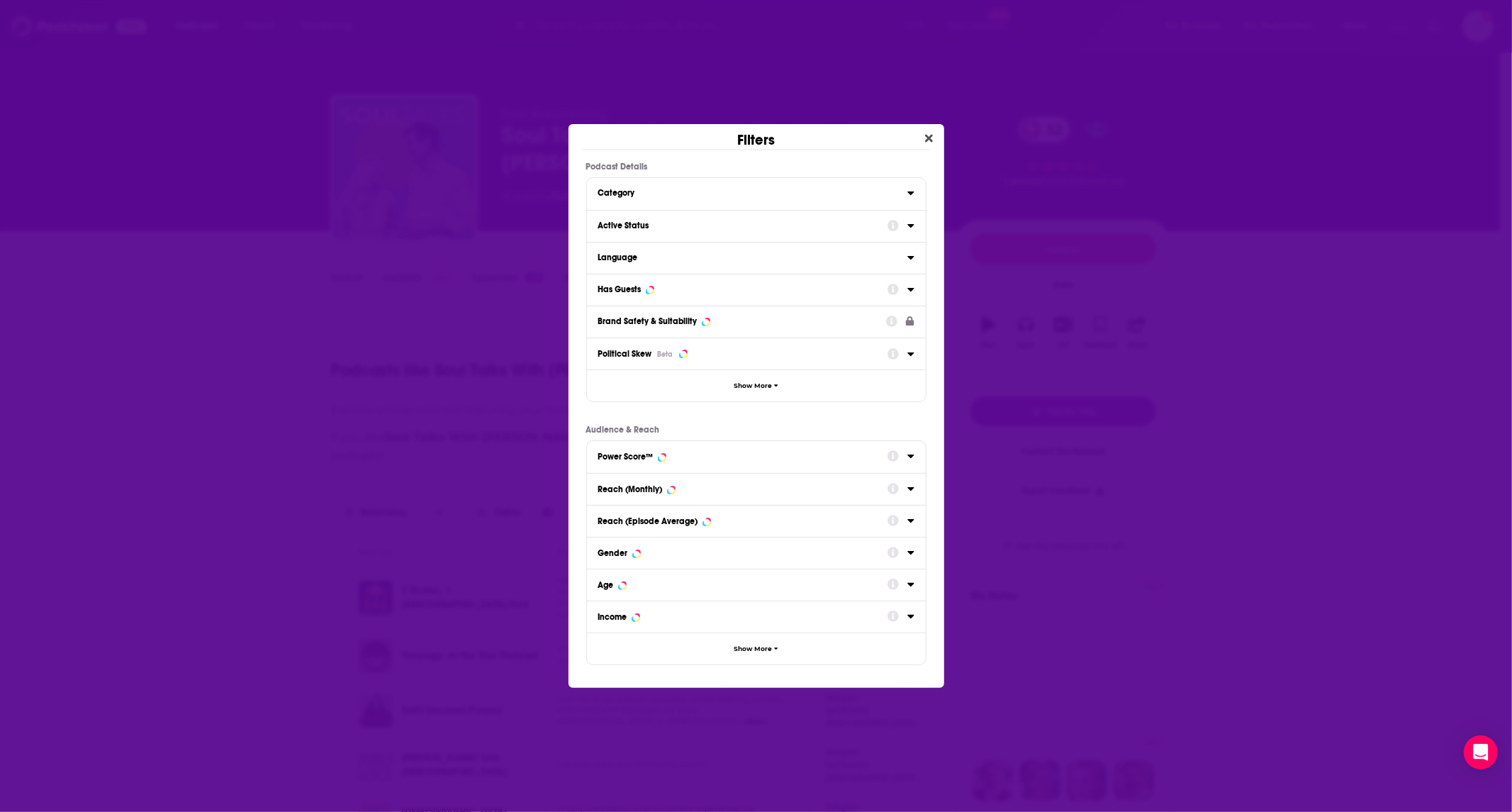
click at [850, 227] on div "Active Status" at bounding box center [738, 225] width 280 height 10
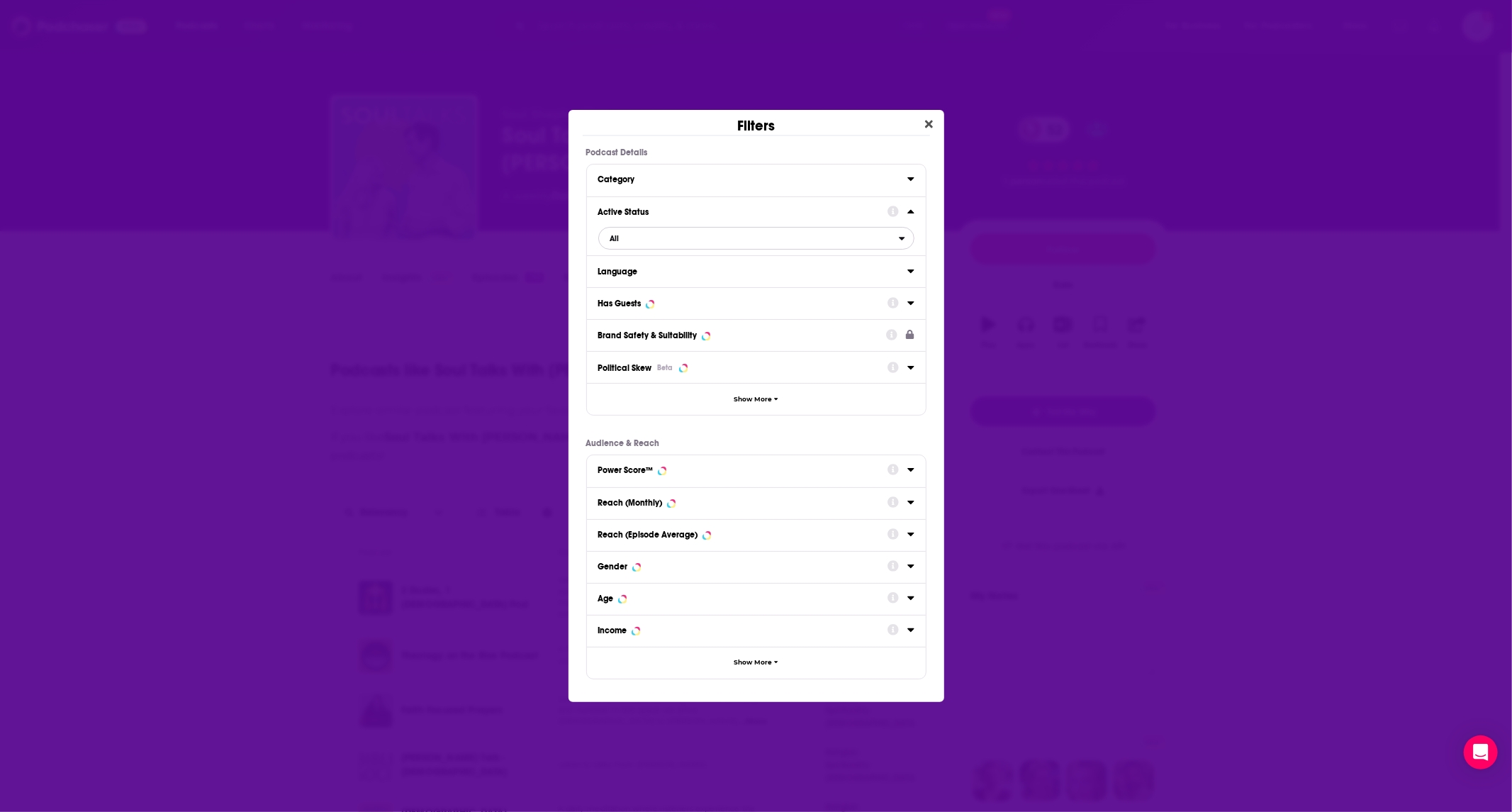
click at [765, 248] on button "All" at bounding box center [756, 238] width 316 height 23
click at [714, 279] on div "Active 32" at bounding box center [756, 284] width 316 height 23
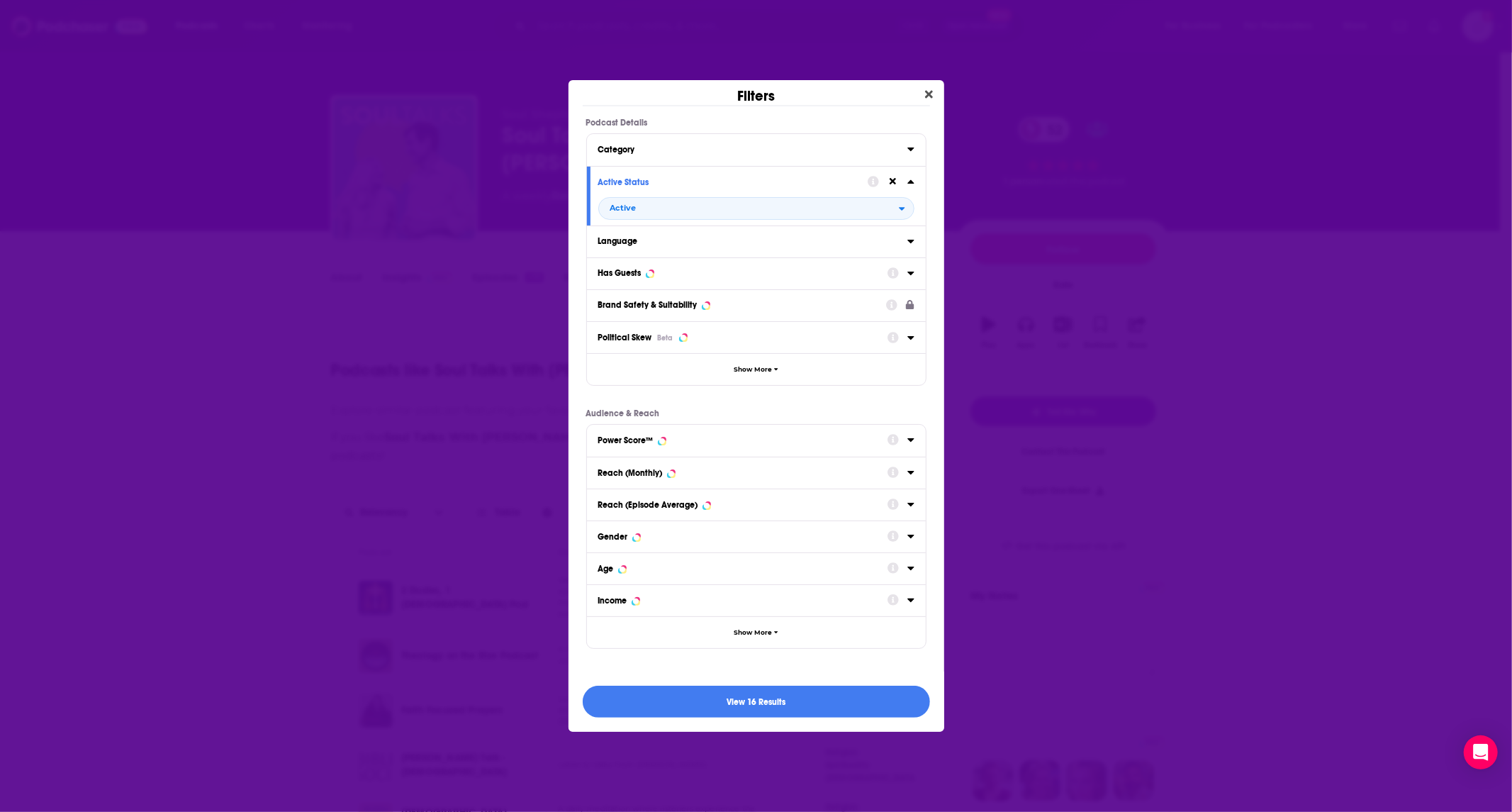
click at [756, 245] on div "Language" at bounding box center [748, 241] width 300 height 10
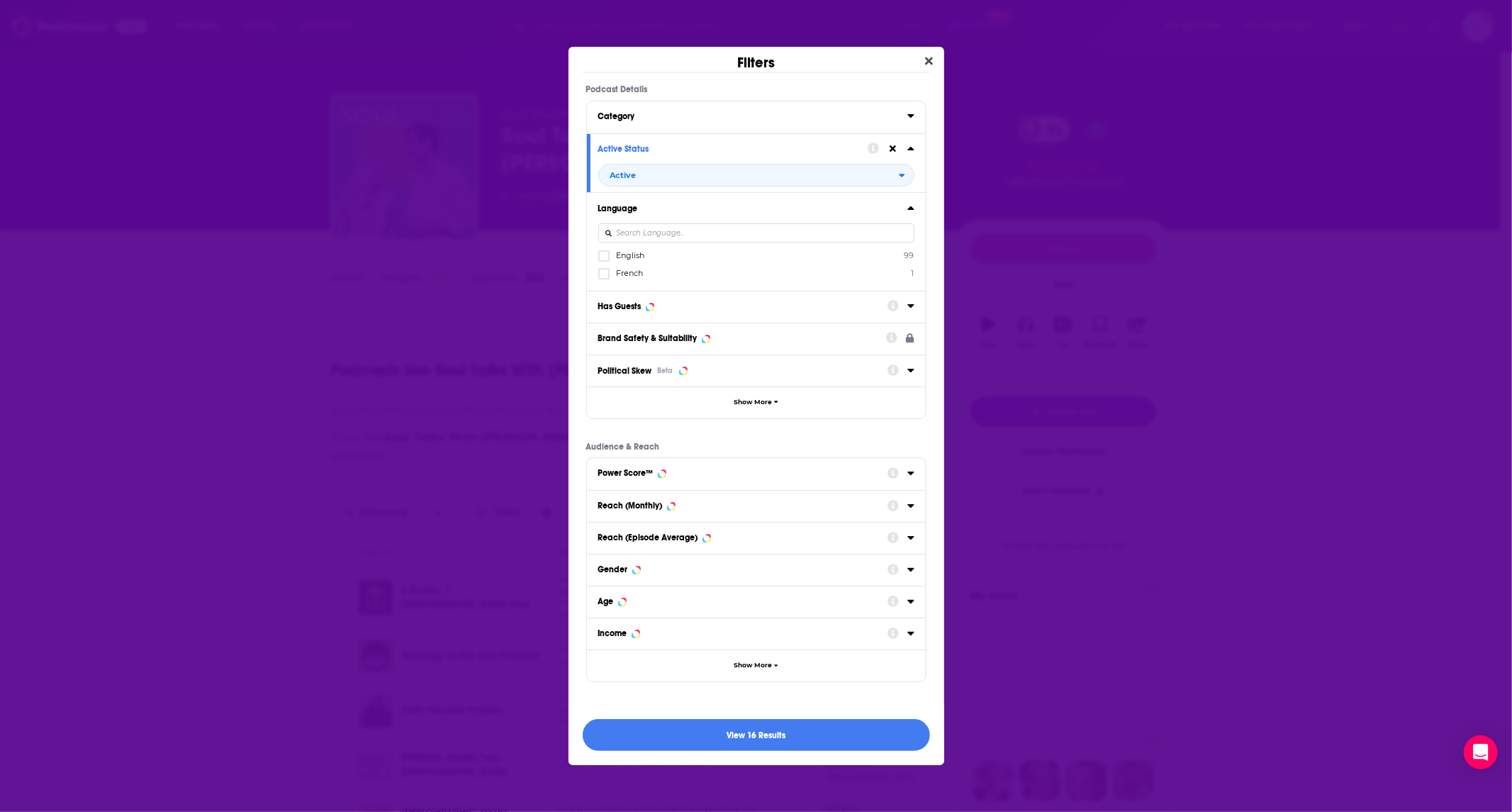
click at [764, 299] on button "Has Guests" at bounding box center [742, 305] width 289 height 18
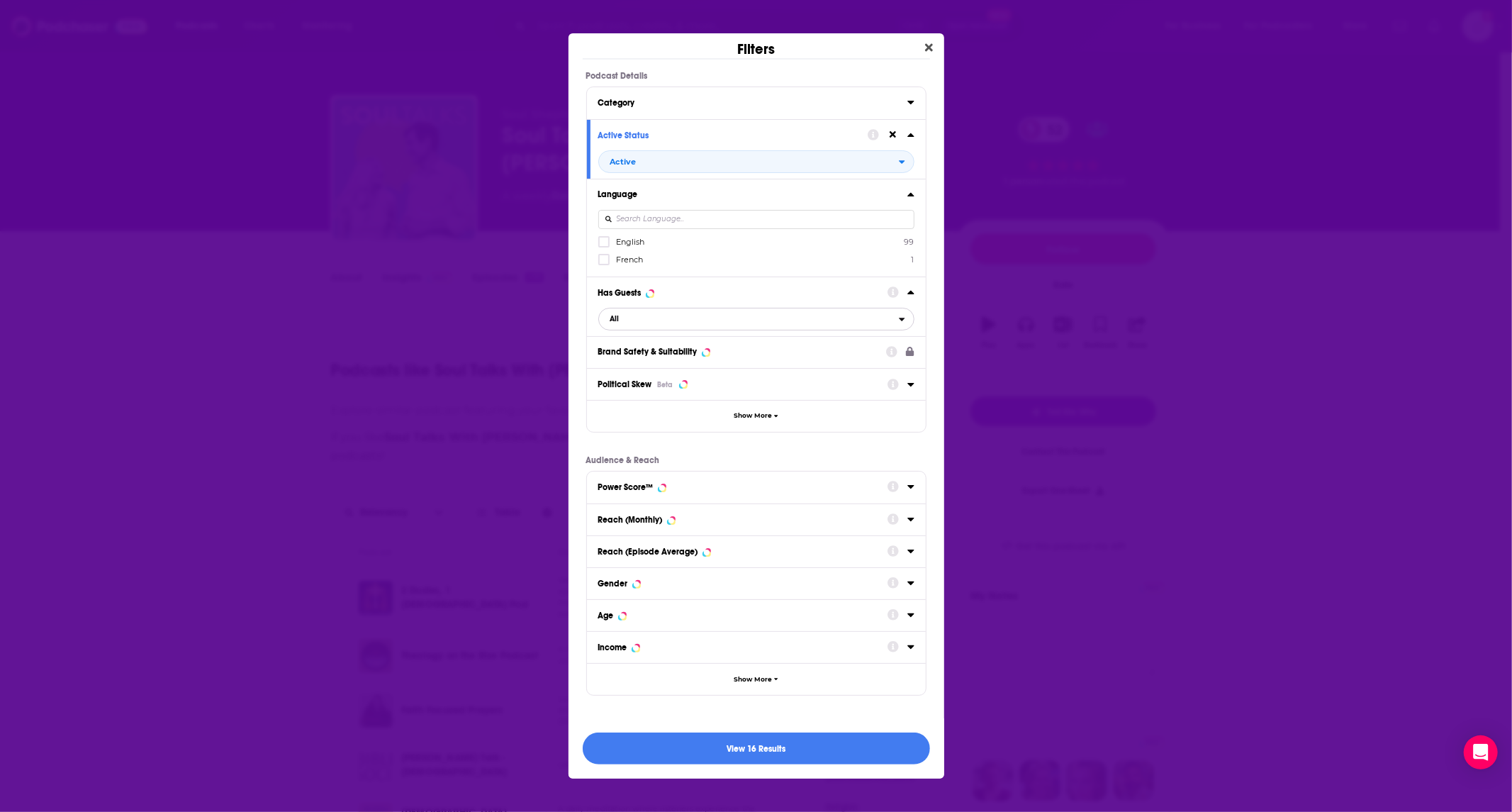
click at [667, 320] on span "All" at bounding box center [749, 319] width 300 height 18
click at [652, 367] on span "Has guests" at bounding box center [687, 365] width 164 height 8
click at [796, 749] on button "View 10 Results" at bounding box center [756, 748] width 347 height 32
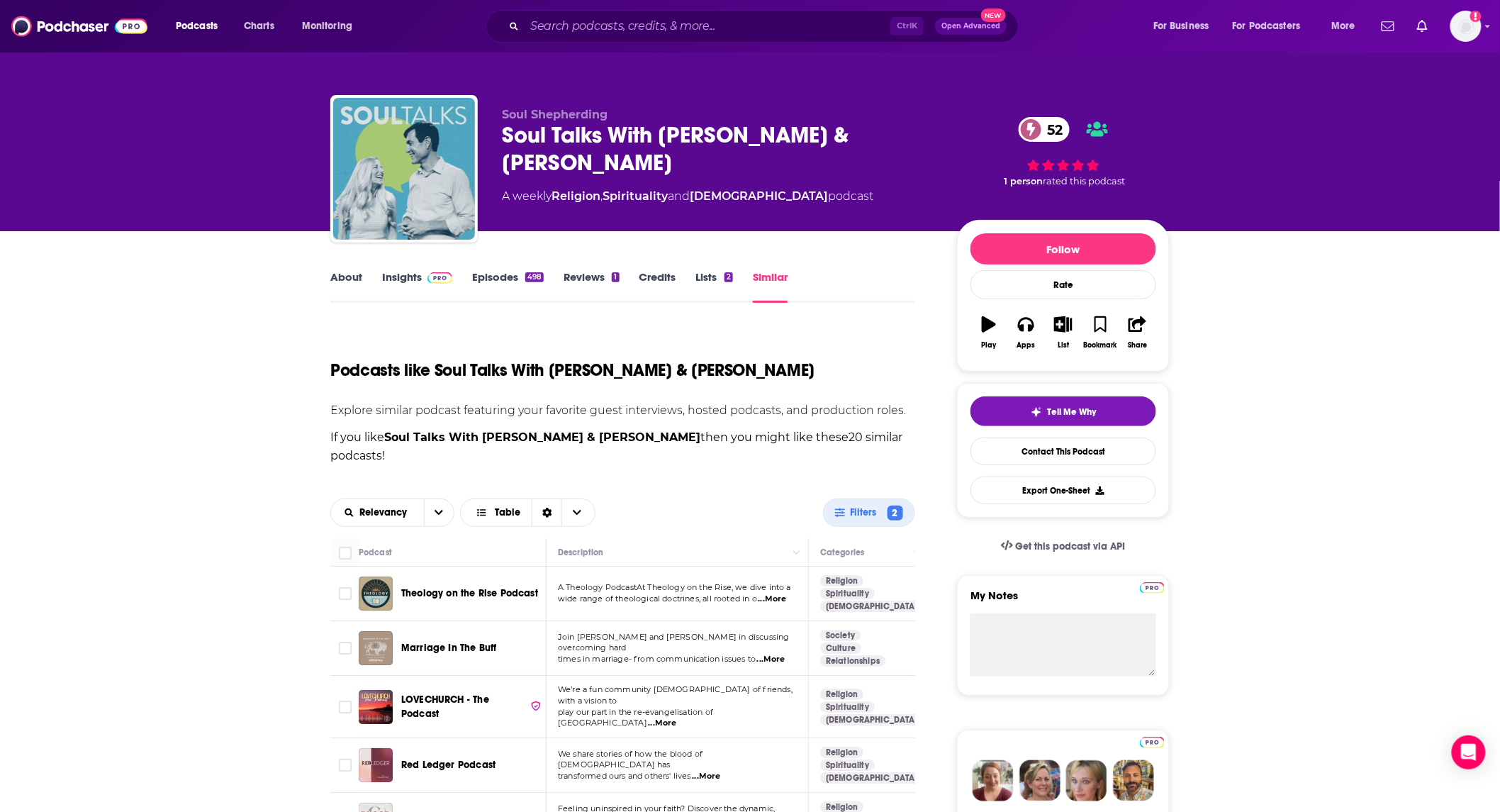
click at [773, 593] on span "...More" at bounding box center [772, 599] width 28 height 11
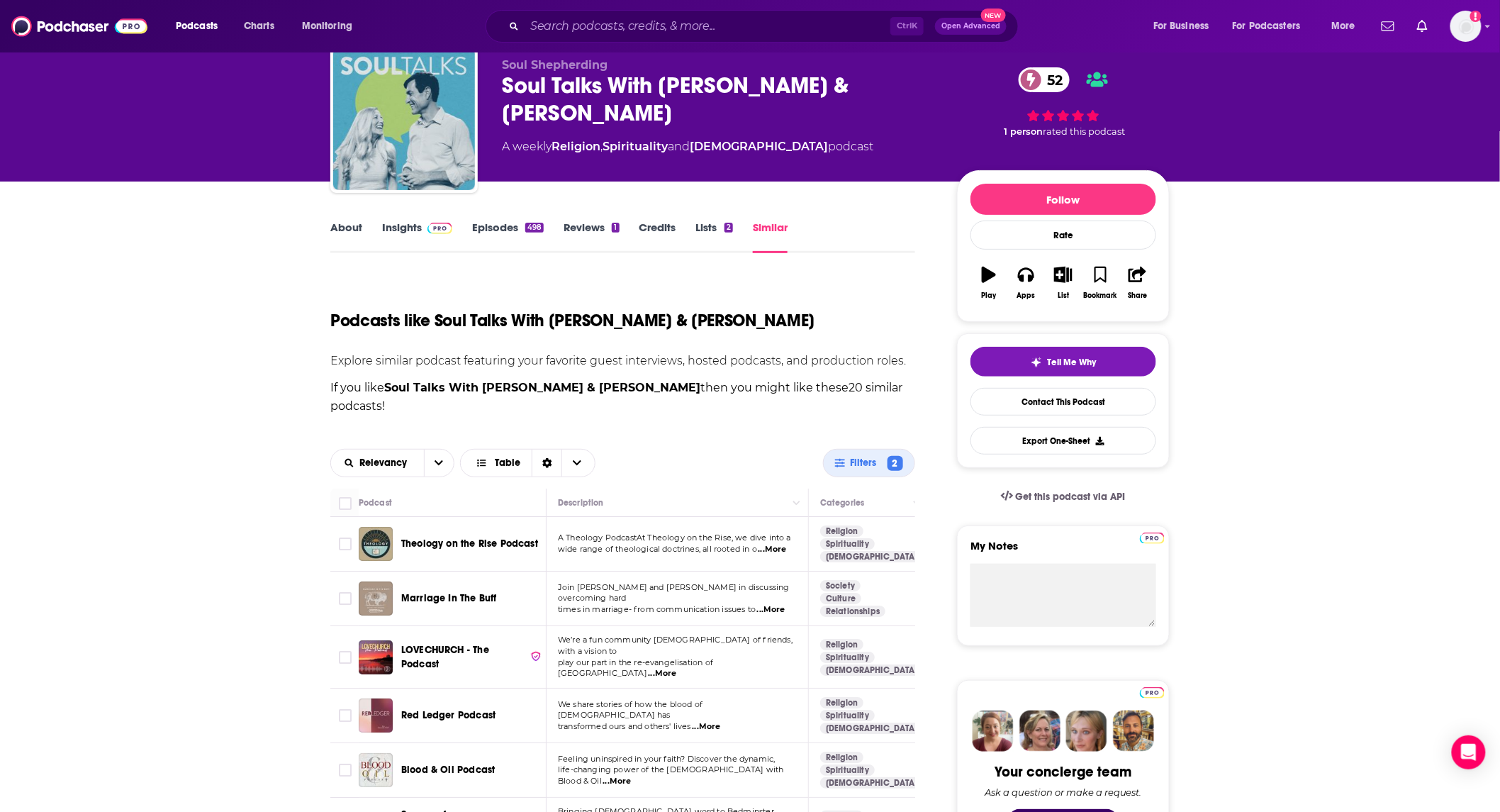
scroll to position [210, 0]
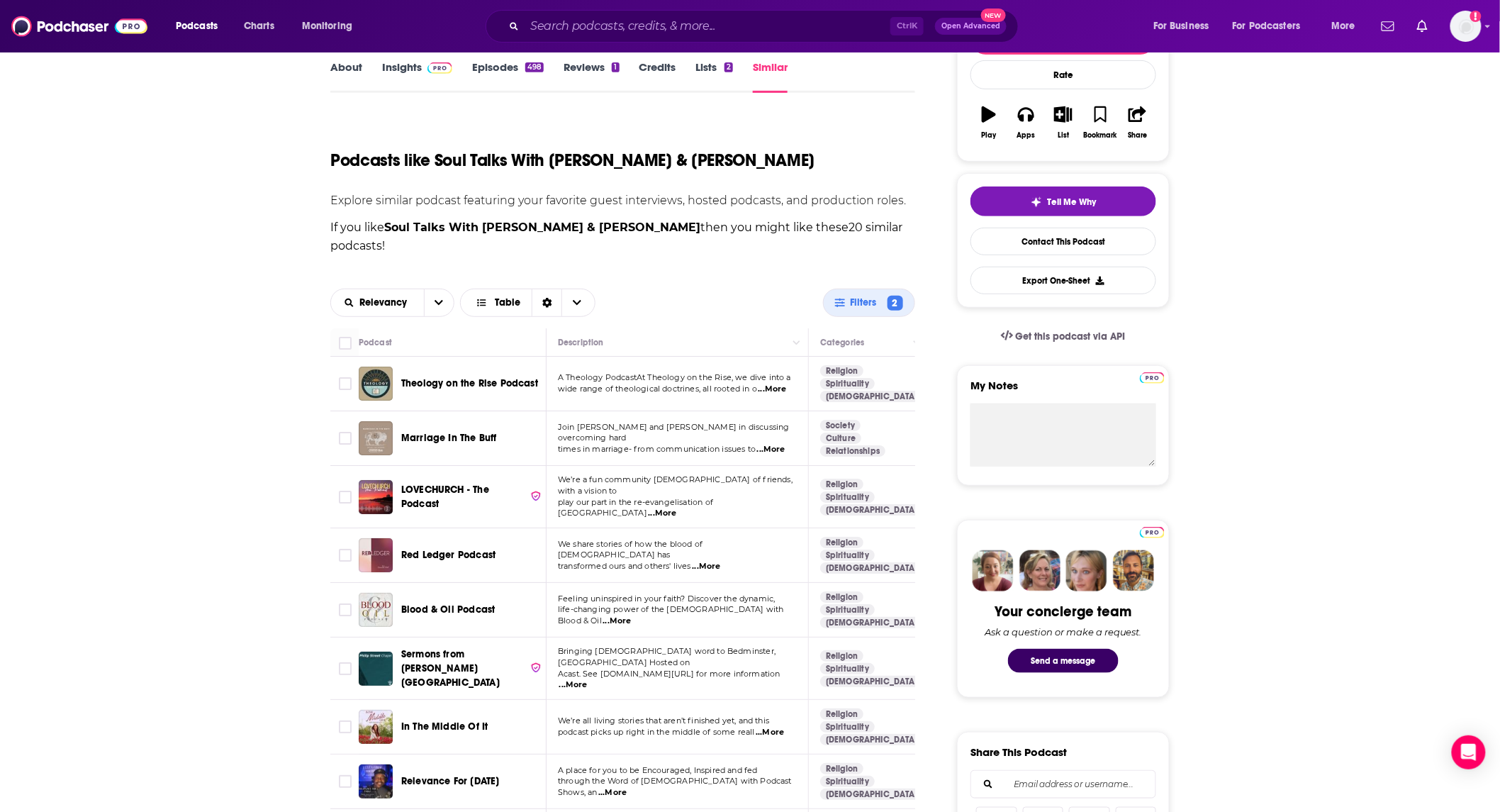
click at [721, 561] on span "...More" at bounding box center [706, 566] width 28 height 11
click at [676, 507] on span "...More" at bounding box center [662, 513] width 28 height 11
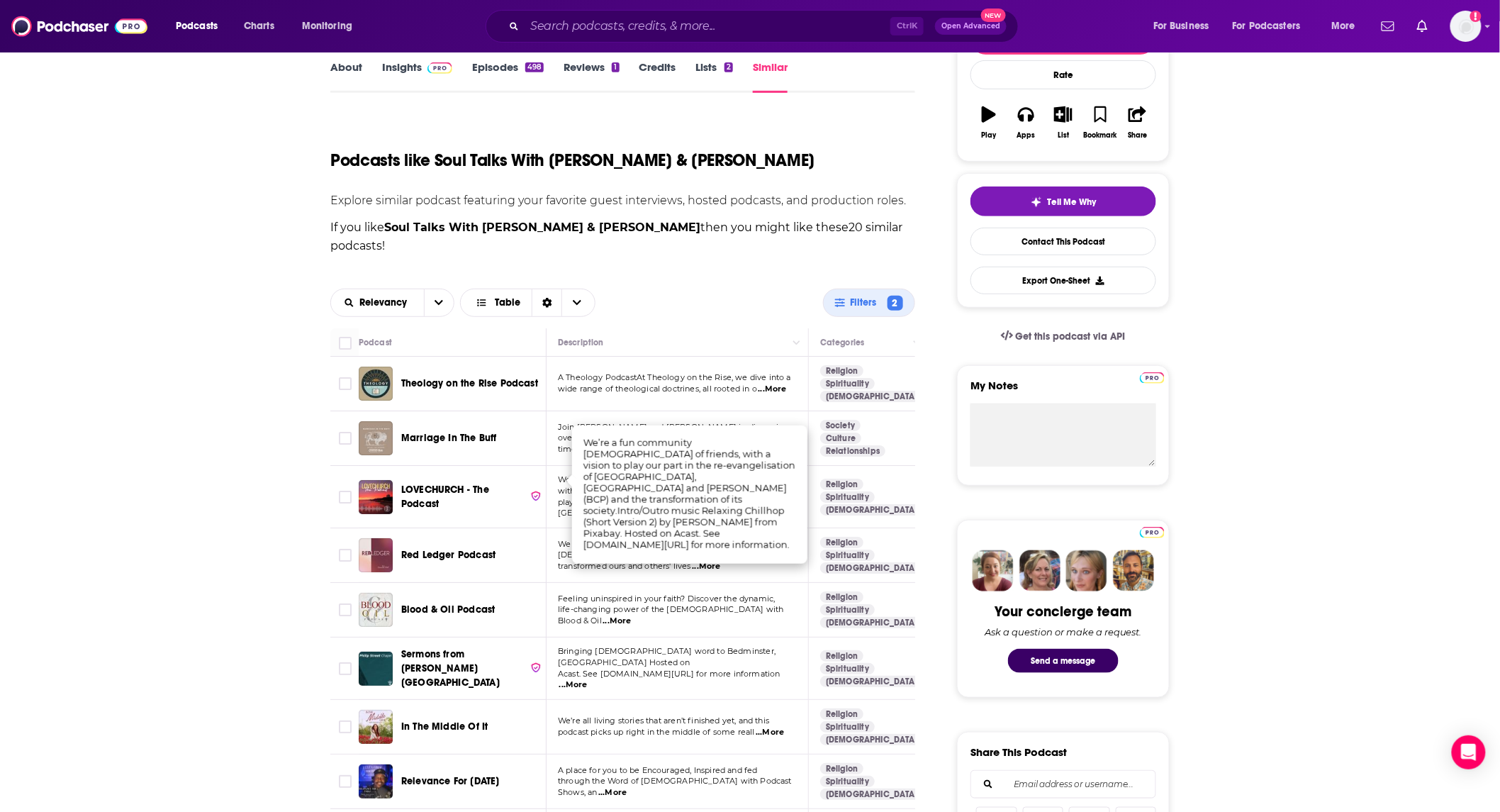
click at [777, 551] on td "We share stories of how the blood of [PERSON_NAME] has transformed ours and oth…" at bounding box center [677, 555] width 262 height 55
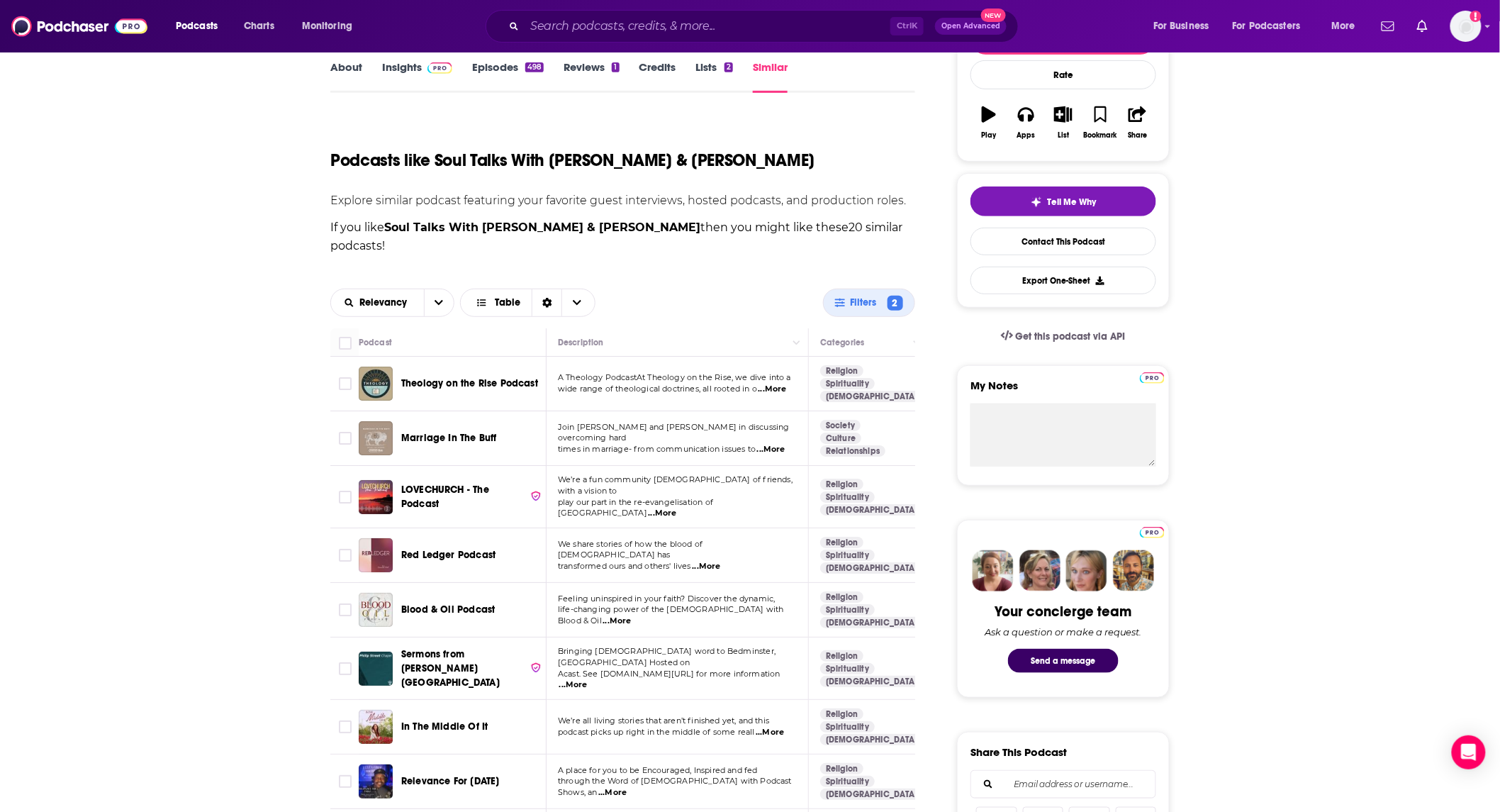
click at [631, 615] on span "...More" at bounding box center [617, 621] width 28 height 11
click at [533, 592] on div "Blood & Oil Podcast" at bounding box center [475, 610] width 148 height 34
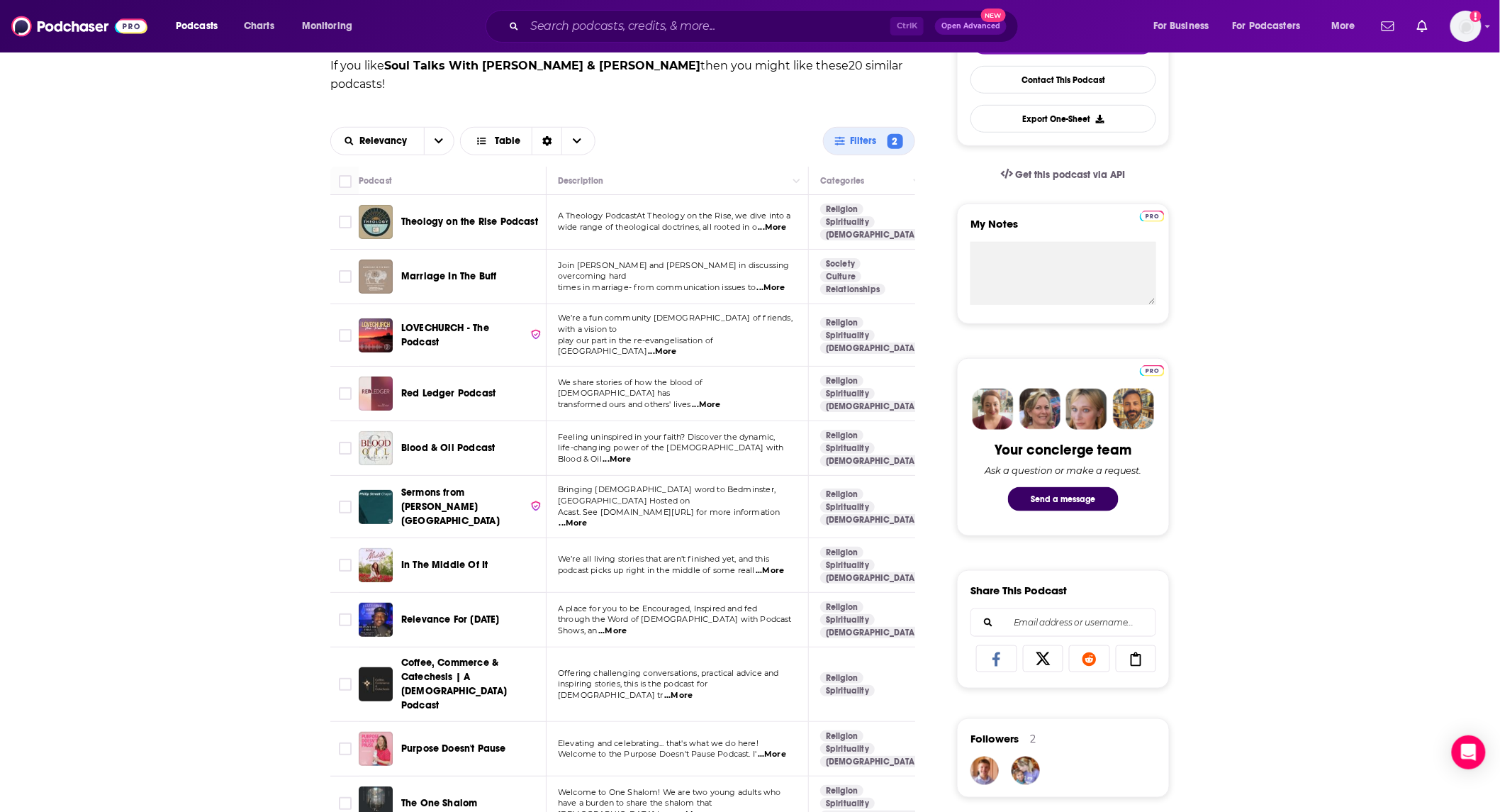
scroll to position [420, 0]
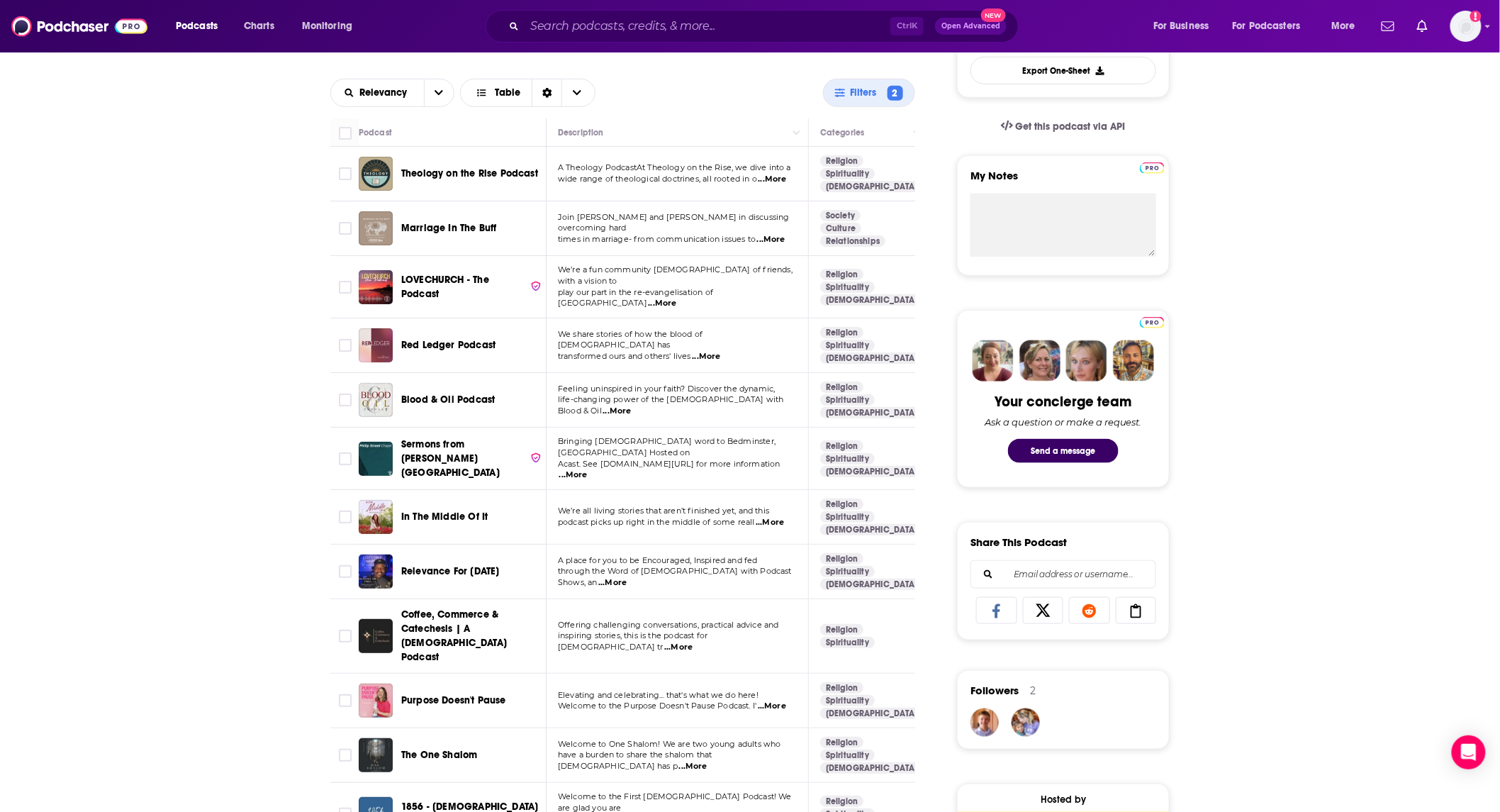
click at [776, 516] on span "...More" at bounding box center [770, 522] width 28 height 11
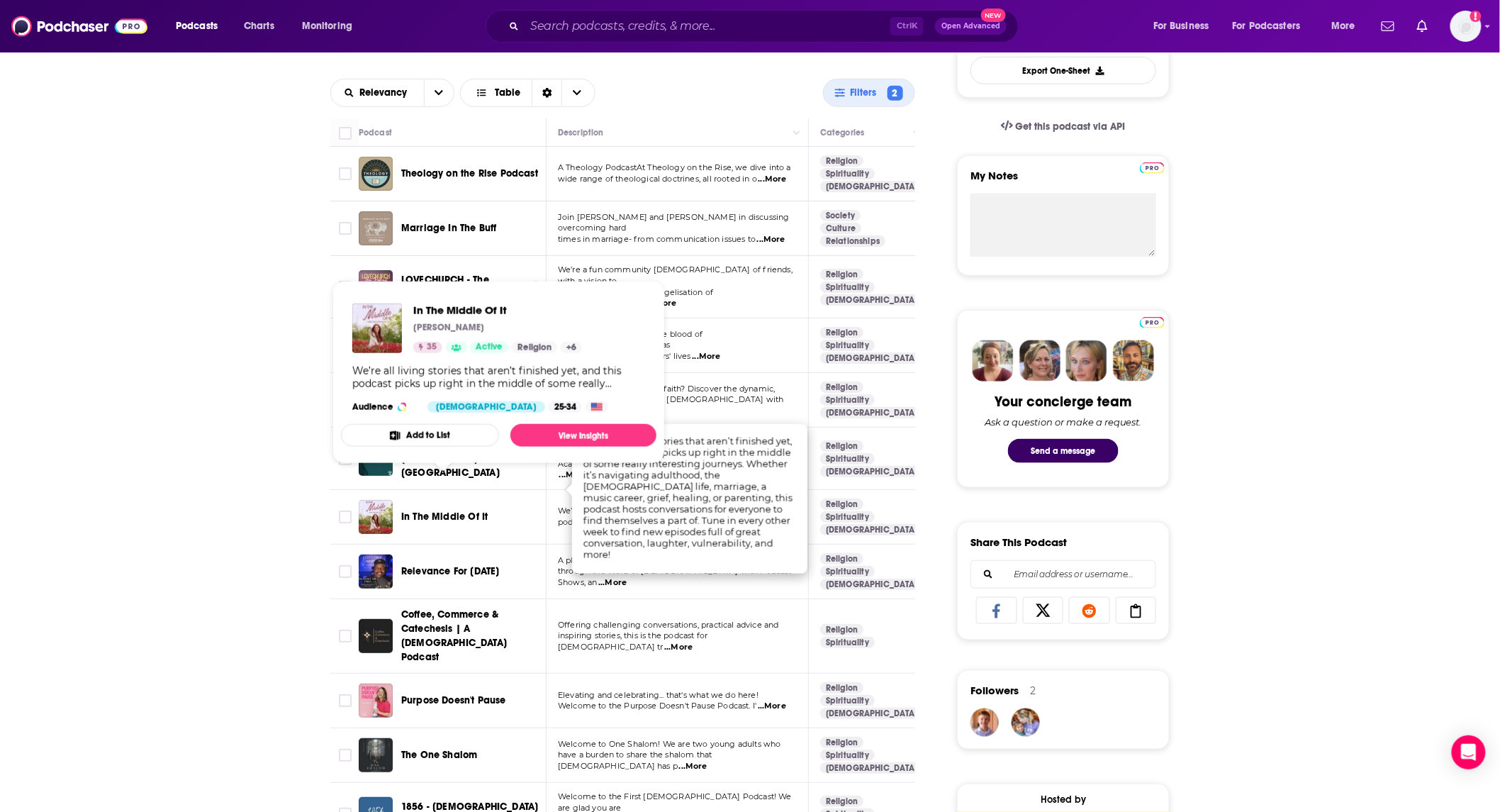
click at [473, 510] on span "In The Middle Of It" at bounding box center [445, 516] width 87 height 12
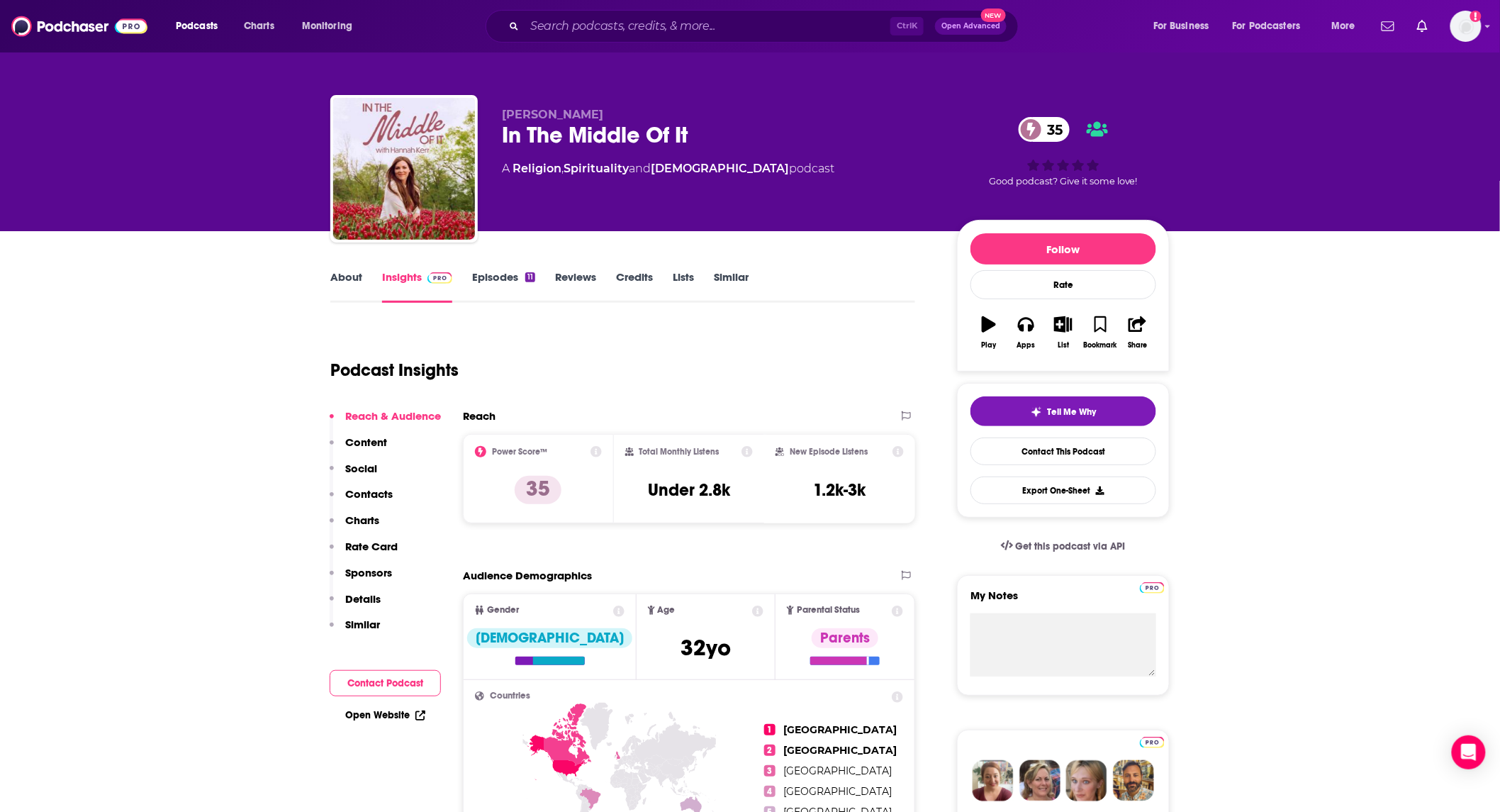
click at [338, 278] on link "About" at bounding box center [346, 286] width 32 height 33
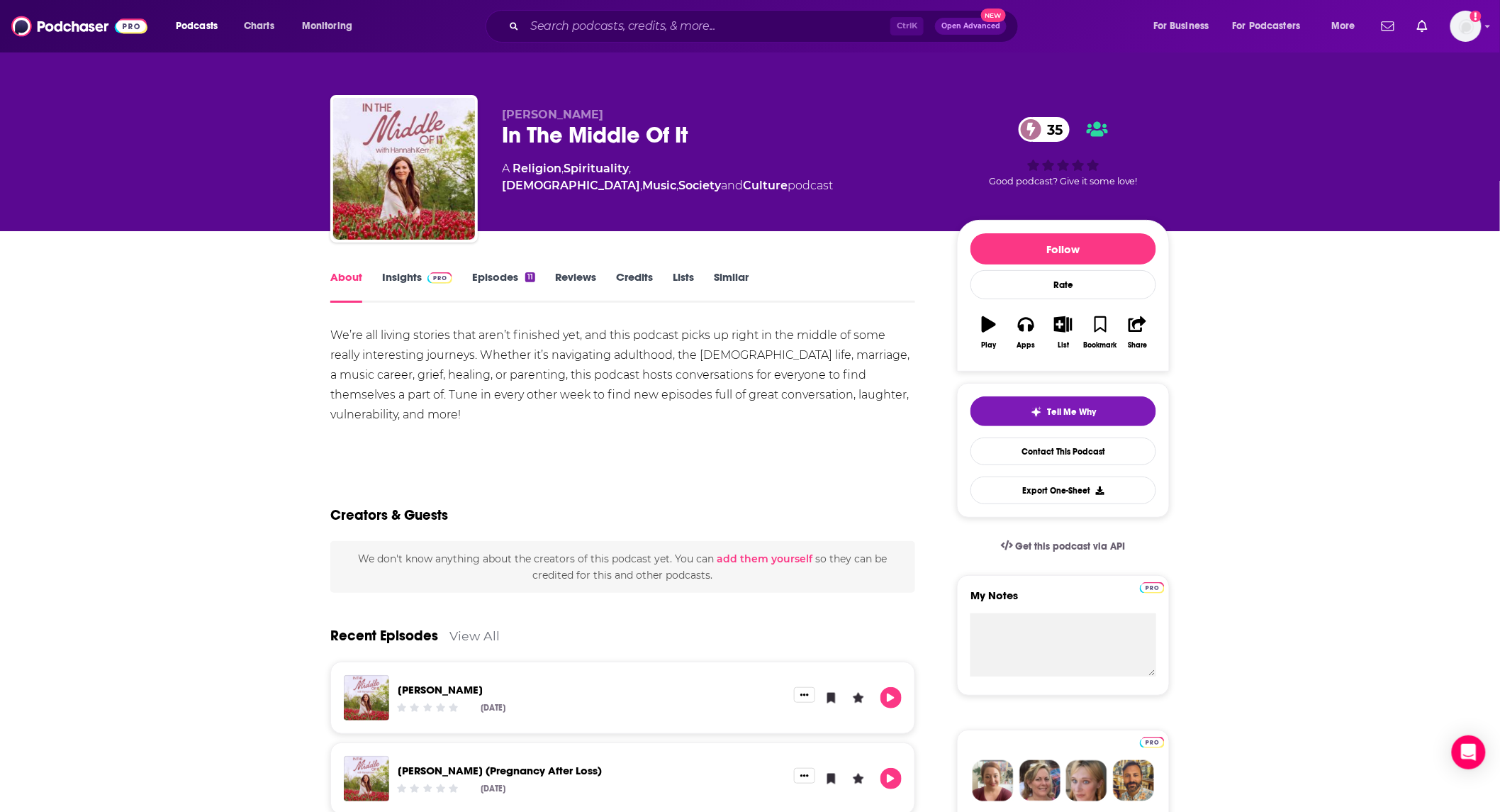
click at [498, 286] on link "Episodes 11" at bounding box center [504, 286] width 63 height 33
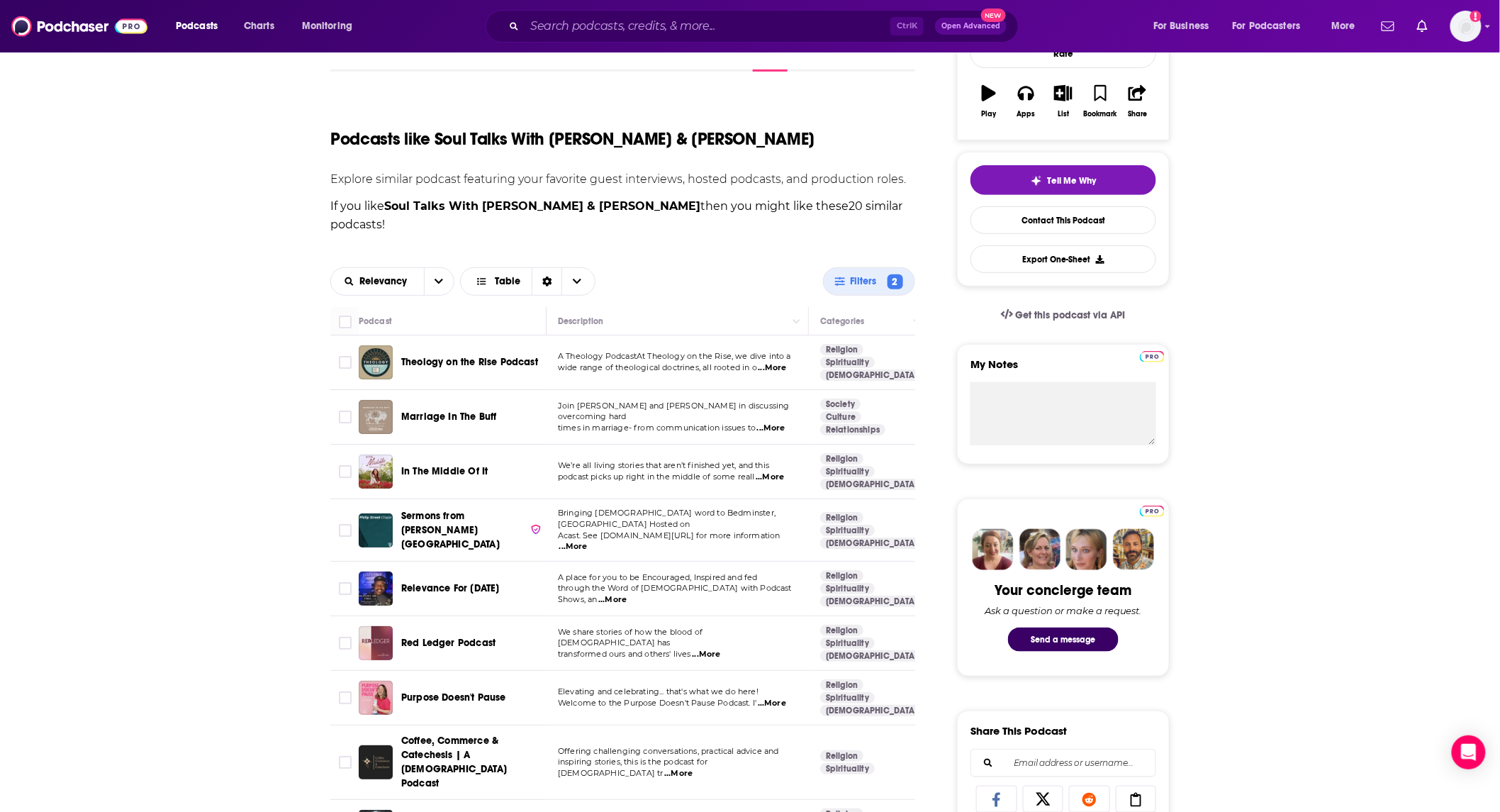
scroll to position [421, 0]
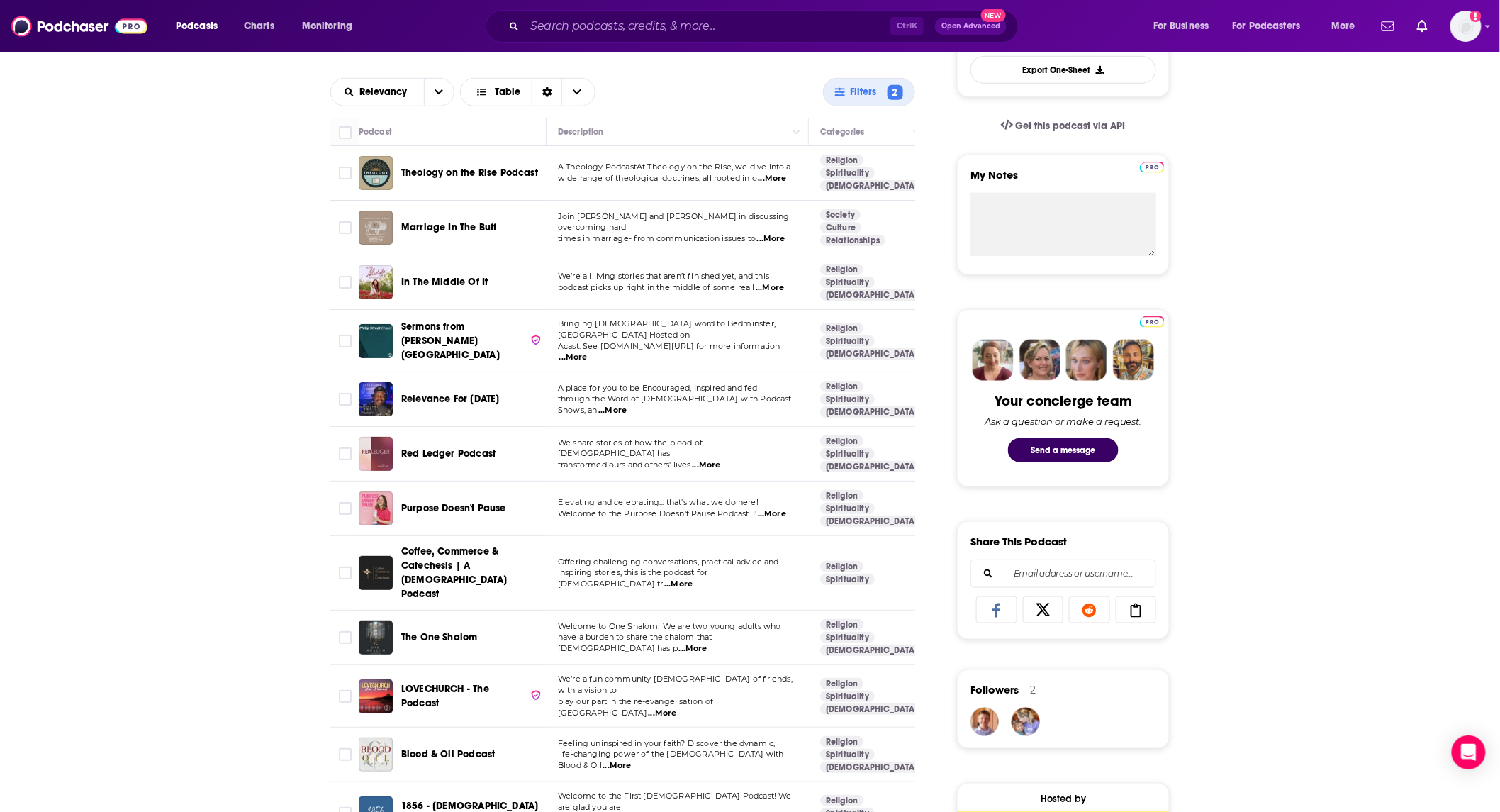
click at [775, 508] on span "...More" at bounding box center [772, 514] width 28 height 11
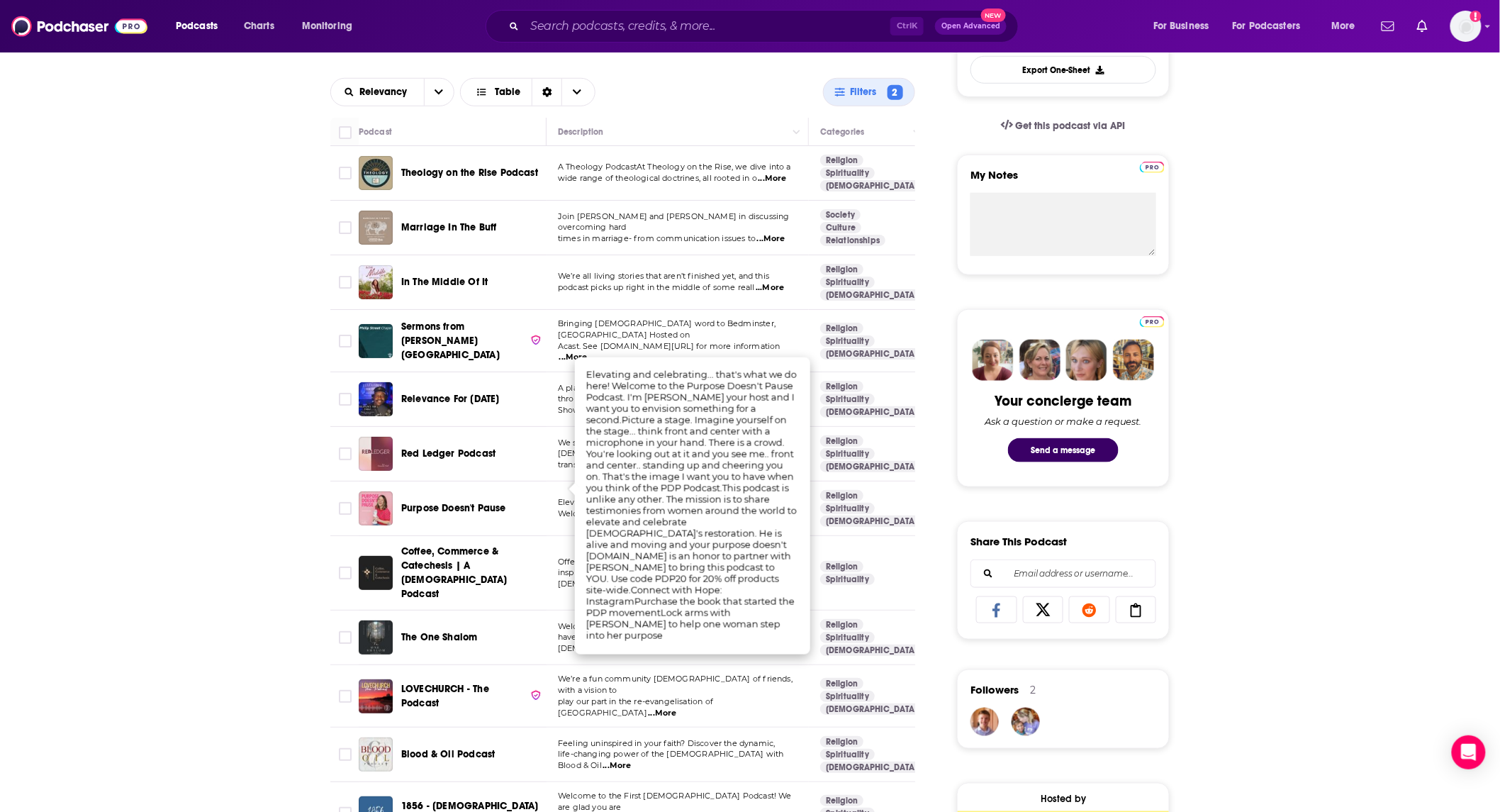
click at [230, 543] on div "About Insights Episodes 498 Reviews 1 Credits Lists 2 Similar Podcasts like Sou…" at bounding box center [750, 621] width 1500 height 1620
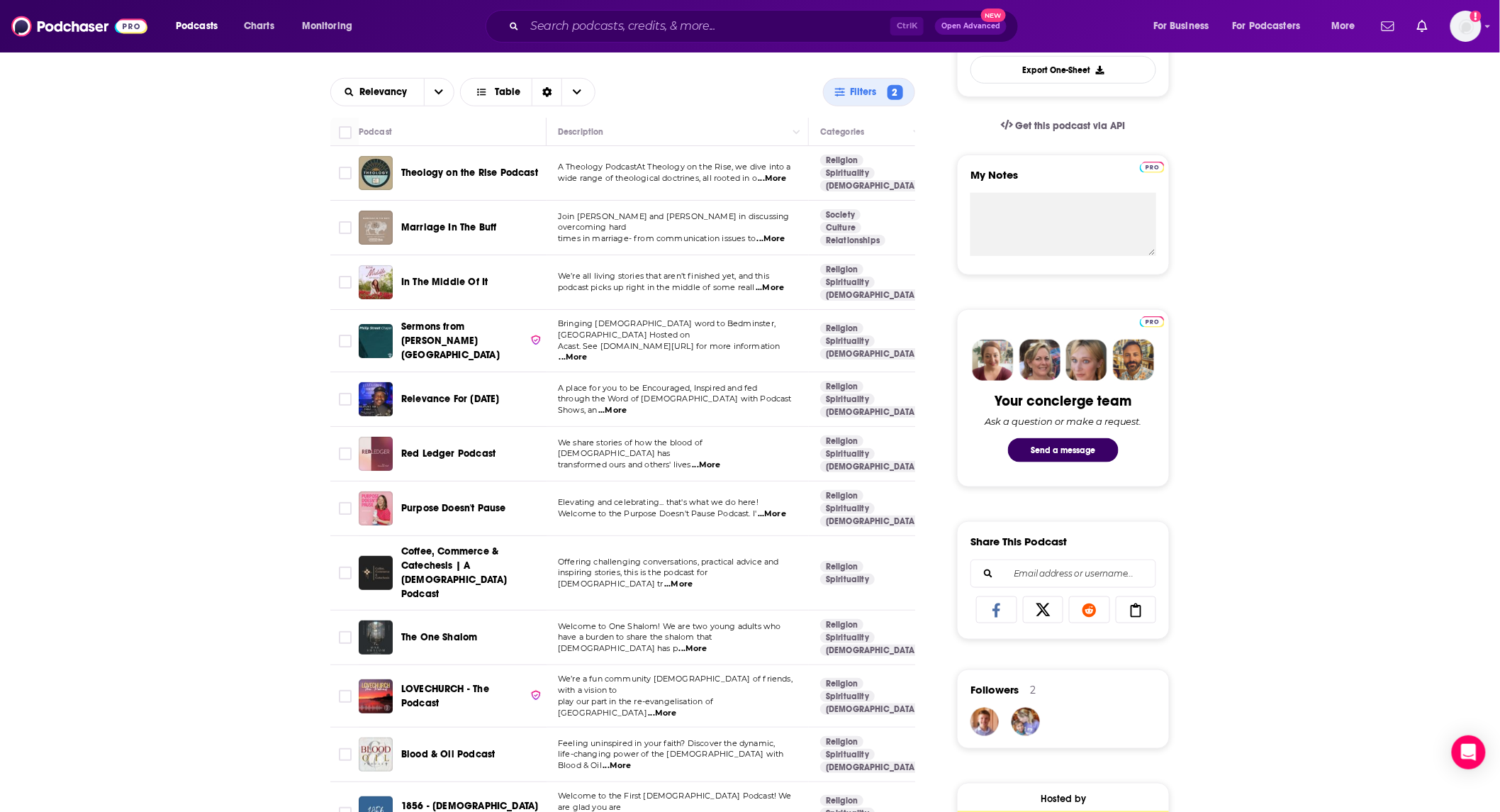
scroll to position [210, 0]
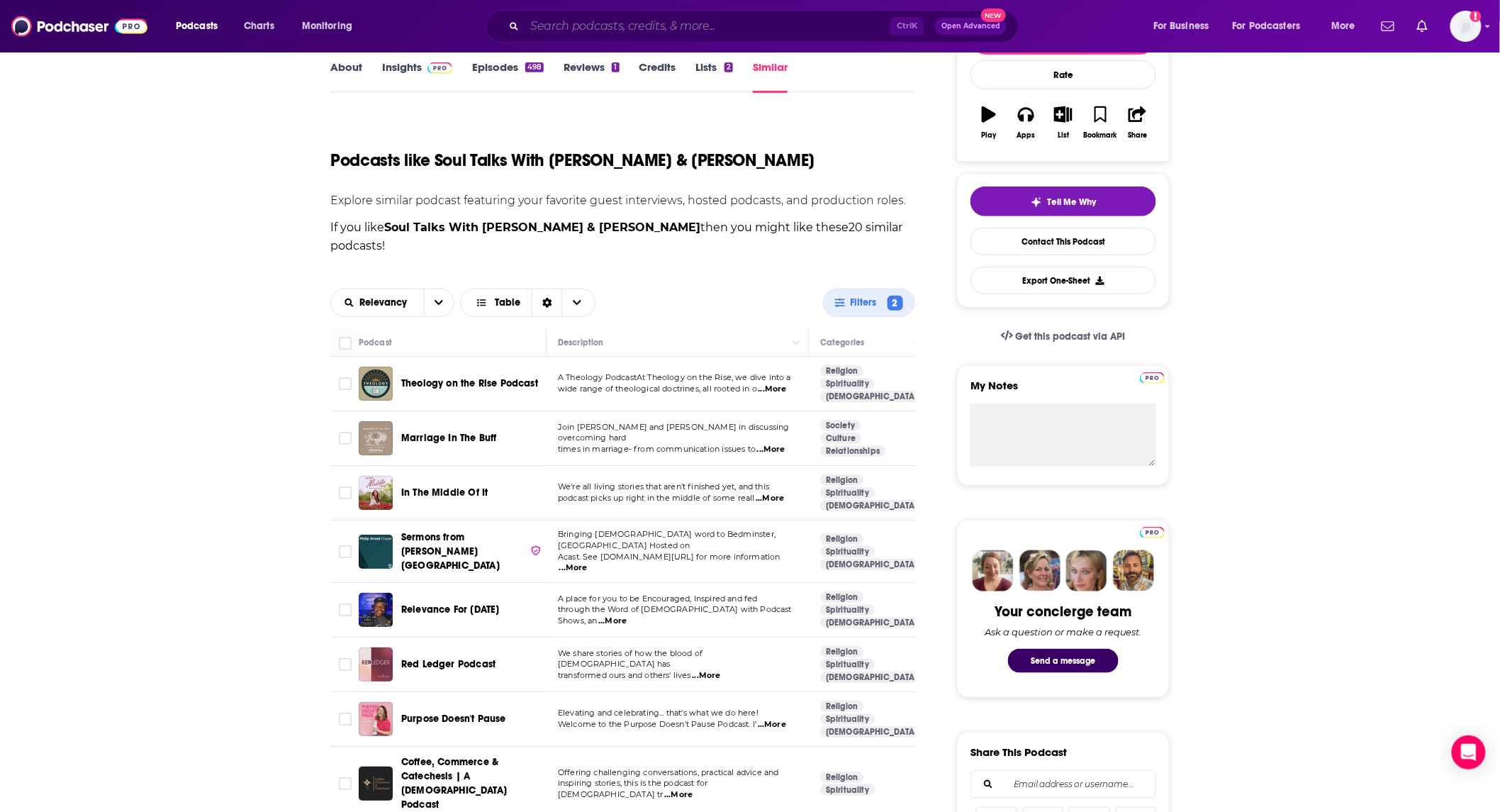
click at [694, 18] on input "Search podcasts, credits, & more..." at bounding box center [707, 26] width 366 height 23
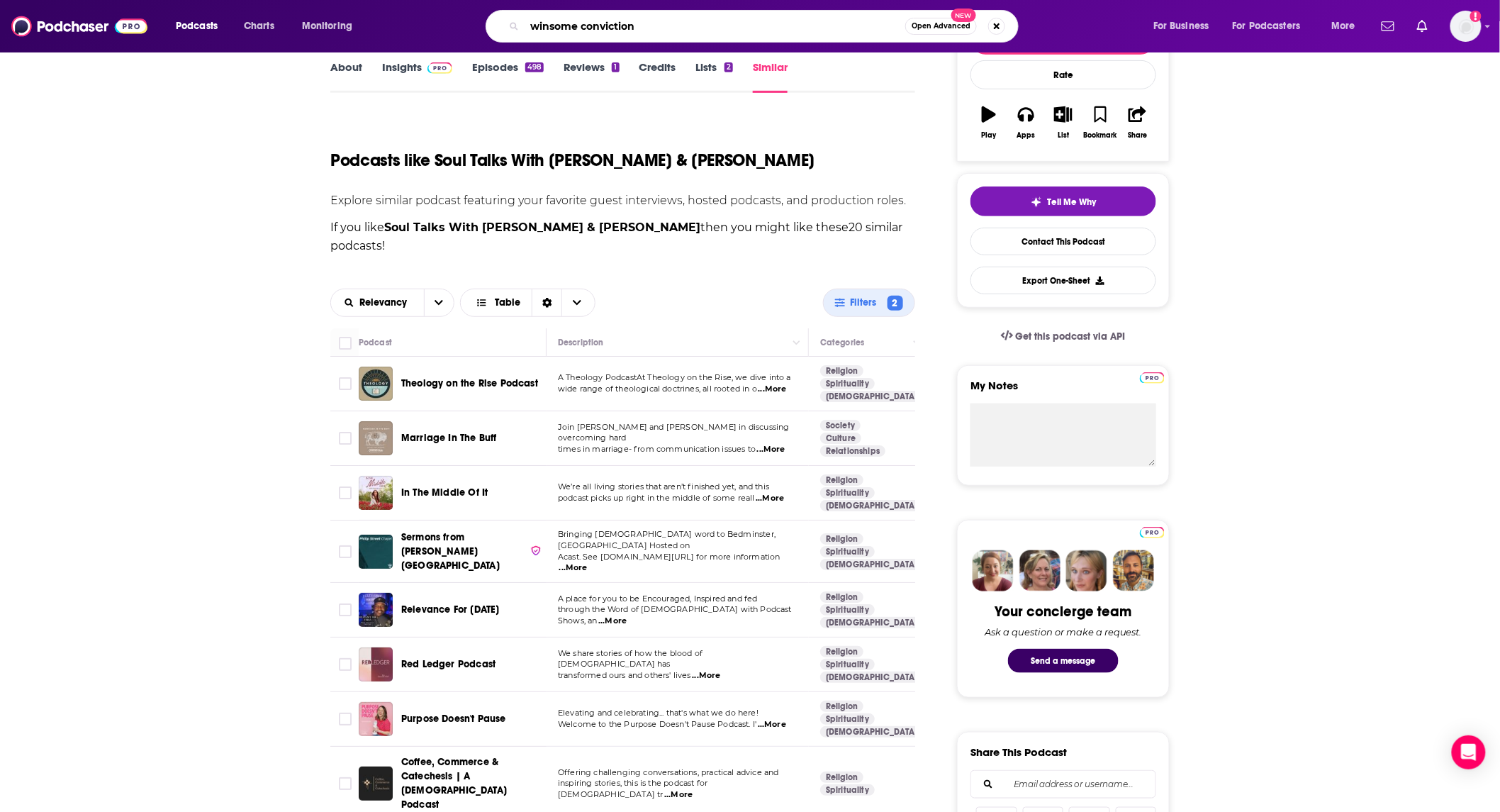
type input "winsome convictions"
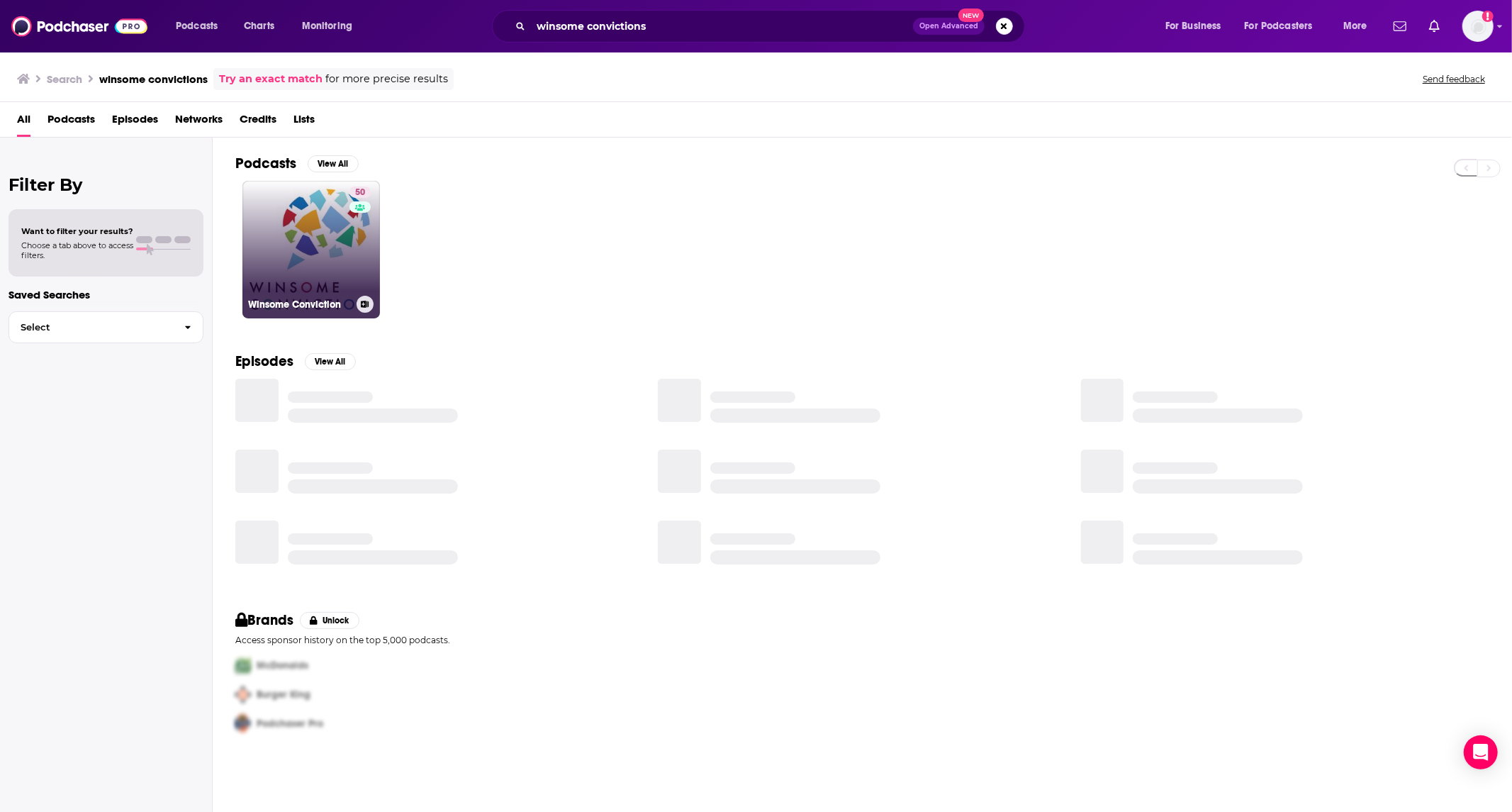
click at [300, 253] on link "50 Winsome Conviction" at bounding box center [311, 249] width 138 height 138
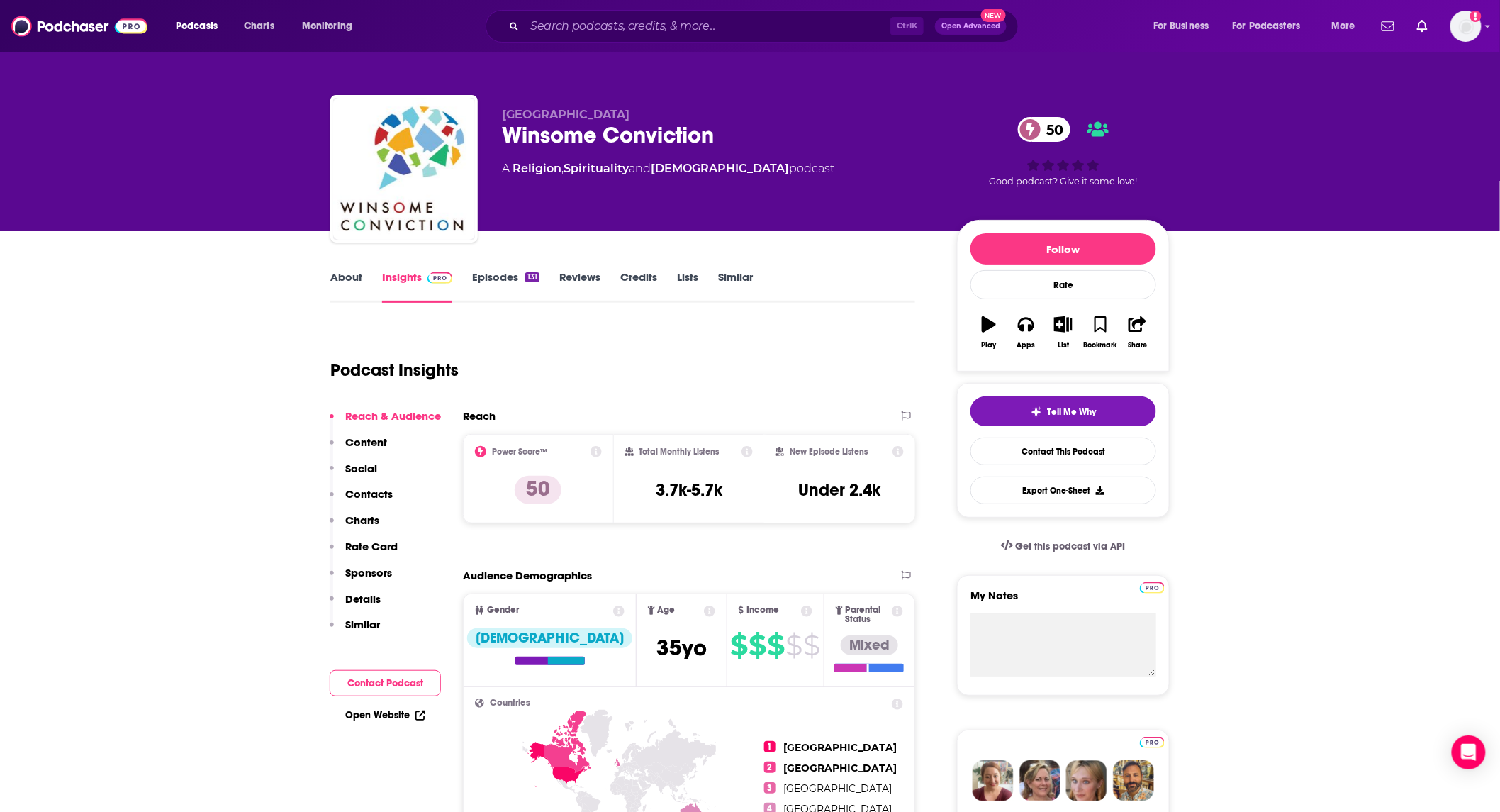
click at [340, 276] on link "About" at bounding box center [346, 286] width 32 height 33
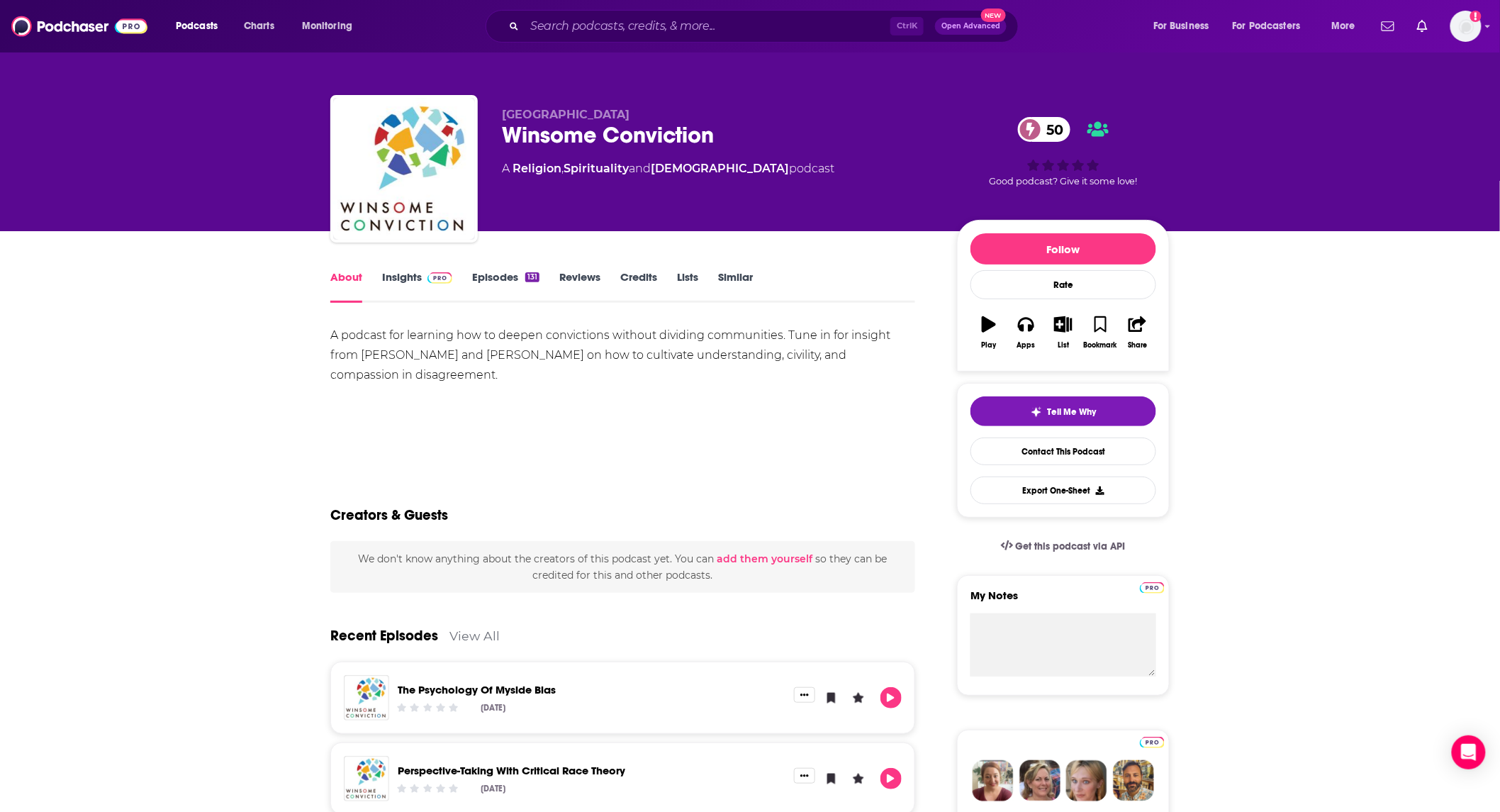
click at [485, 274] on link "Episodes 131" at bounding box center [506, 286] width 68 height 33
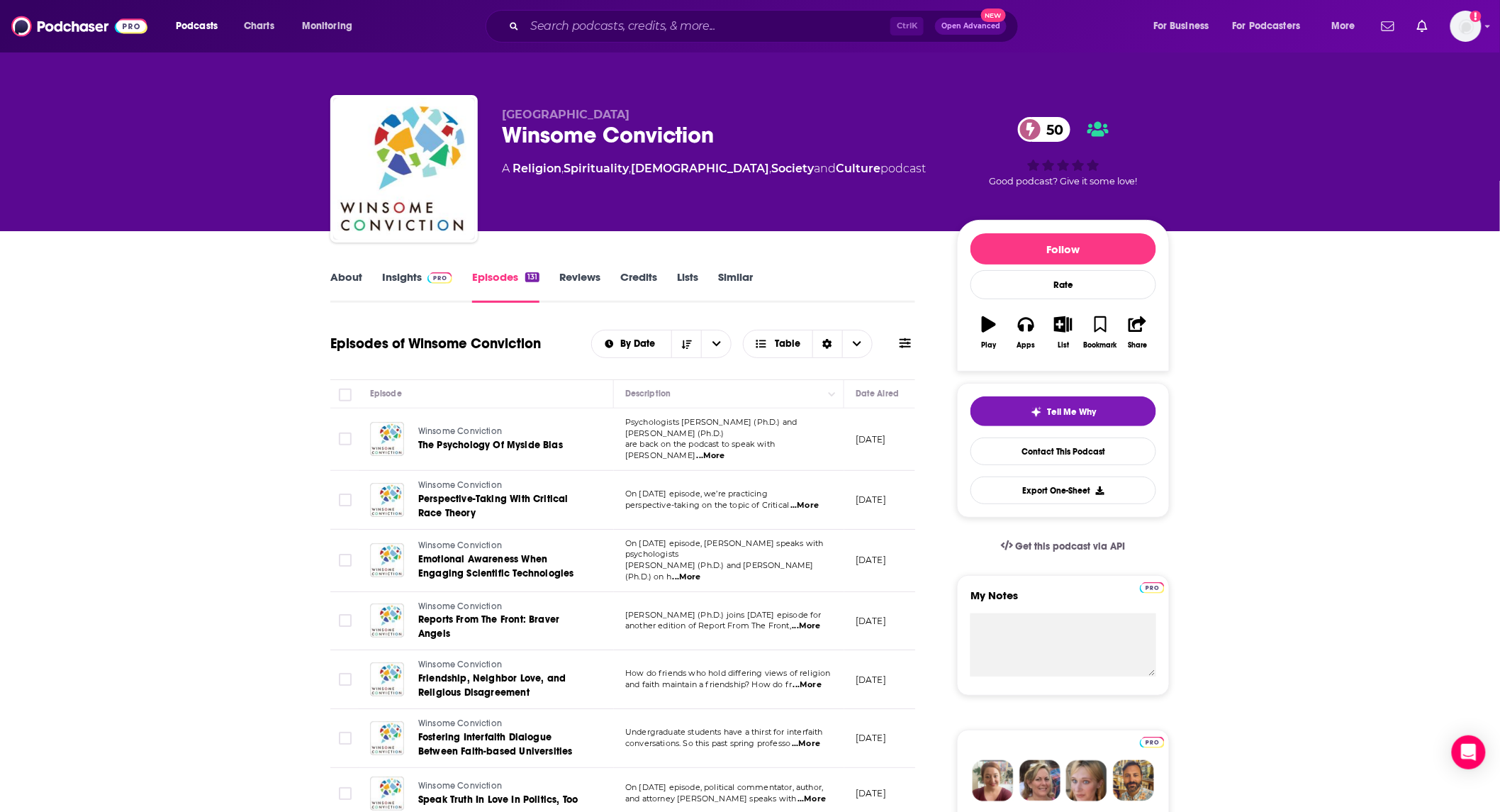
click at [392, 275] on link "Insights" at bounding box center [417, 286] width 70 height 33
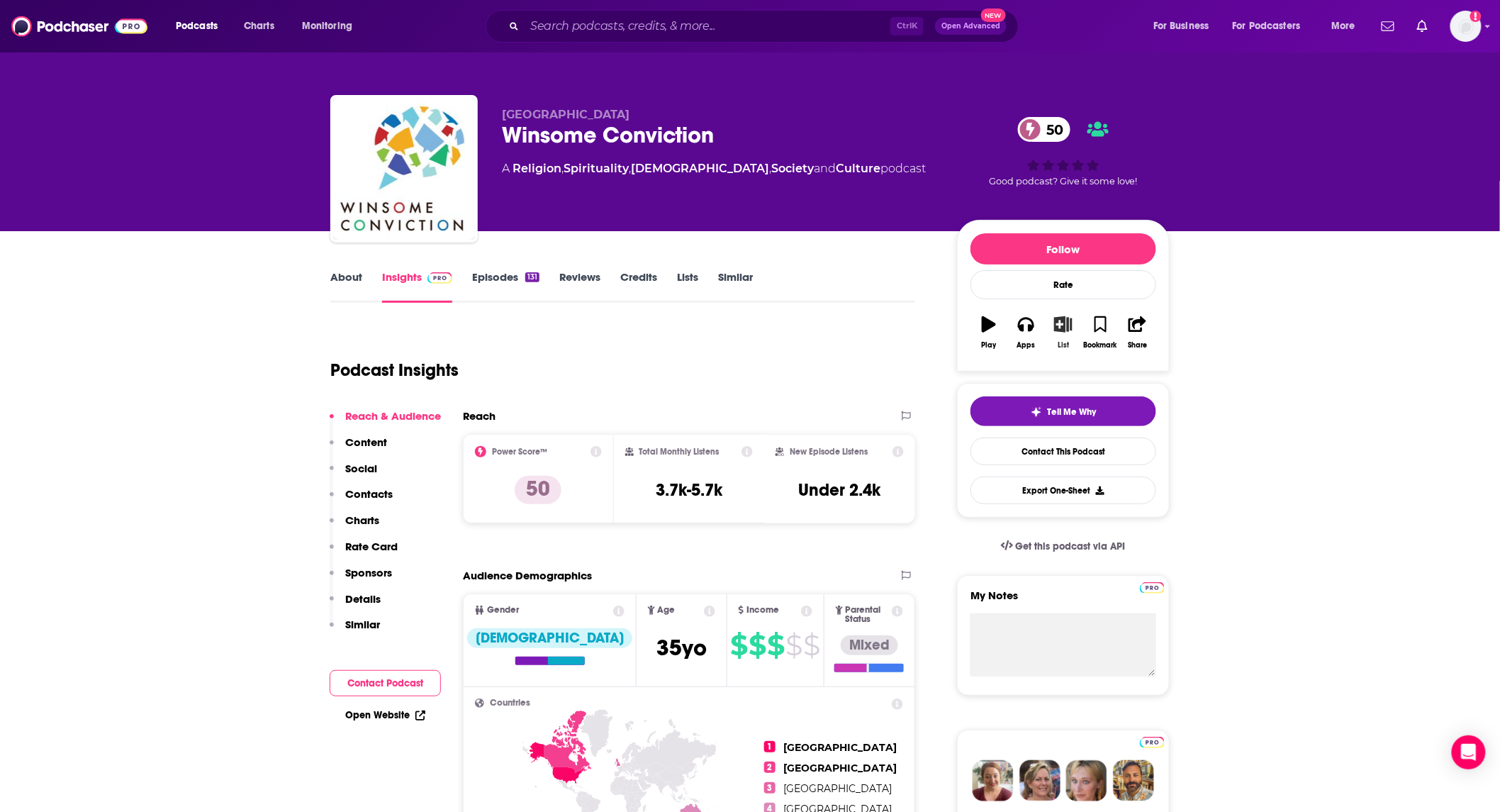
click at [1065, 329] on icon "button" at bounding box center [1064, 324] width 18 height 16
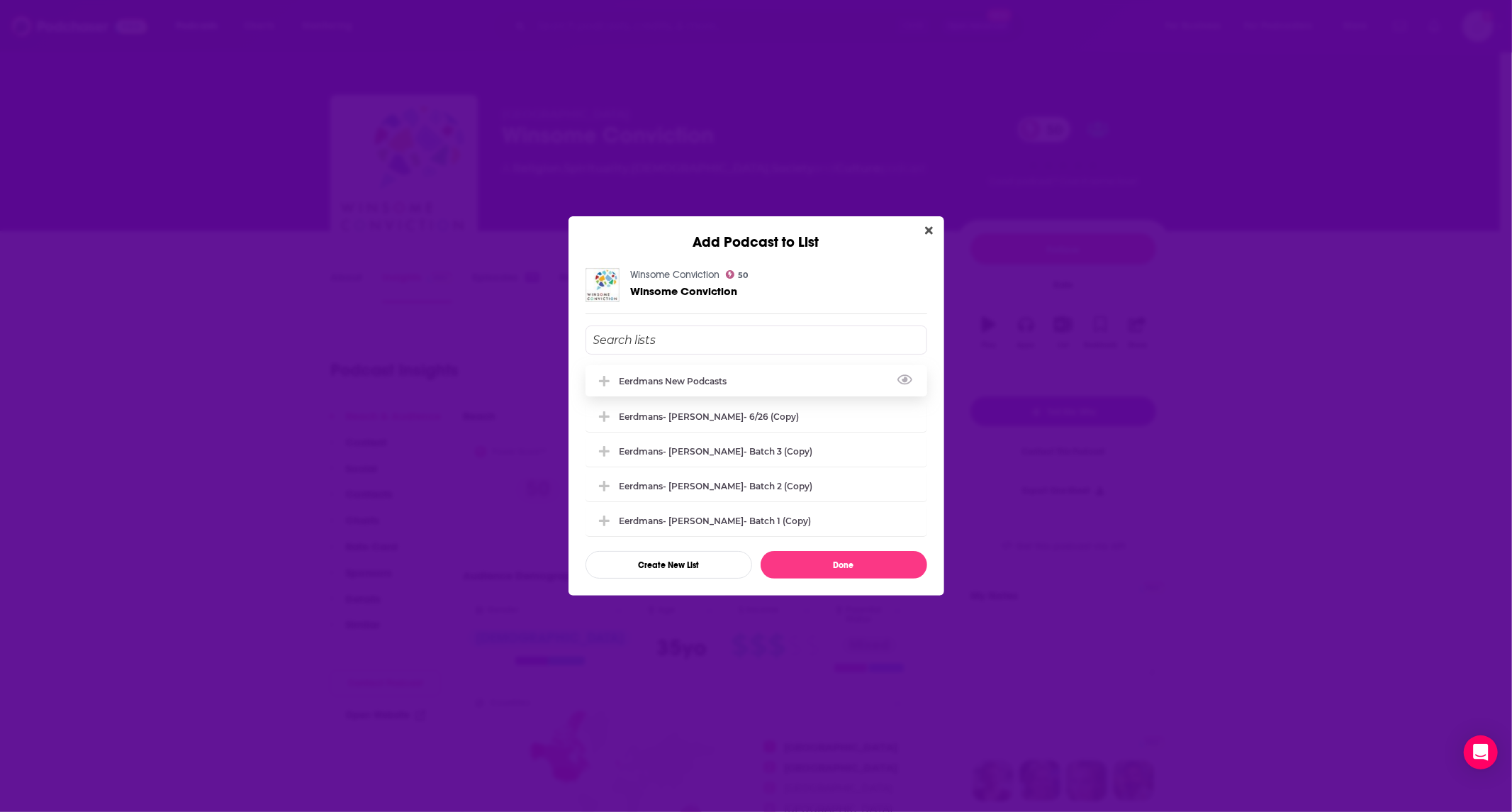
click at [698, 381] on div "Eerdmans new podcasts" at bounding box center [678, 381] width 117 height 11
click at [814, 563] on button "Done" at bounding box center [844, 564] width 166 height 28
